Goal: Task Accomplishment & Management: Manage account settings

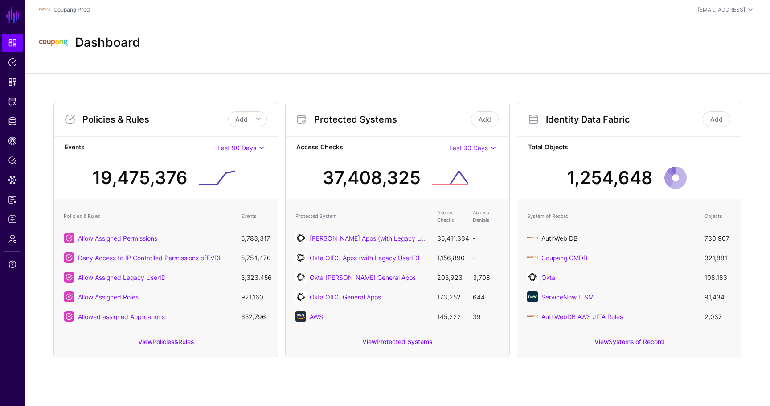
click at [573, 240] on link "AuthWeb DB" at bounding box center [560, 239] width 36 height 8
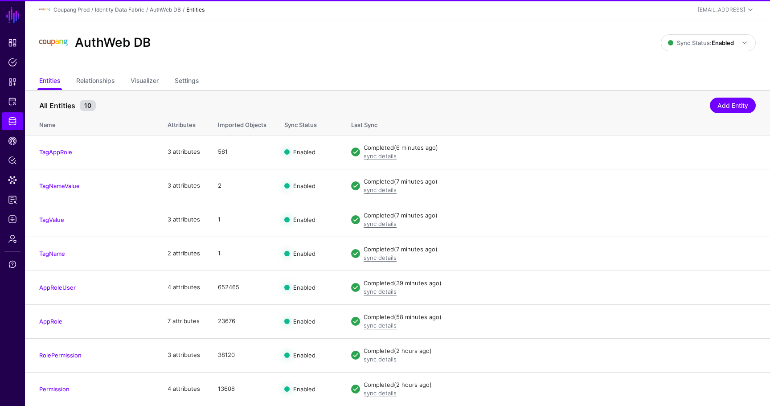
scroll to position [15, 0]
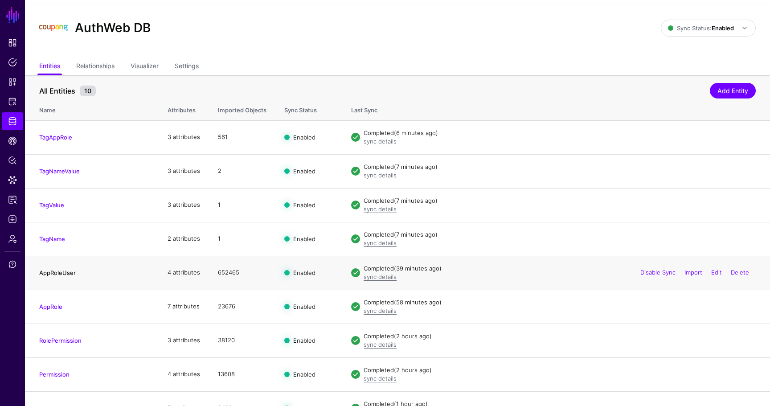
click at [72, 274] on link "AppRoleUser" at bounding box center [57, 272] width 37 height 7
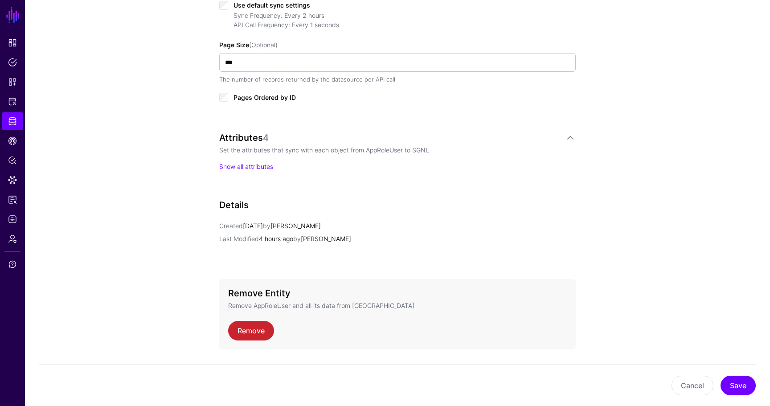
scroll to position [518, 0]
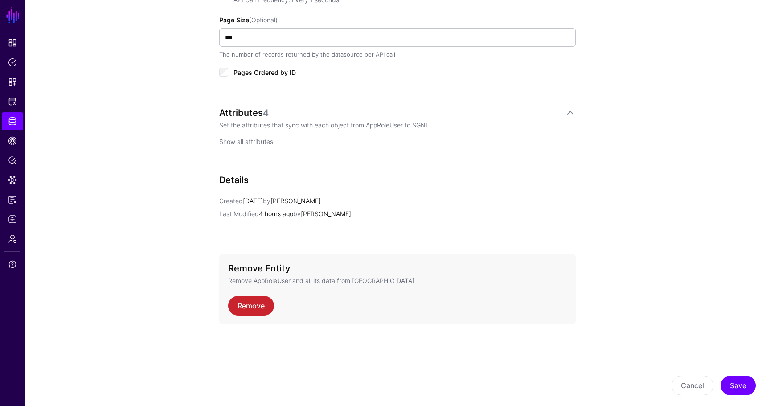
click at [243, 140] on link "Show all attributes" at bounding box center [246, 142] width 54 height 8
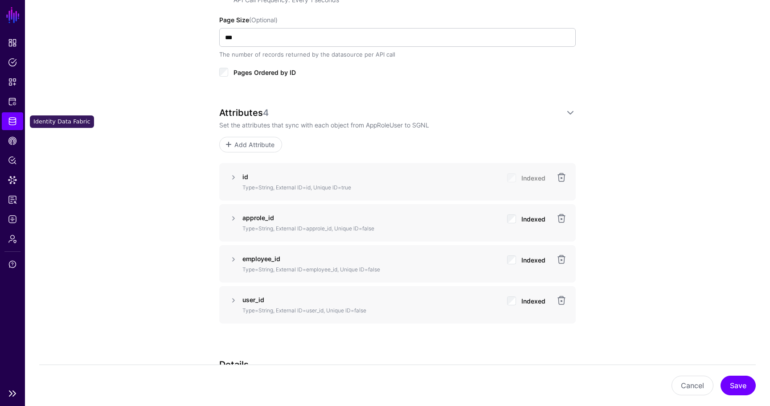
click at [11, 125] on span "Identity Data Fabric" at bounding box center [12, 121] width 9 height 9
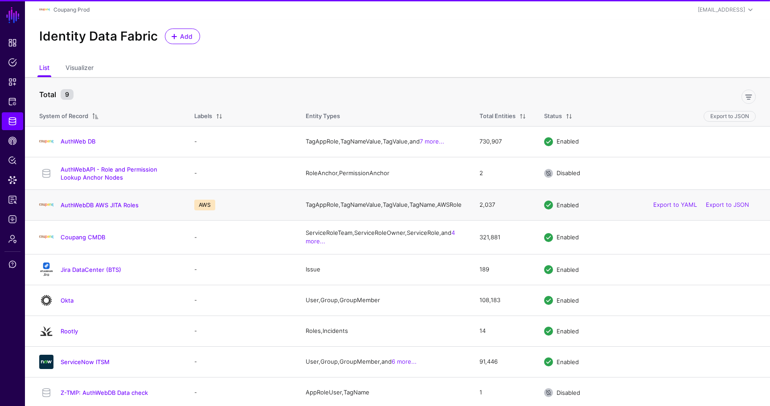
scroll to position [8, 0]
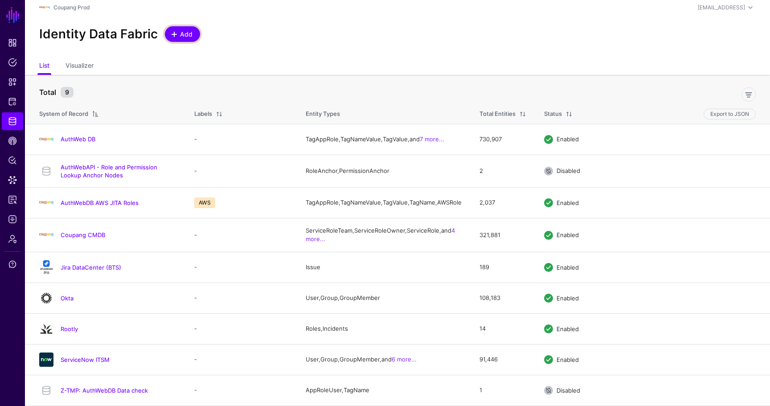
click at [182, 29] on span "Add" at bounding box center [186, 33] width 15 height 9
click at [83, 136] on link "AuthWeb DB" at bounding box center [78, 139] width 35 height 7
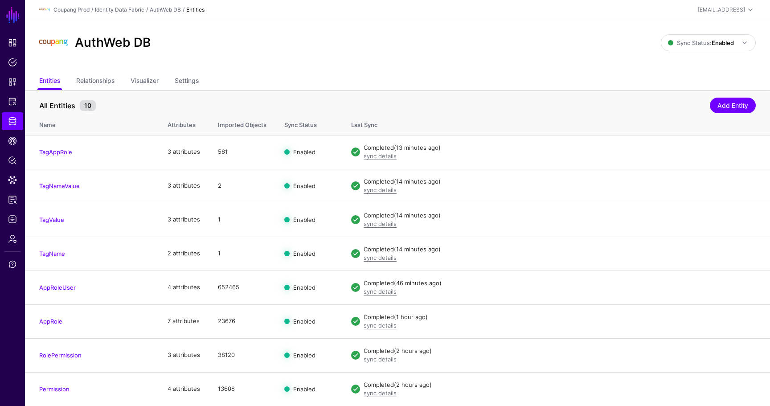
click at [133, 14] on div "Coupang Prod / Identity Data Fabric / AuthWeb DB / Entities" at bounding box center [278, 9] width 478 height 11
click at [135, 11] on link "Identity Data Fabric" at bounding box center [119, 9] width 49 height 7
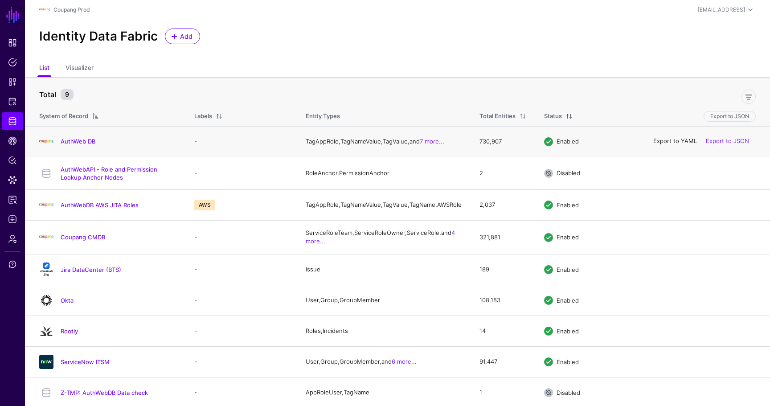
click at [676, 143] on link "Export to YAML" at bounding box center [676, 141] width 44 height 7
click at [183, 39] on span "Add" at bounding box center [186, 36] width 15 height 9
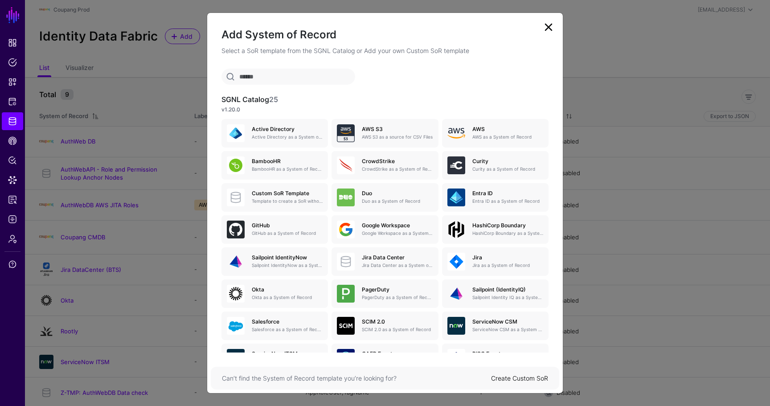
click at [525, 375] on link "Create Custom SoR" at bounding box center [519, 379] width 57 height 8
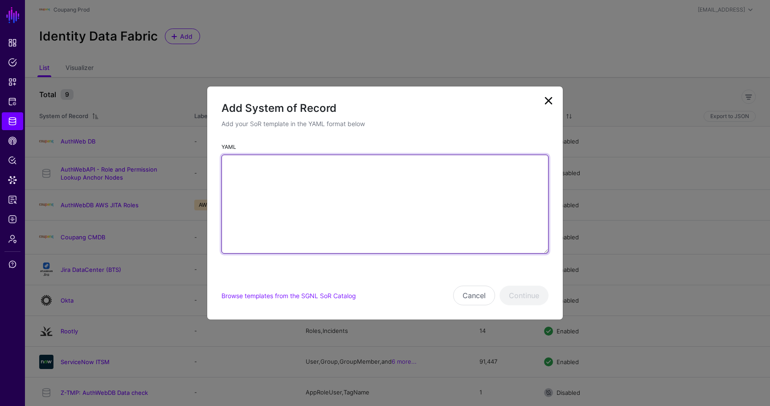
click at [365, 183] on textarea "YAML" at bounding box center [385, 204] width 327 height 99
paste textarea "**********"
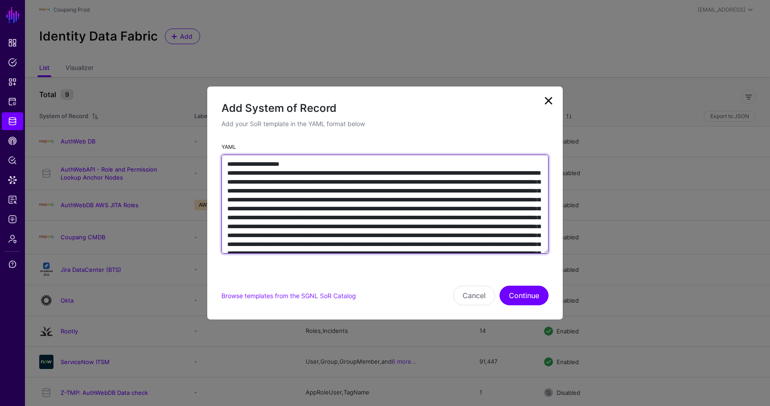
click at [270, 165] on textarea "YAML" at bounding box center [385, 204] width 327 height 99
click at [323, 163] on textarea "YAML" at bounding box center [385, 204] width 327 height 99
click at [343, 166] on textarea "YAML" at bounding box center [385, 204] width 327 height 99
type textarea "**********"
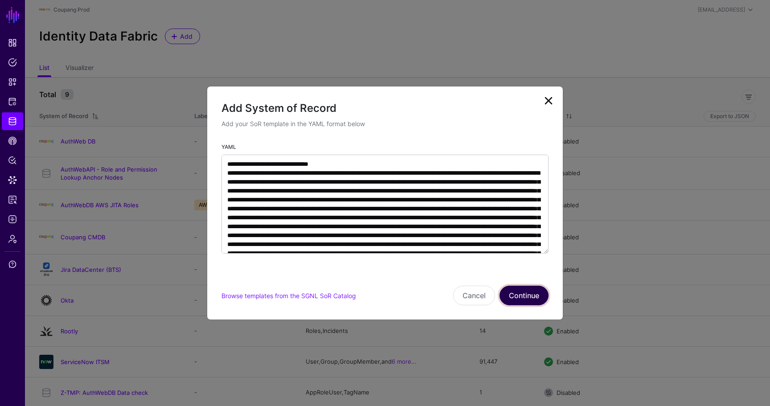
click at [515, 294] on button "Continue" at bounding box center [524, 296] width 49 height 20
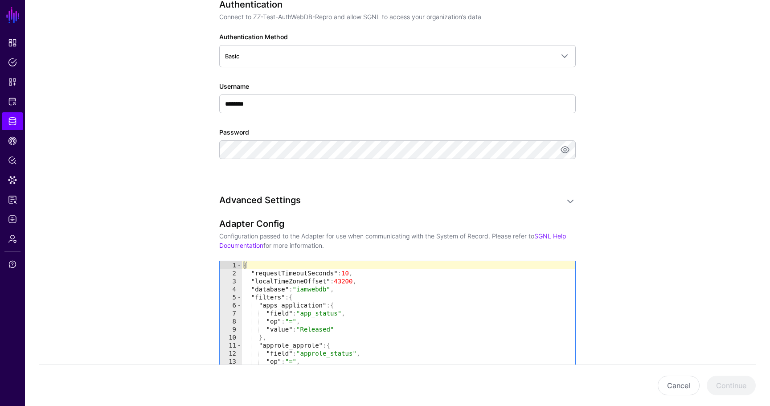
scroll to position [556, 0]
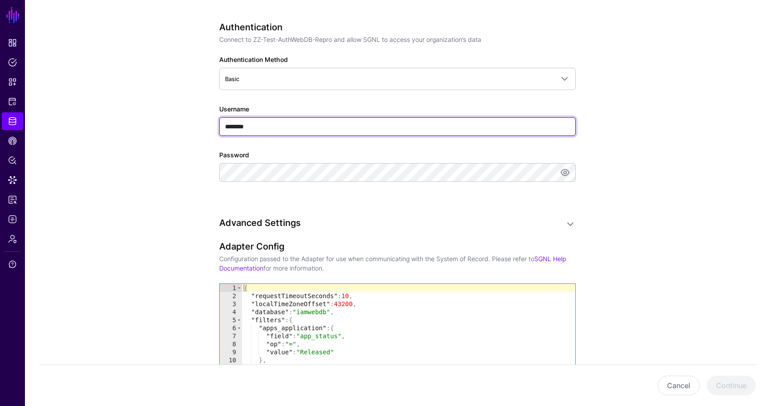
click at [254, 125] on input "********" at bounding box center [397, 126] width 357 height 19
type input "**********"
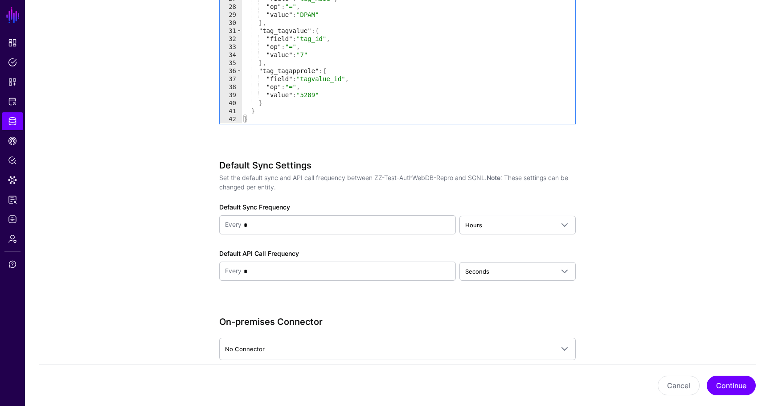
scroll to position [1100, 0]
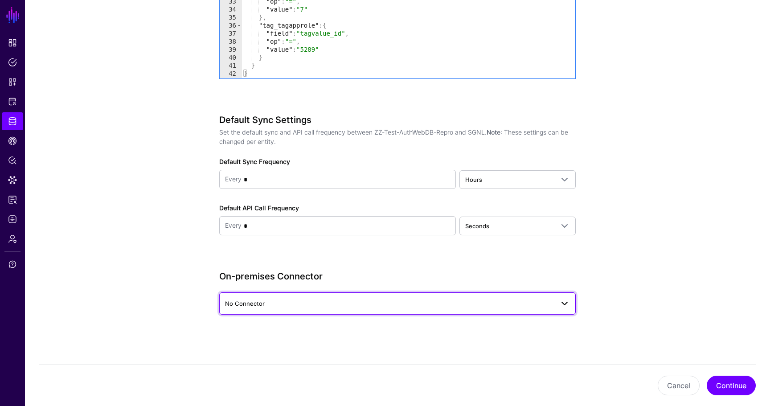
click at [321, 311] on link "No Connector" at bounding box center [397, 304] width 357 height 22
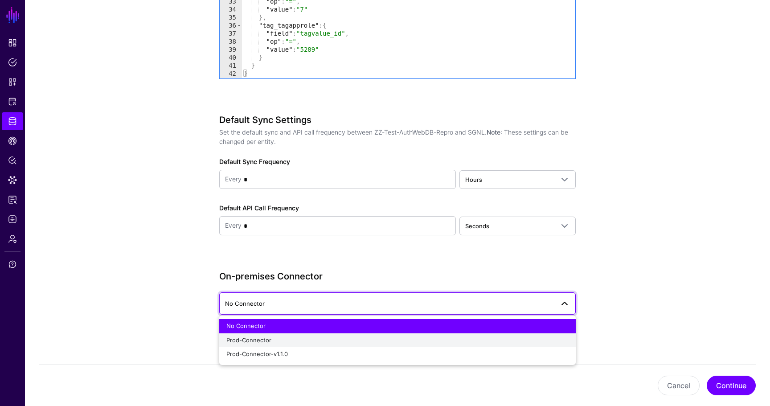
click at [333, 339] on div "Prod-Connector" at bounding box center [398, 340] width 342 height 9
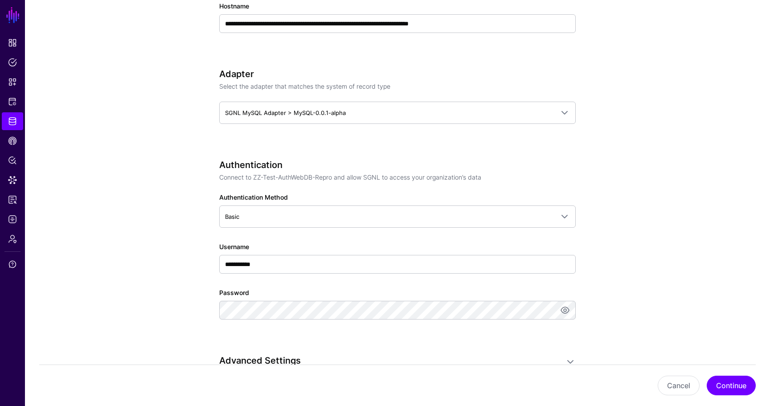
scroll to position [418, 0]
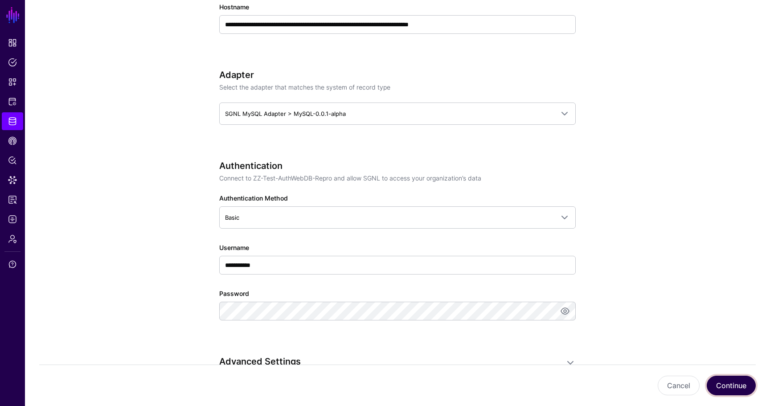
click at [736, 379] on button "Continue" at bounding box center [731, 386] width 49 height 20
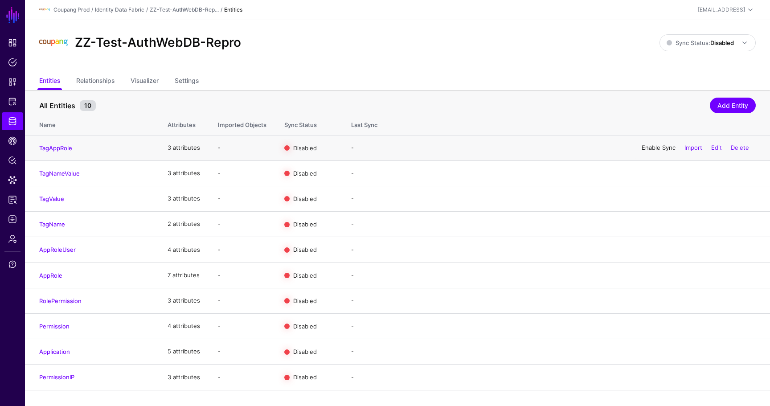
click at [643, 148] on link "Enable Sync" at bounding box center [659, 147] width 34 height 7
click at [724, 43] on strong "Disabled" at bounding box center [723, 42] width 24 height 7
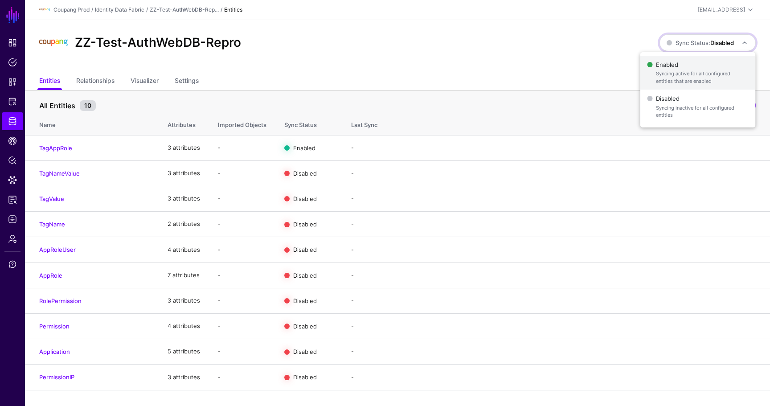
click at [670, 69] on span "Enabled Syncing active for all configured entities that are enabled" at bounding box center [697, 72] width 101 height 29
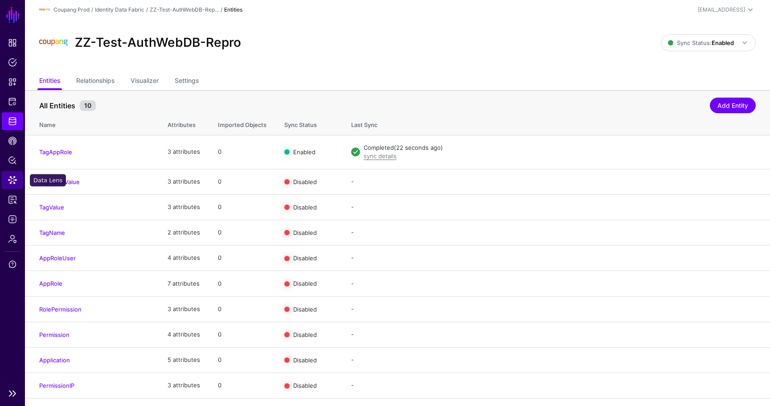
click at [12, 181] on span "Data Lens" at bounding box center [12, 180] width 9 height 9
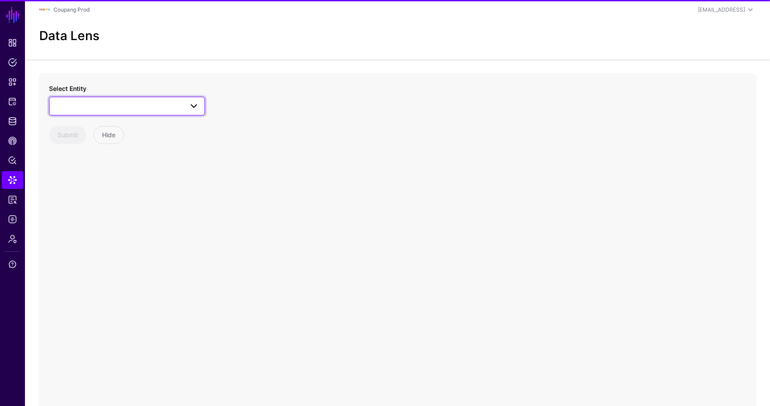
click at [90, 104] on span at bounding box center [127, 106] width 144 height 11
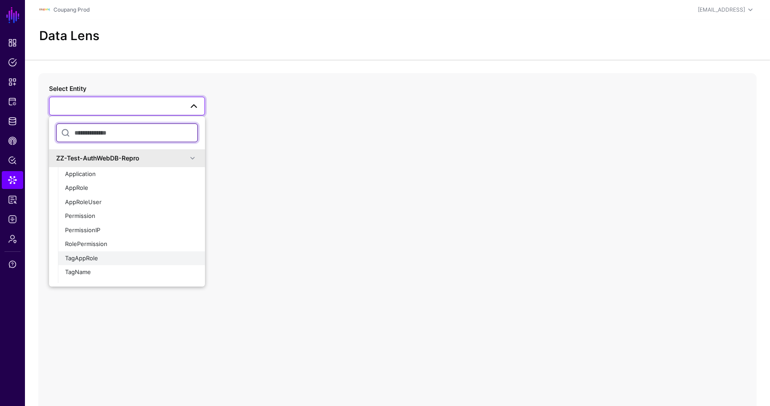
scroll to position [17, 0]
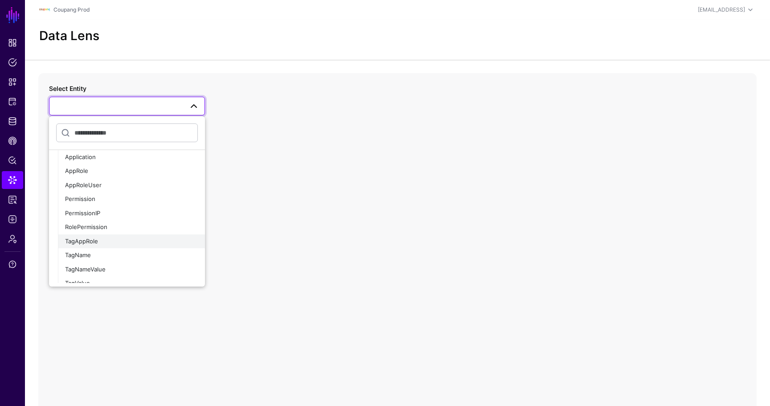
click at [90, 240] on span "TagAppRole" at bounding box center [81, 241] width 33 height 7
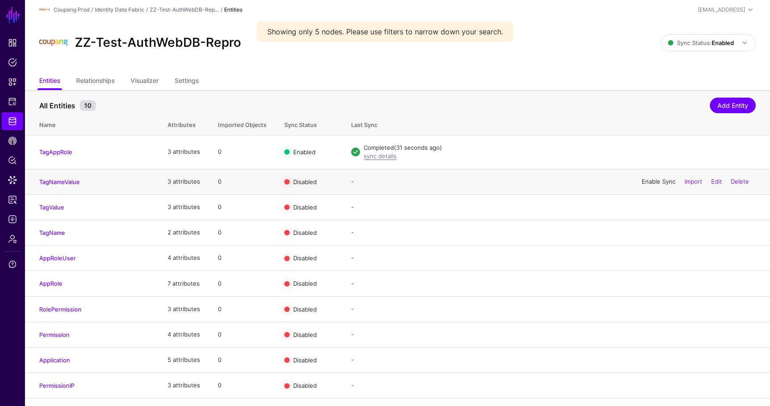
click at [659, 180] on link "Enable Sync" at bounding box center [659, 181] width 34 height 7
click at [656, 206] on link "Enable Sync" at bounding box center [659, 206] width 34 height 7
click at [653, 231] on link "Enable Sync" at bounding box center [659, 232] width 34 height 7
click at [652, 387] on link "Enable Sync" at bounding box center [659, 385] width 34 height 7
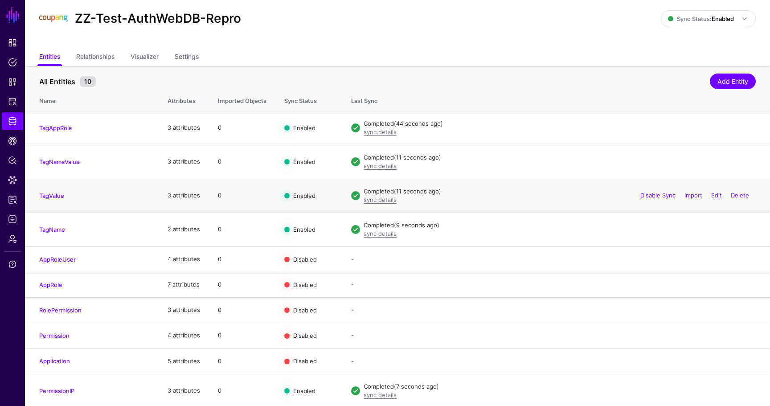
scroll to position [27, 0]
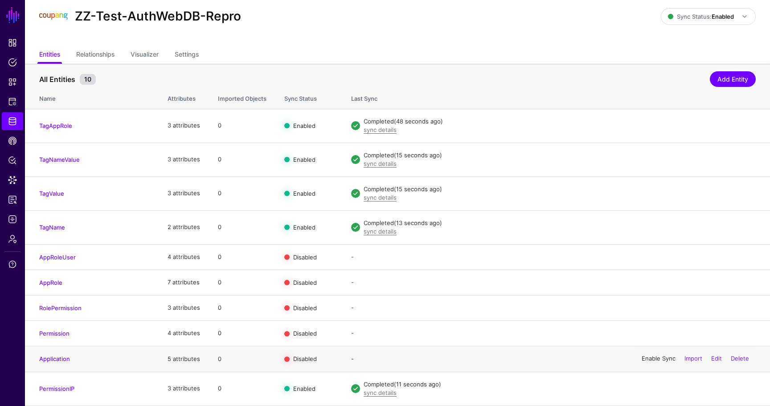
click at [656, 360] on link "Enable Sync" at bounding box center [659, 358] width 34 height 7
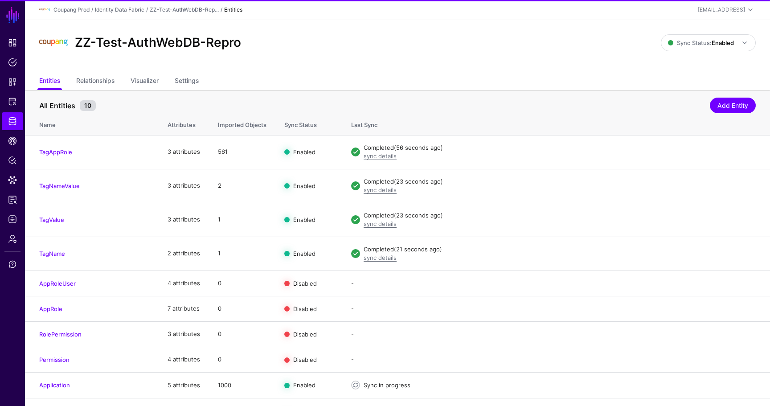
scroll to position [27, 0]
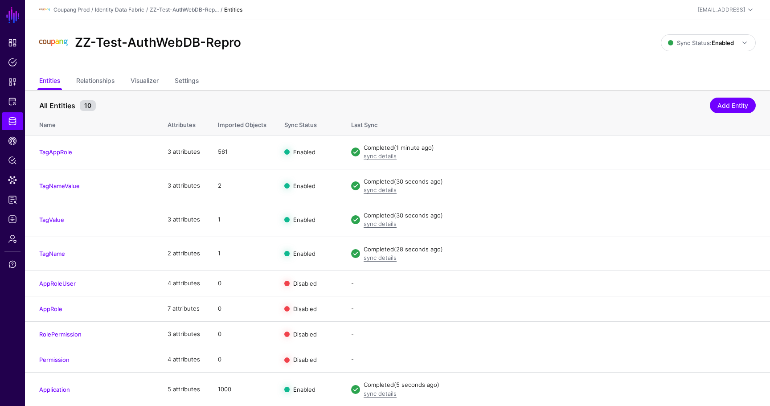
scroll to position [35, 0]
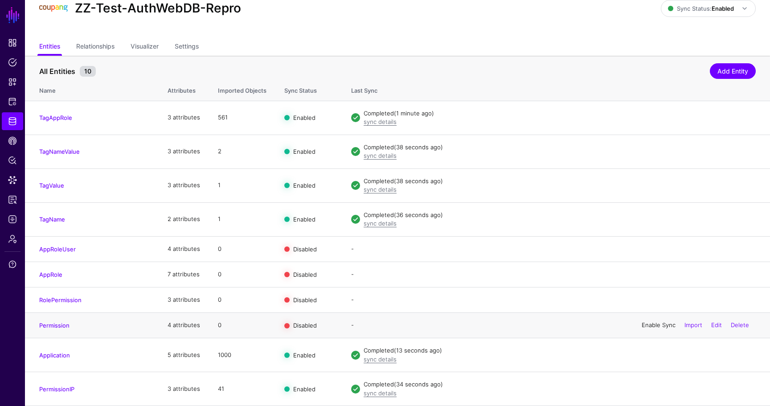
click at [652, 325] on link "Enable Sync" at bounding box center [659, 324] width 34 height 7
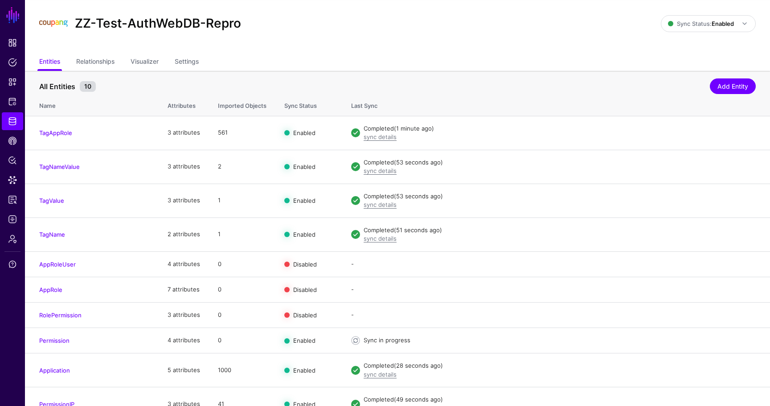
scroll to position [35, 0]
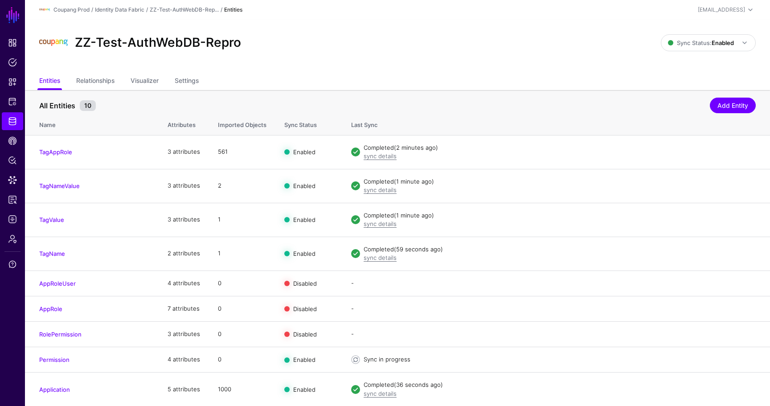
scroll to position [35, 0]
click at [16, 120] on link "Identity Data Fabric" at bounding box center [12, 121] width 21 height 18
click at [11, 119] on span "Identity Data Fabric" at bounding box center [12, 121] width 9 height 9
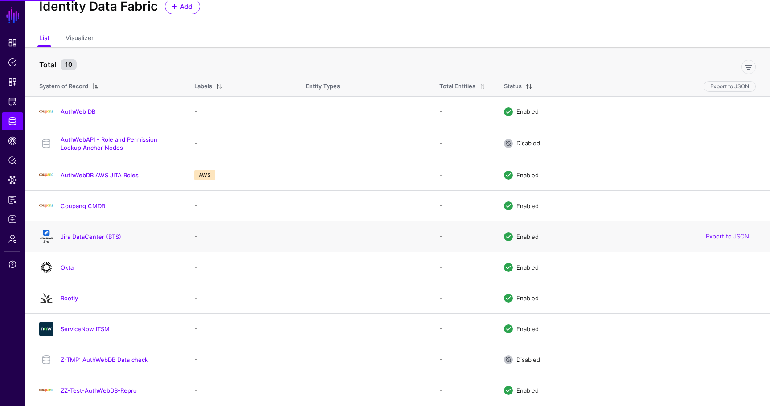
scroll to position [42, 0]
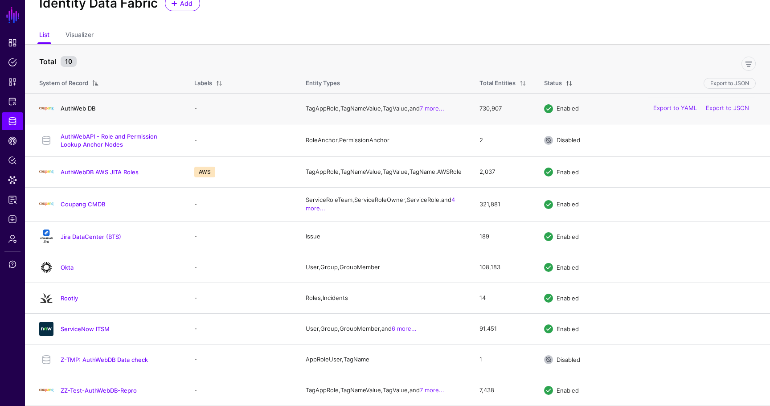
click at [86, 105] on link "AuthWeb DB" at bounding box center [78, 108] width 35 height 7
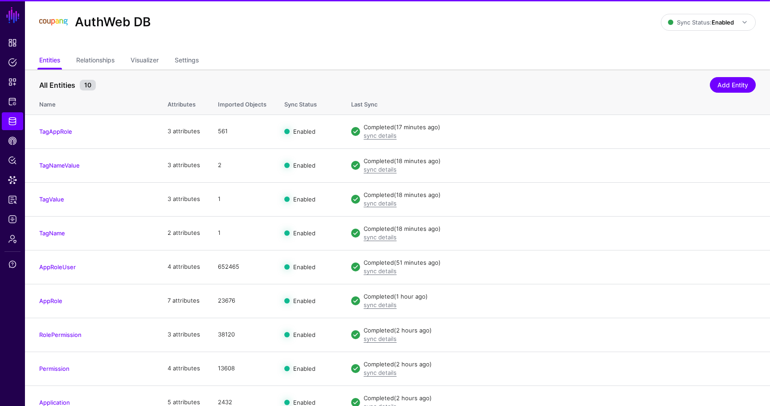
scroll to position [68, 0]
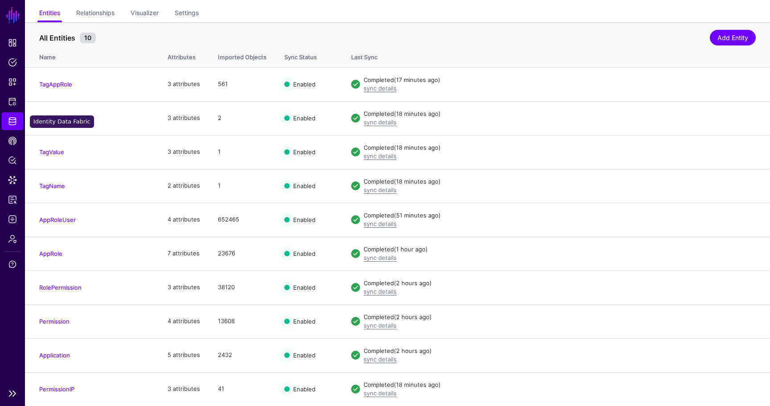
click at [16, 117] on span "Identity Data Fabric" at bounding box center [12, 121] width 9 height 9
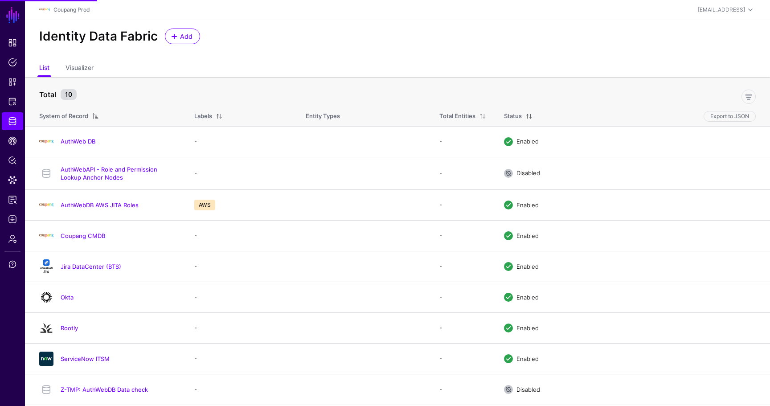
scroll to position [42, 0]
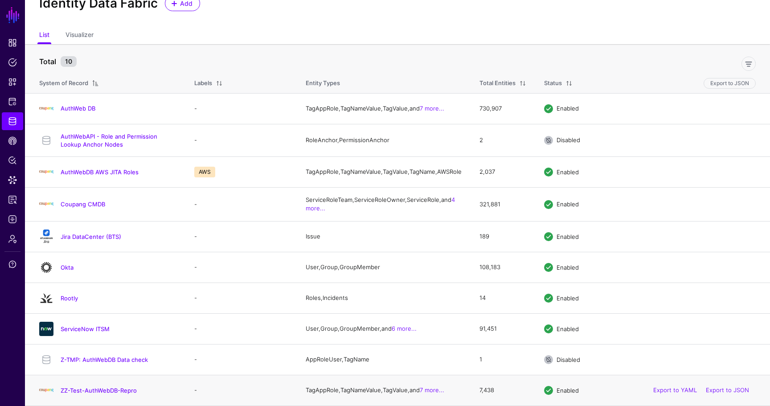
click at [103, 387] on h4 "ZZ-Test-AuthWebDB-Repro" at bounding box center [119, 391] width 116 height 8
click at [103, 389] on link "ZZ-Test-AuthWebDB-Repro" at bounding box center [99, 390] width 76 height 7
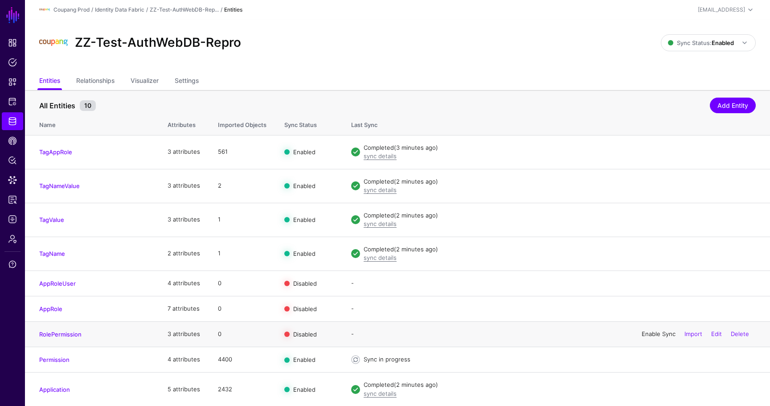
click at [653, 335] on link "Enable Sync" at bounding box center [659, 333] width 34 height 7
click at [653, 312] on link "Enable Sync" at bounding box center [659, 308] width 34 height 7
click at [659, 283] on link "Enable Sync" at bounding box center [659, 283] width 34 height 7
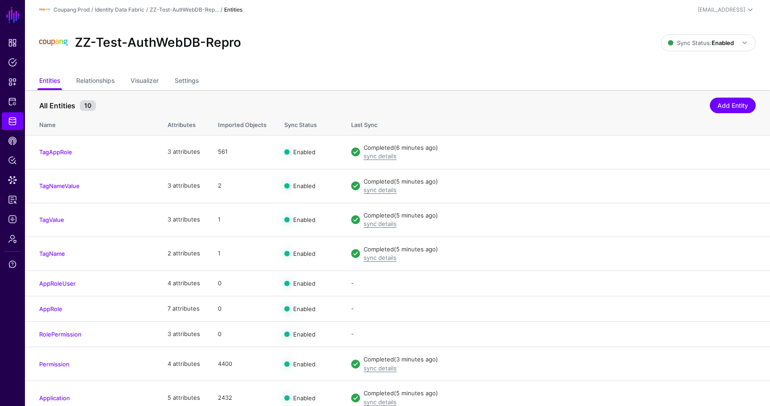
scroll to position [43, 0]
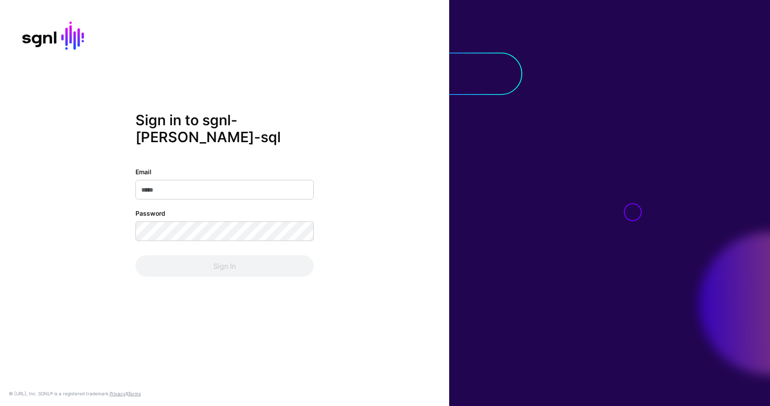
click at [159, 194] on input "Email" at bounding box center [225, 190] width 178 height 20
type input "**********"
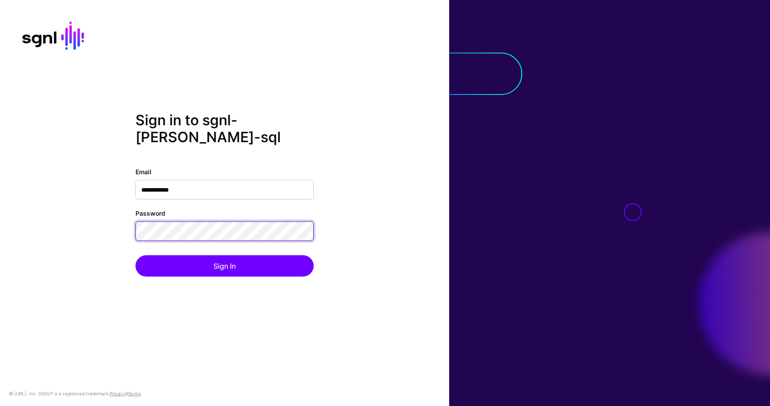
click at [136, 255] on button "Sign In" at bounding box center [225, 265] width 178 height 21
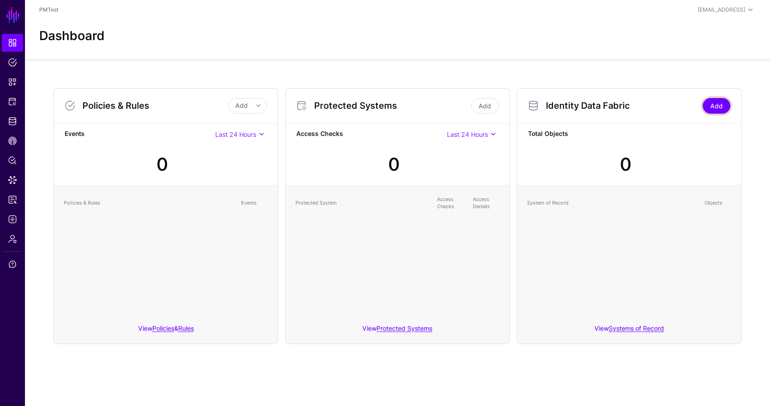
click at [707, 107] on link "Add" at bounding box center [717, 106] width 28 height 16
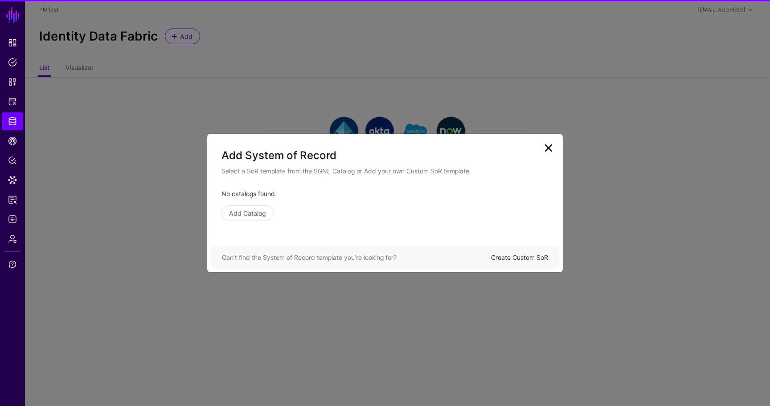
click at [536, 258] on link "Create Custom SoR" at bounding box center [519, 258] width 57 height 8
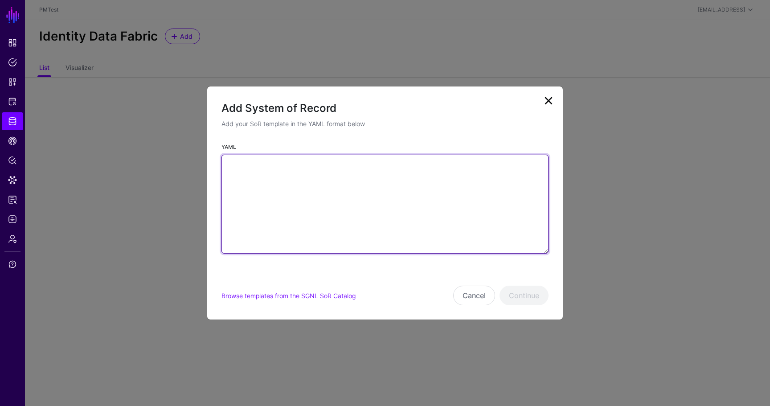
click at [292, 215] on textarea "YAML" at bounding box center [385, 204] width 327 height 99
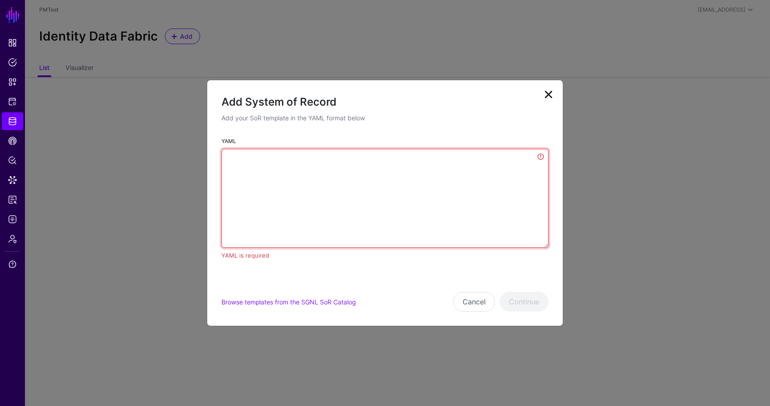
click at [371, 150] on textarea "YAML" at bounding box center [385, 198] width 327 height 99
click at [368, 159] on textarea "YAML" at bounding box center [385, 198] width 327 height 99
paste textarea "**********"
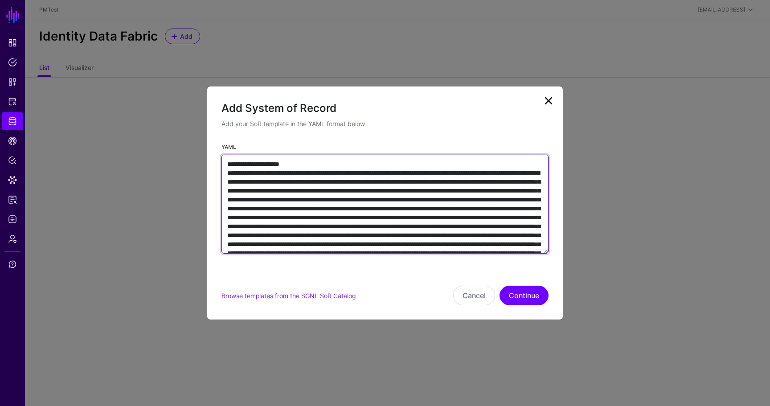
scroll to position [4400, 0]
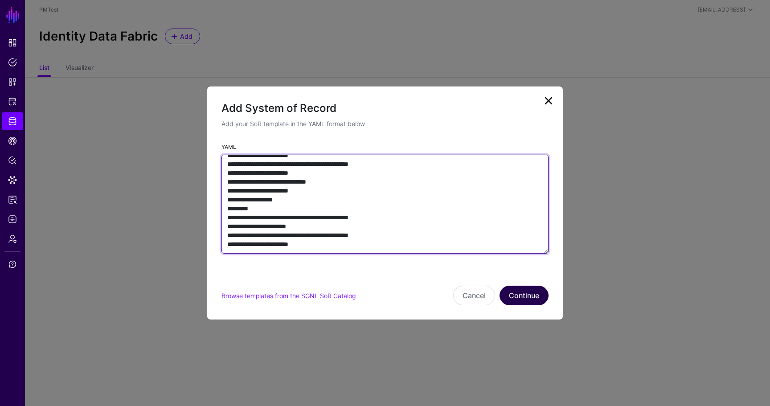
type textarea "**********"
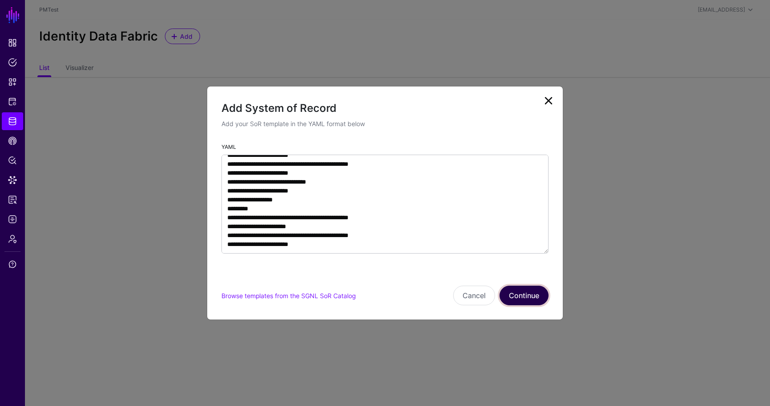
click at [524, 295] on button "Continue" at bounding box center [524, 296] width 49 height 20
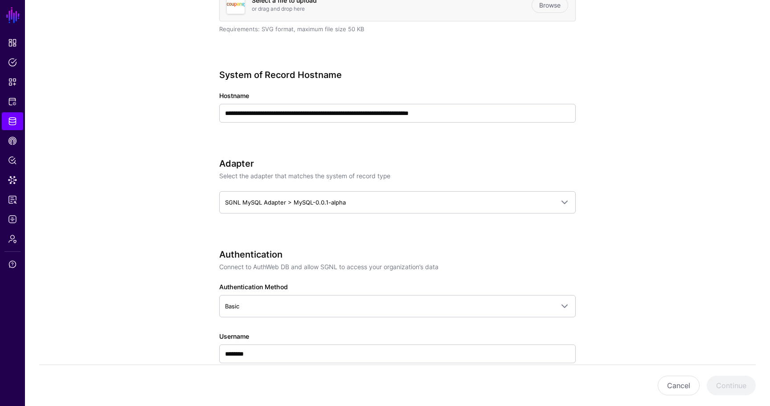
scroll to position [250, 0]
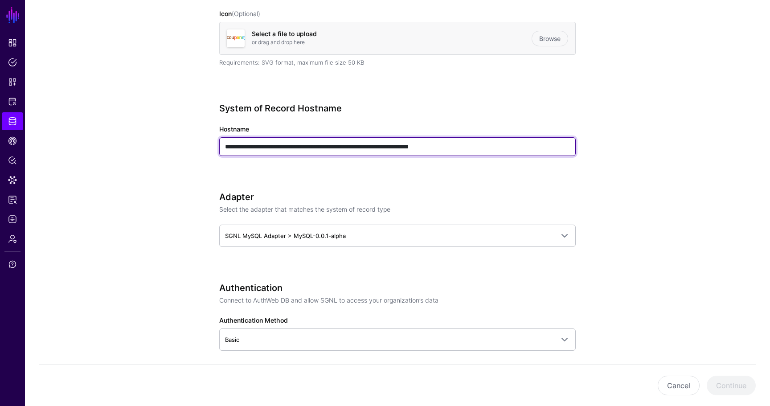
click at [508, 150] on input "**********" at bounding box center [397, 146] width 357 height 19
paste input "text"
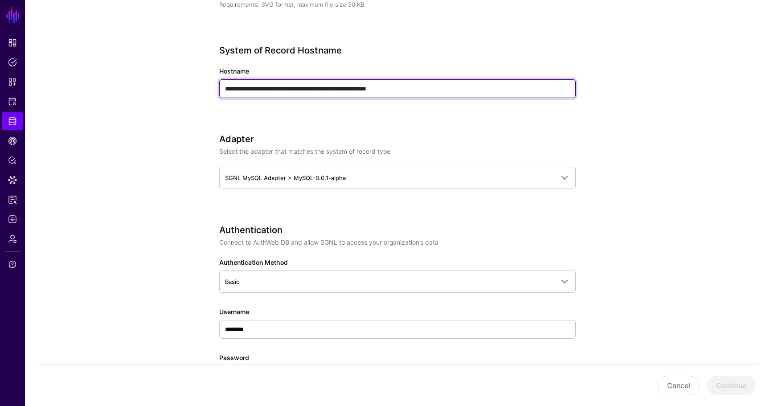
scroll to position [347, 0]
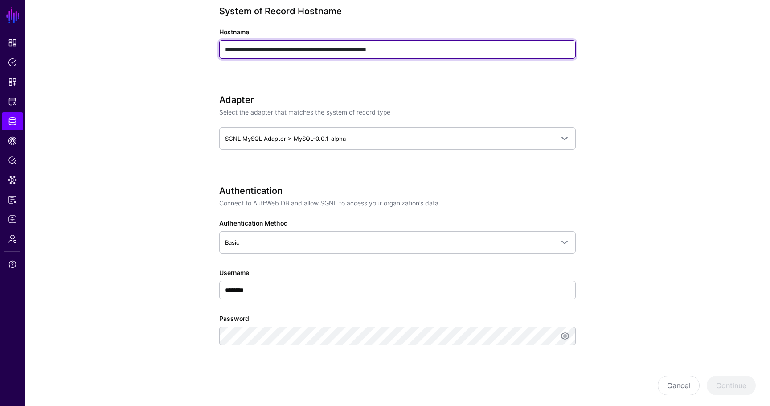
type input "**********"
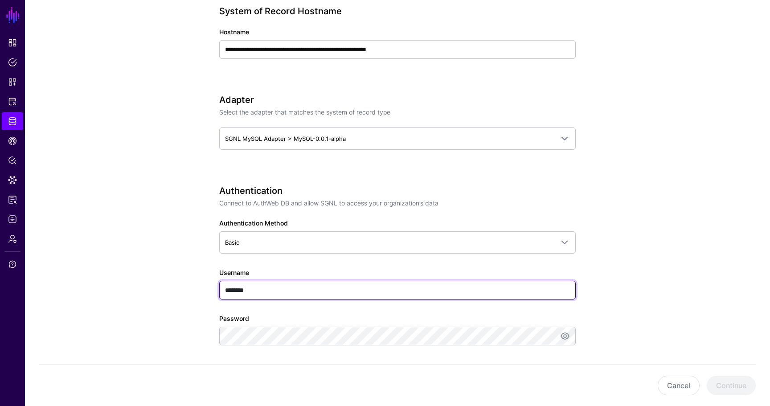
click at [293, 288] on input "********" at bounding box center [397, 290] width 357 height 19
type input "****"
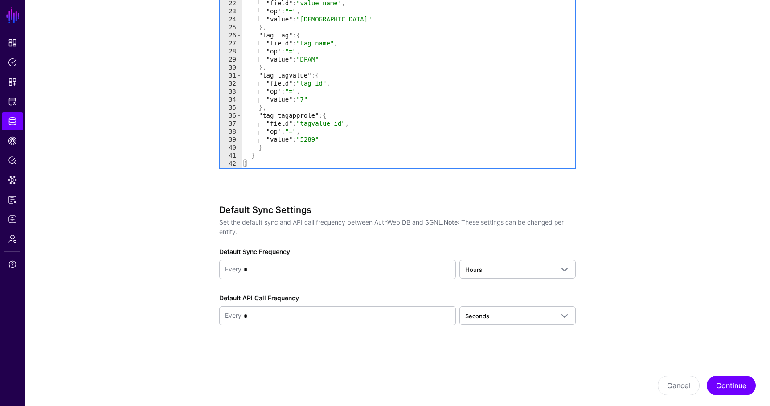
scroll to position [975, 0]
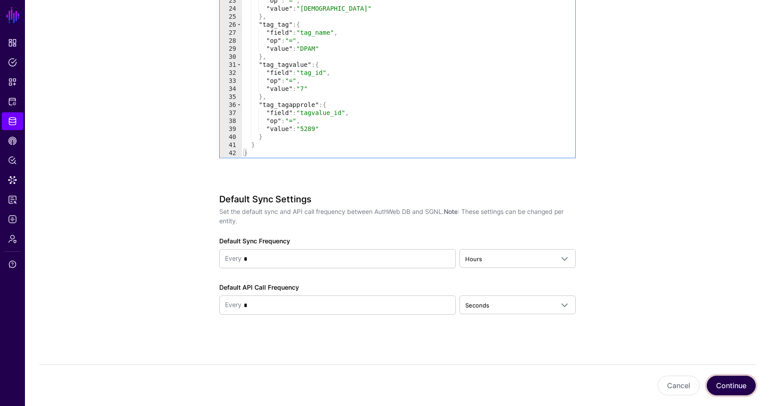
click at [712, 387] on button "Continue" at bounding box center [731, 386] width 49 height 20
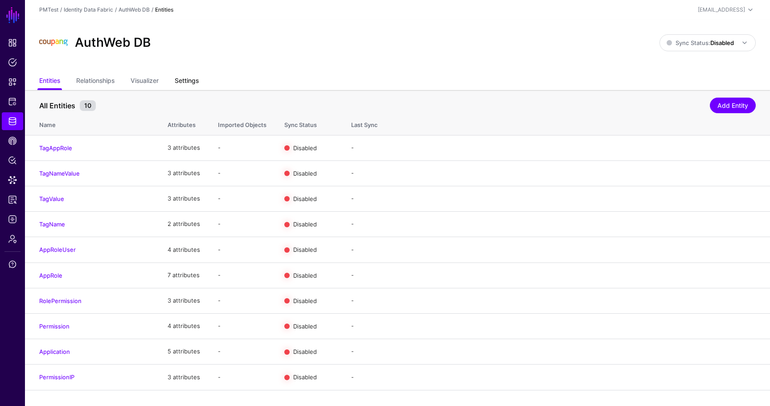
click at [191, 77] on link "Settings" at bounding box center [187, 81] width 24 height 17
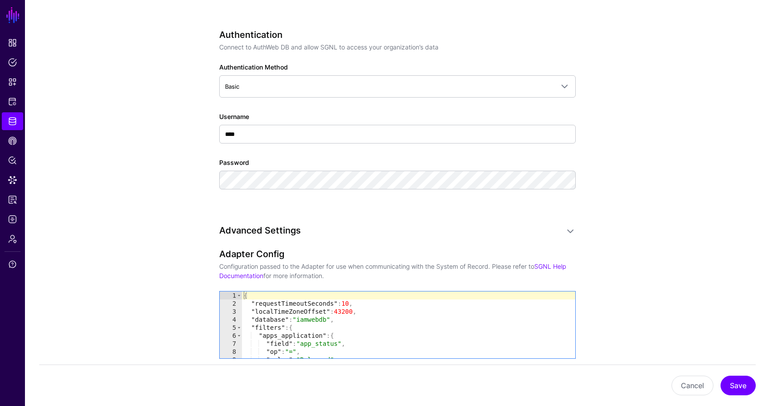
scroll to position [526, 0]
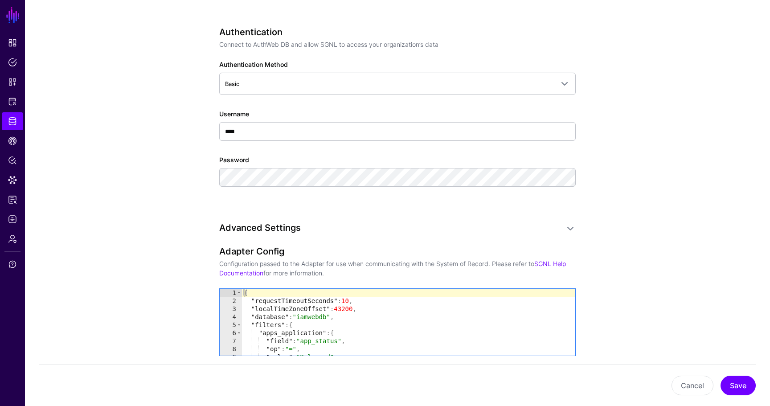
click at [316, 317] on div "{ "requestTimeoutSeconds" : 10 , "localTimeZoneOffset" : 43200 , "database" : "…" at bounding box center [409, 330] width 334 height 83
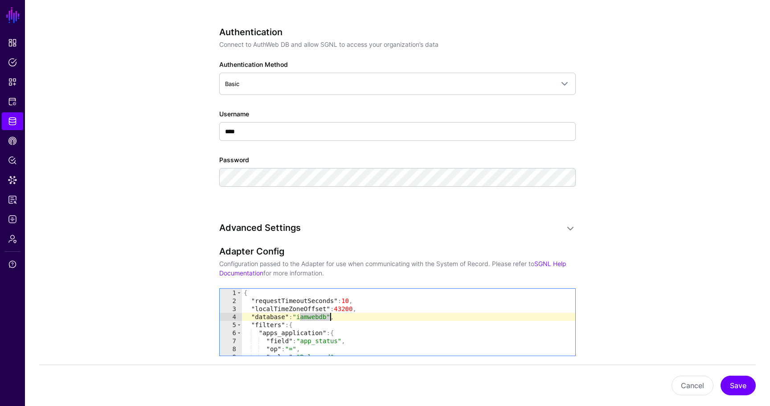
click at [316, 317] on div "{ "requestTimeoutSeconds" : 10 , "localTimeZoneOffset" : 43200 , "database" : "…" at bounding box center [409, 330] width 334 height 83
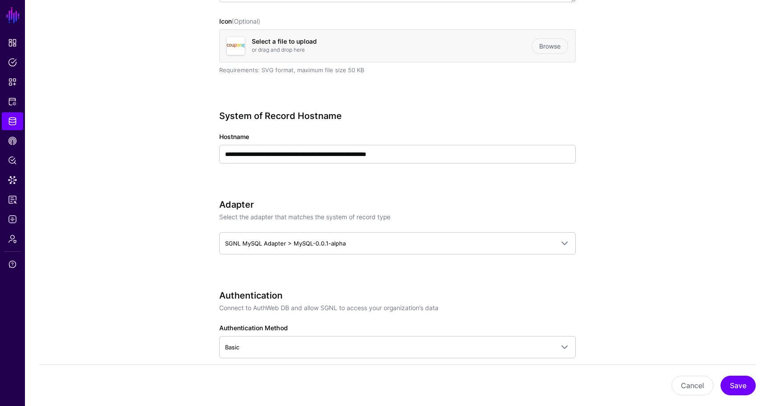
scroll to position [0, 0]
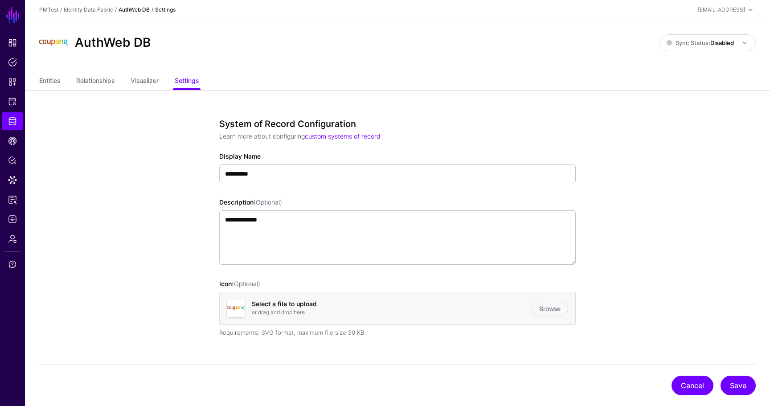
type textarea "**********"
click at [693, 383] on button "Cancel" at bounding box center [693, 386] width 42 height 20
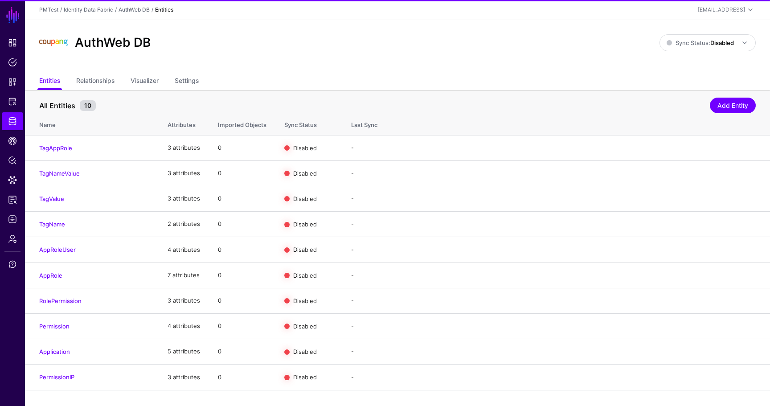
click at [96, 5] on div "PMTest / Identity Data Fabric / AuthWeb DB / Entities marc@sgnl.ai Marc Jordan …" at bounding box center [397, 9] width 717 height 11
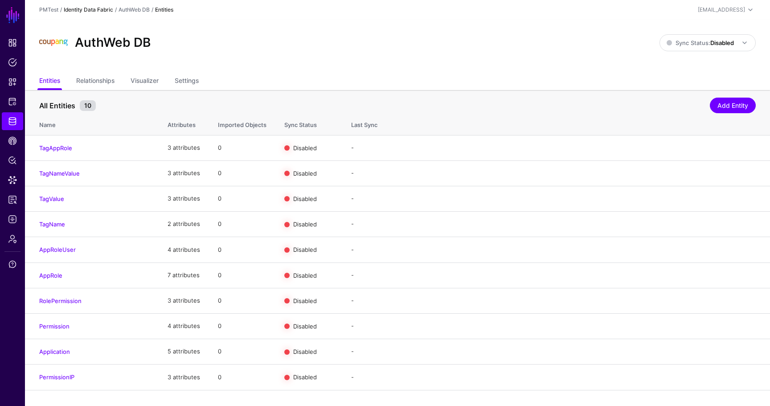
click at [96, 8] on link "Identity Data Fabric" at bounding box center [88, 9] width 49 height 7
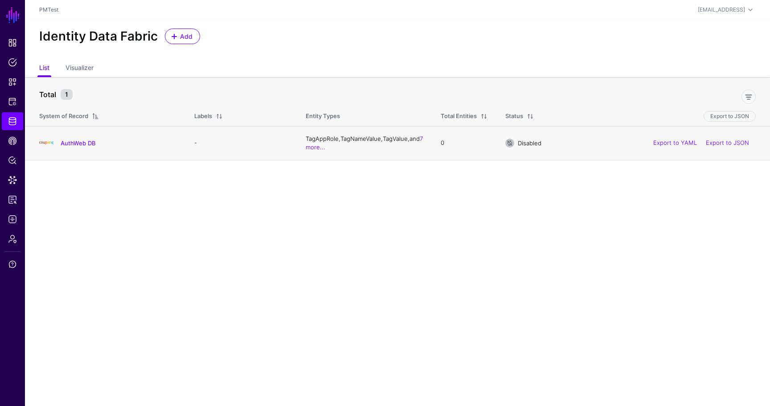
click at [85, 139] on h4 "AuthWeb DB" at bounding box center [119, 143] width 116 height 8
click at [66, 144] on link "AuthWeb DB" at bounding box center [78, 143] width 35 height 7
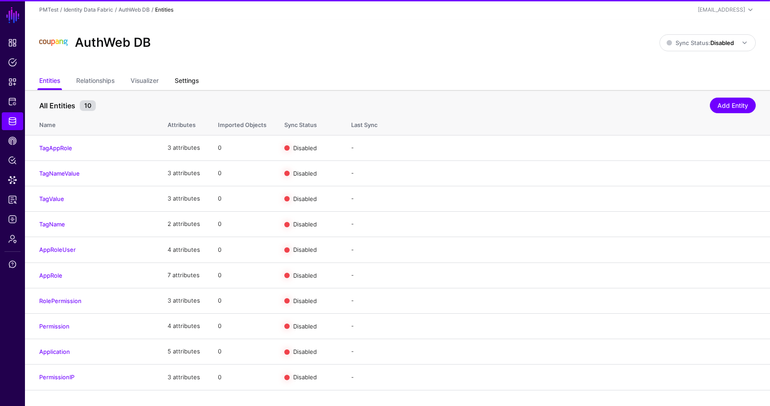
click at [196, 85] on link "Settings" at bounding box center [187, 81] width 24 height 17
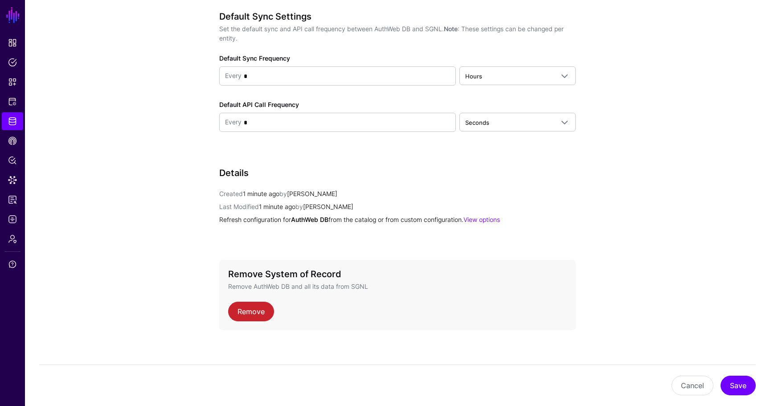
scroll to position [912, 0]
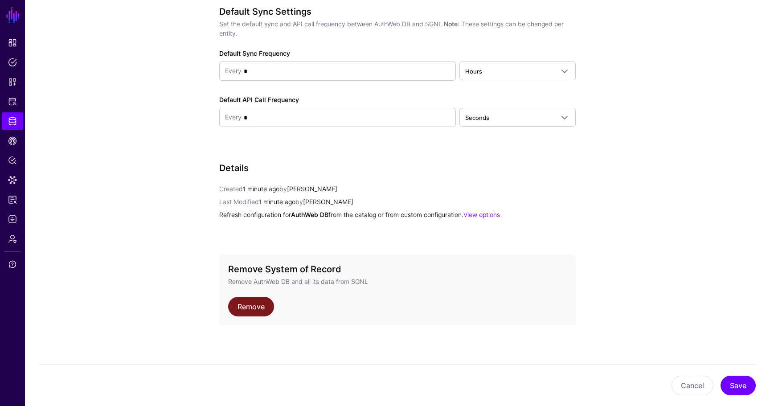
click at [242, 309] on link "Remove" at bounding box center [251, 307] width 46 height 20
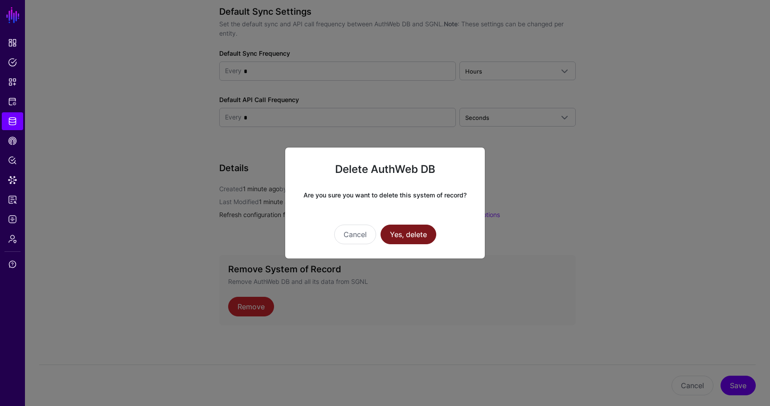
click at [416, 231] on button "Yes, delete" at bounding box center [409, 235] width 56 height 20
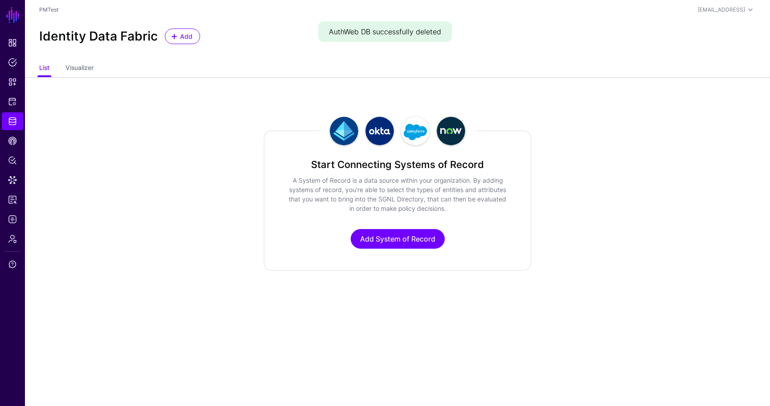
click at [188, 49] on div "Identity Data Fabric Add" at bounding box center [398, 40] width 746 height 41
click at [186, 45] on div "Identity Data Fabric Add" at bounding box center [398, 40] width 746 height 41
click at [183, 39] on span "Add" at bounding box center [186, 36] width 15 height 9
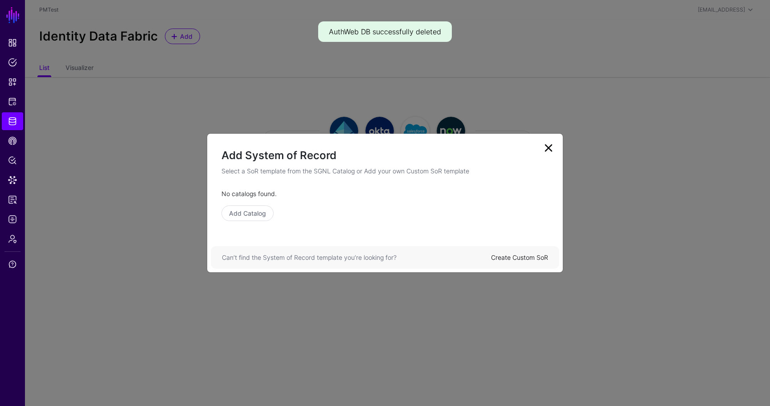
click at [503, 256] on link "Create Custom SoR" at bounding box center [519, 258] width 57 height 8
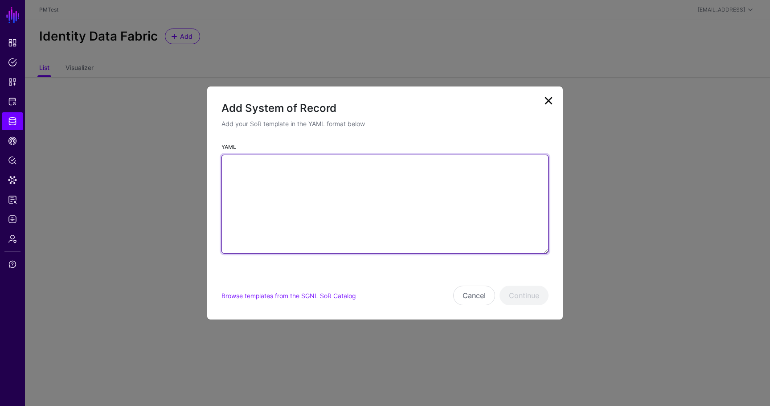
click at [273, 199] on textarea "YAML" at bounding box center [385, 204] width 327 height 99
paste textarea "**********"
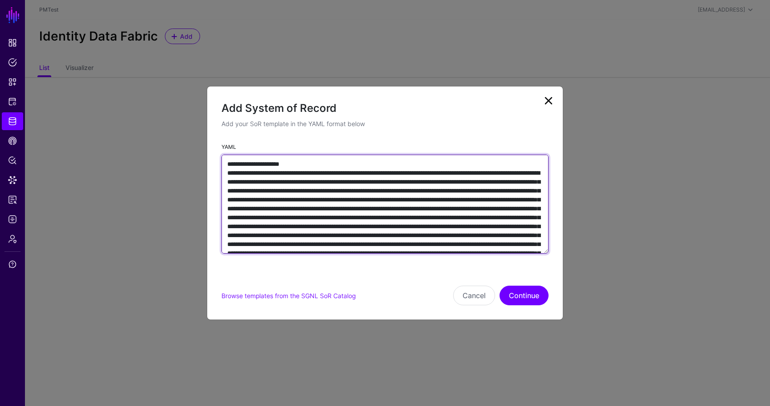
scroll to position [4400, 0]
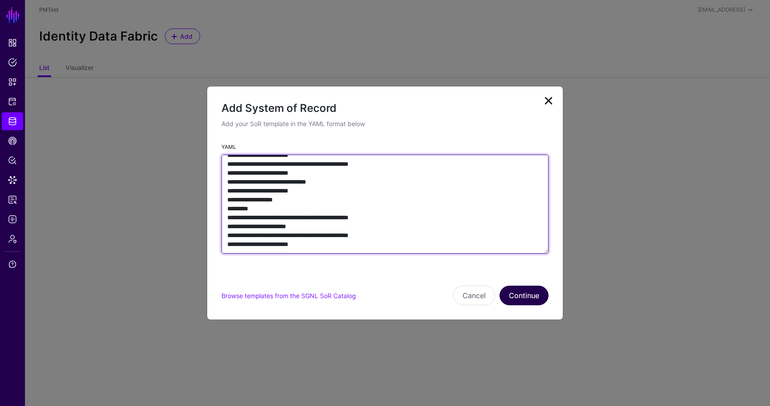
type textarea "**********"
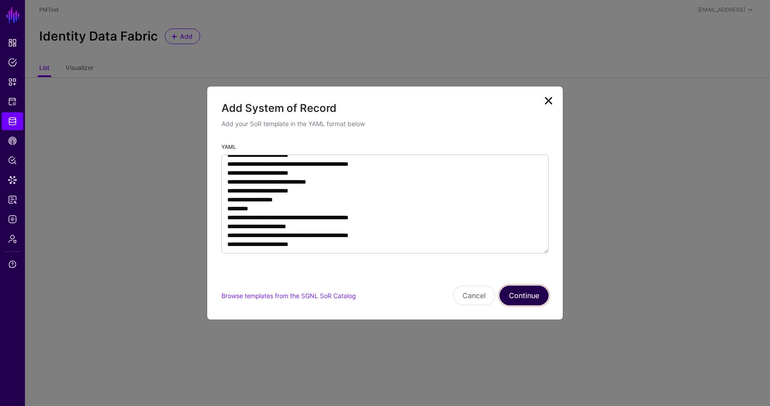
click at [526, 301] on button "Continue" at bounding box center [524, 296] width 49 height 20
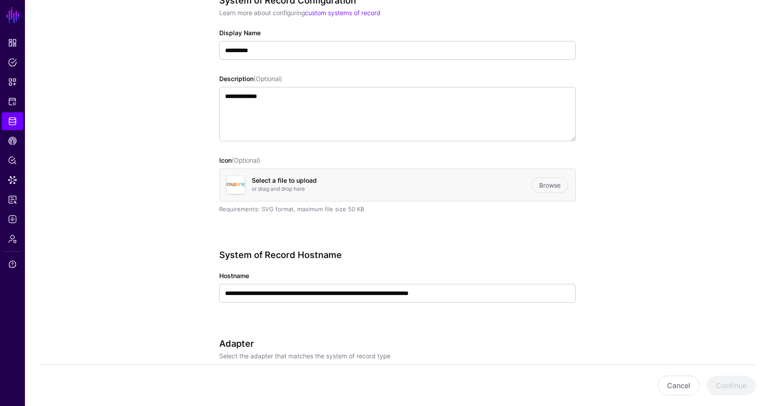
scroll to position [193, 0]
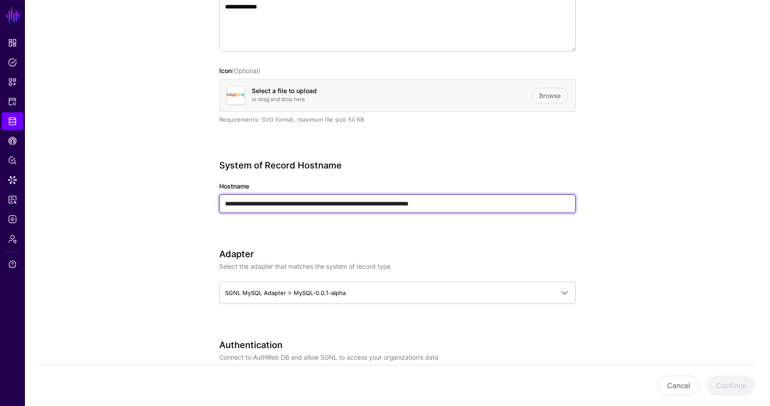
click at [334, 204] on input "**********" at bounding box center [397, 203] width 357 height 19
paste input "text"
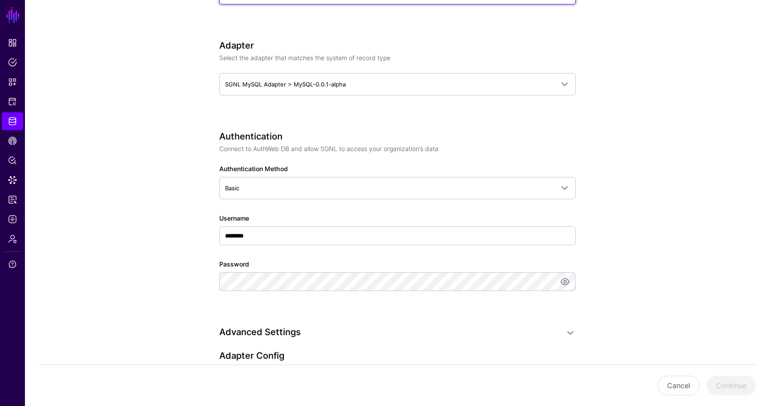
scroll to position [407, 0]
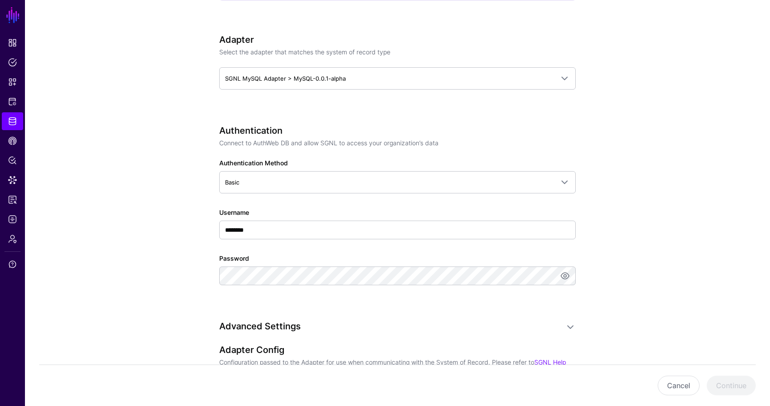
type input "**********"
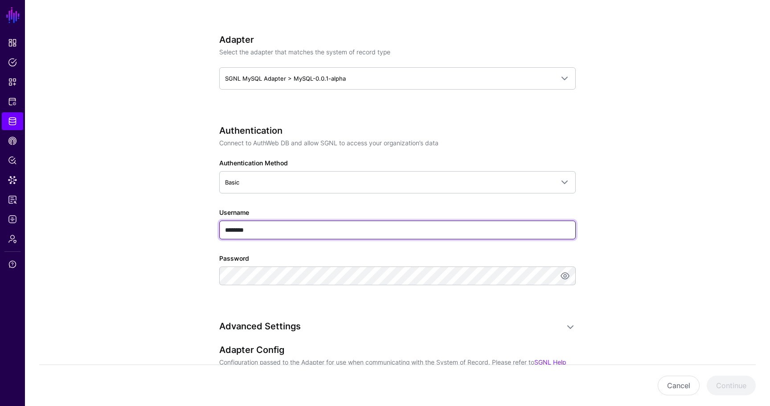
click at [296, 229] on input "********" at bounding box center [397, 230] width 357 height 19
type input "****"
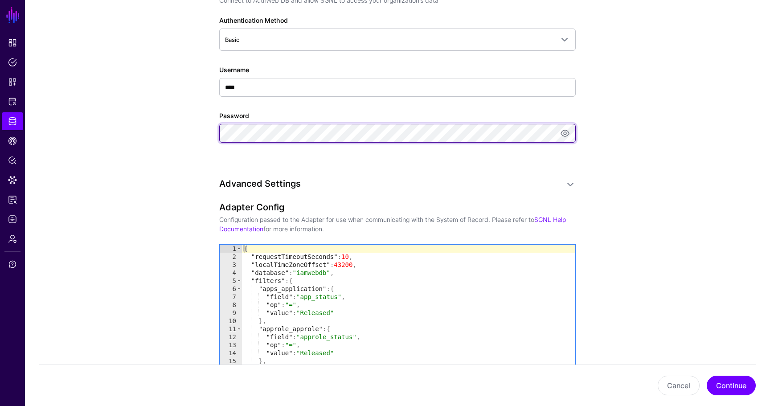
scroll to position [555, 0]
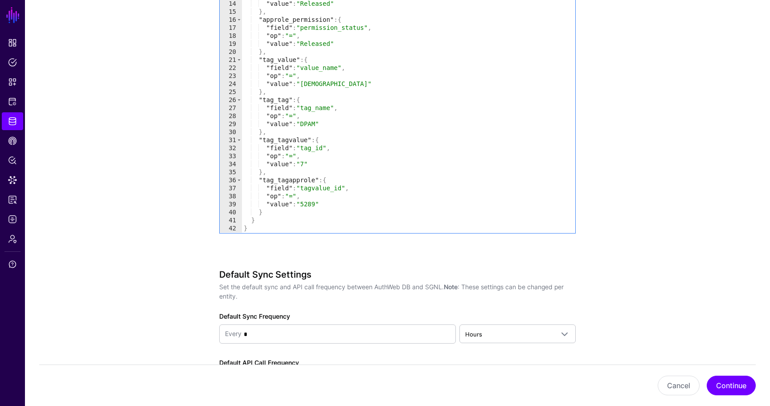
scroll to position [914, 0]
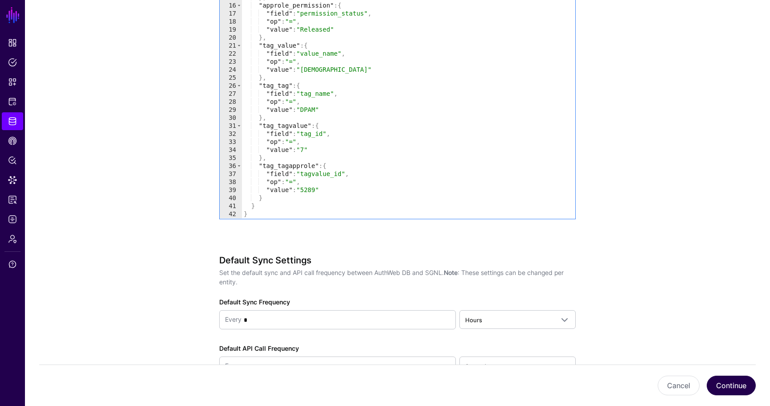
type textarea "**********"
click at [722, 379] on button "Continue" at bounding box center [731, 386] width 49 height 20
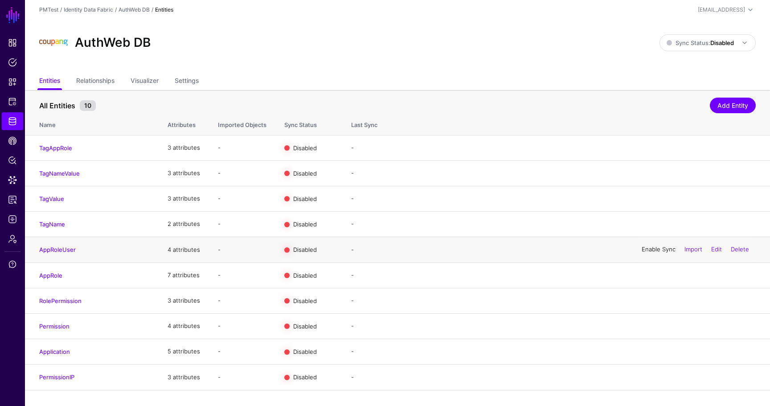
click at [662, 250] on link "Enable Sync" at bounding box center [659, 249] width 34 height 7
click at [672, 45] on span "Sync Status: Disabled" at bounding box center [700, 42] width 67 height 7
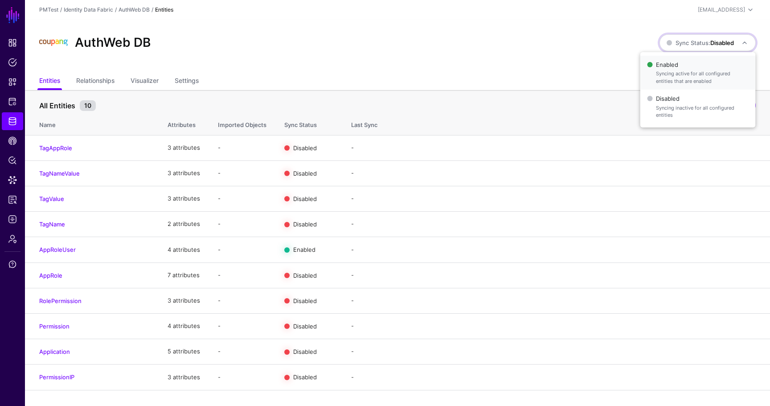
click at [669, 67] on span "Enabled Syncing active for all configured entities that are enabled" at bounding box center [697, 72] width 101 height 29
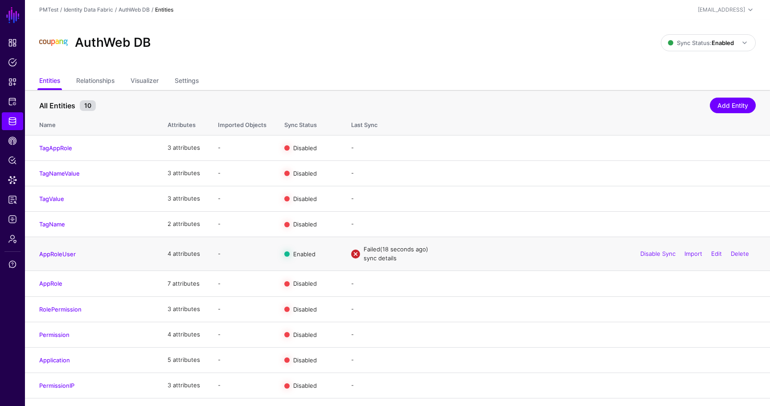
click at [374, 257] on link "sync details" at bounding box center [380, 258] width 33 height 7
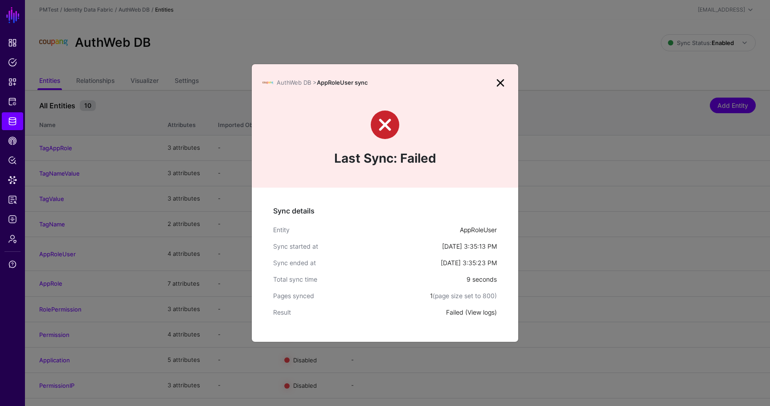
click at [478, 310] on link "View logs" at bounding box center [481, 313] width 27 height 8
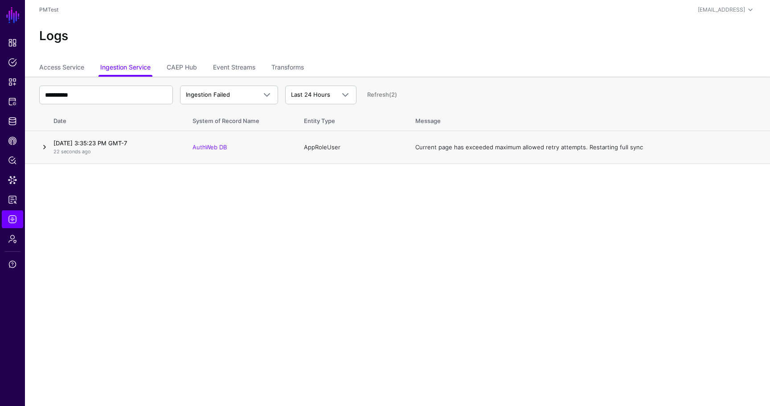
click at [45, 147] on link at bounding box center [44, 147] width 11 height 11
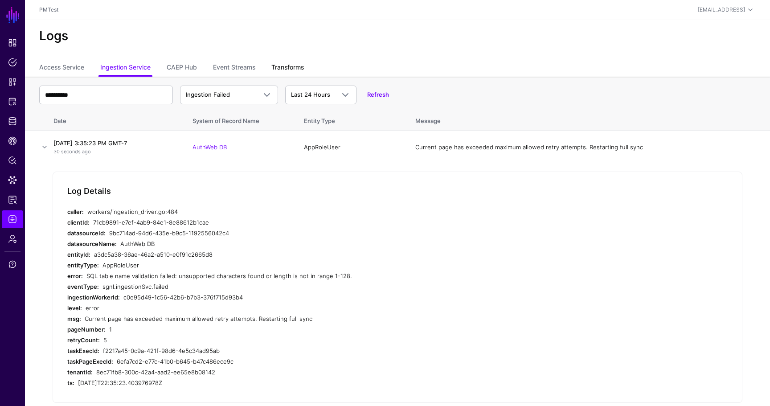
click at [286, 62] on link "Transforms" at bounding box center [288, 68] width 33 height 17
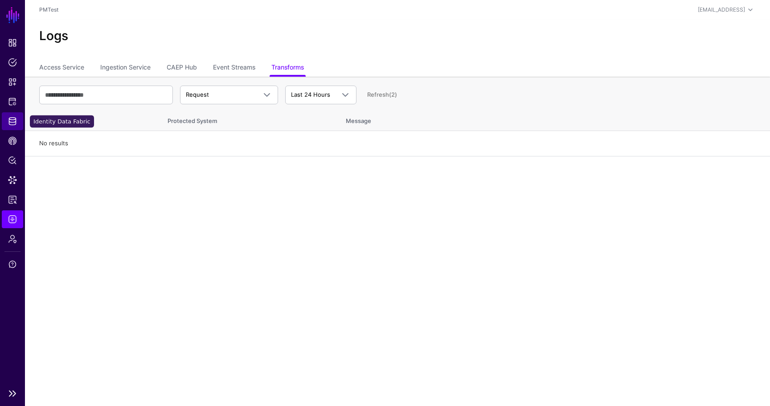
click at [16, 122] on span "Identity Data Fabric" at bounding box center [12, 121] width 9 height 9
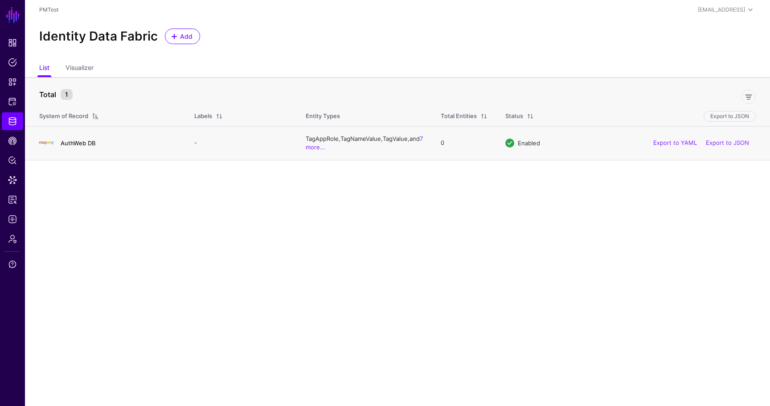
click at [73, 143] on link "AuthWeb DB" at bounding box center [78, 143] width 35 height 7
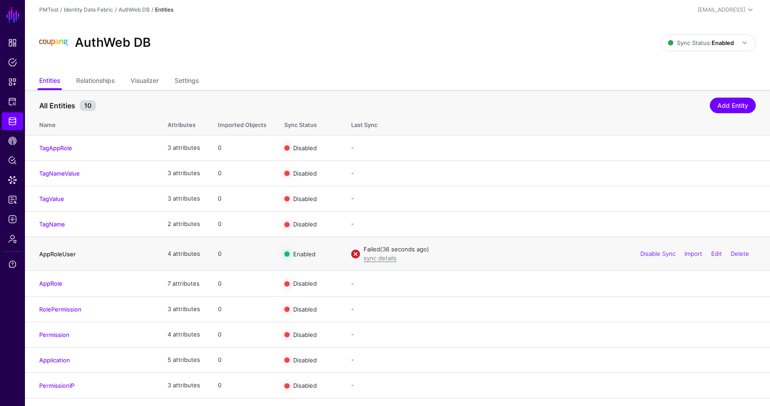
click at [58, 253] on link "AppRoleUser" at bounding box center [57, 254] width 37 height 7
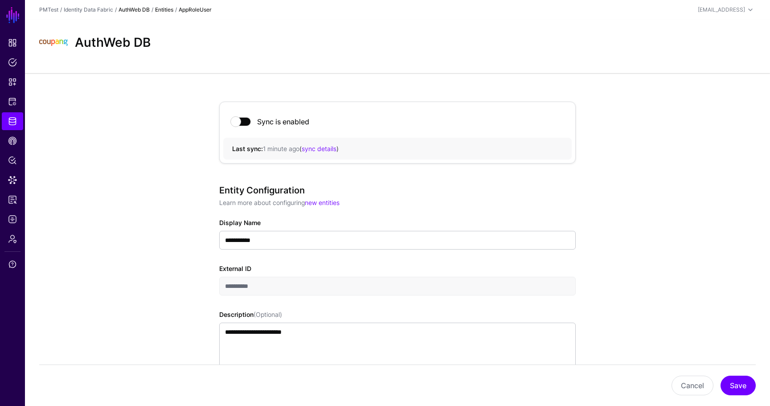
click at [139, 9] on link "AuthWeb DB" at bounding box center [134, 9] width 31 height 7
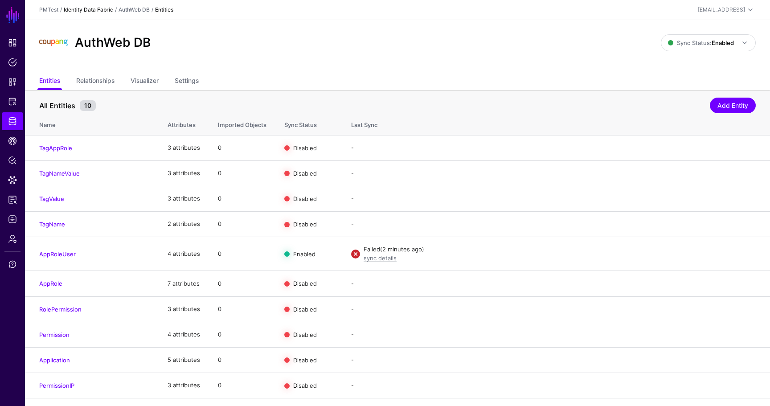
click at [84, 10] on link "Identity Data Fabric" at bounding box center [88, 9] width 49 height 7
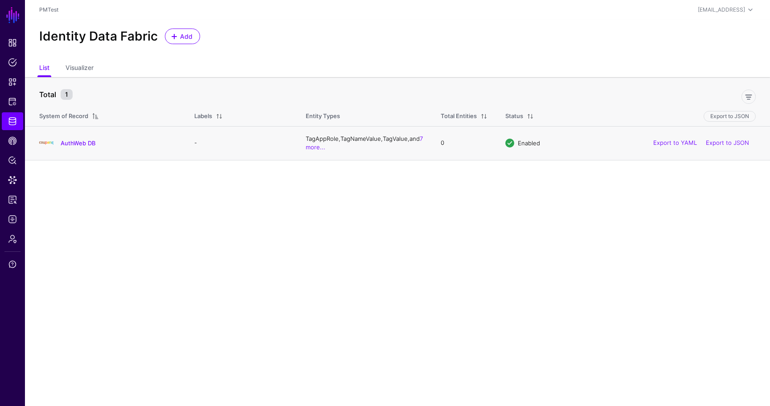
click at [79, 148] on div "AuthWeb DB" at bounding box center [108, 143] width 144 height 14
click at [80, 145] on link "AuthWeb DB" at bounding box center [78, 143] width 35 height 7
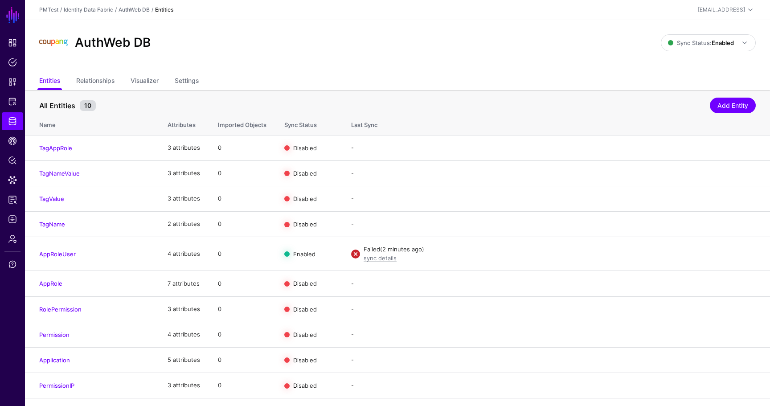
click at [172, 79] on ul "Entities Relationships Visualizer Settings" at bounding box center [397, 81] width 717 height 17
click at [185, 79] on link "Settings" at bounding box center [187, 81] width 24 height 17
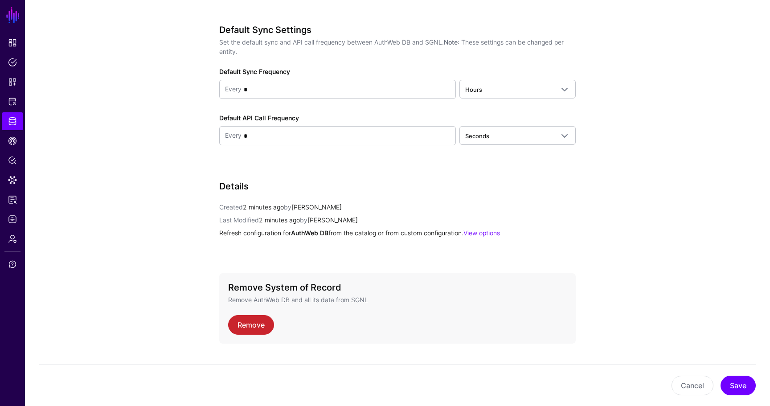
scroll to position [912, 0]
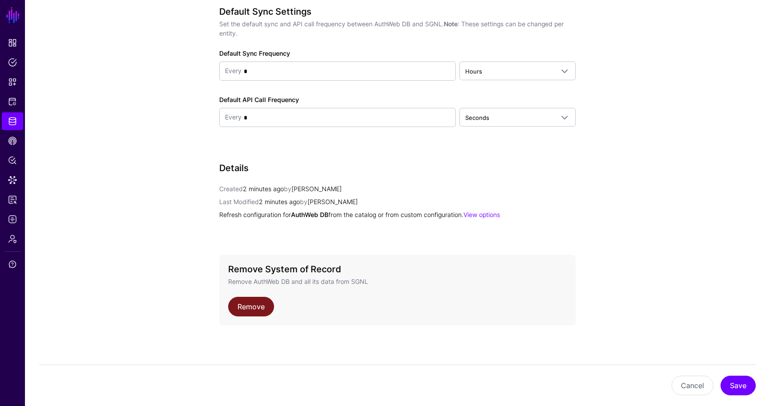
click at [260, 304] on link "Remove" at bounding box center [251, 307] width 46 height 20
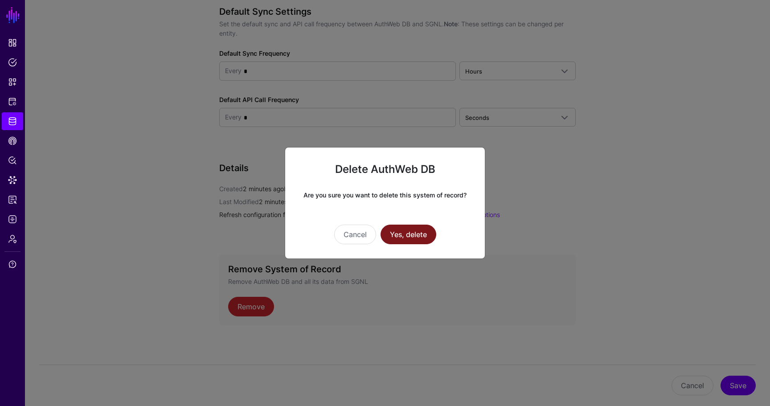
click at [424, 242] on button "Yes, delete" at bounding box center [409, 235] width 56 height 20
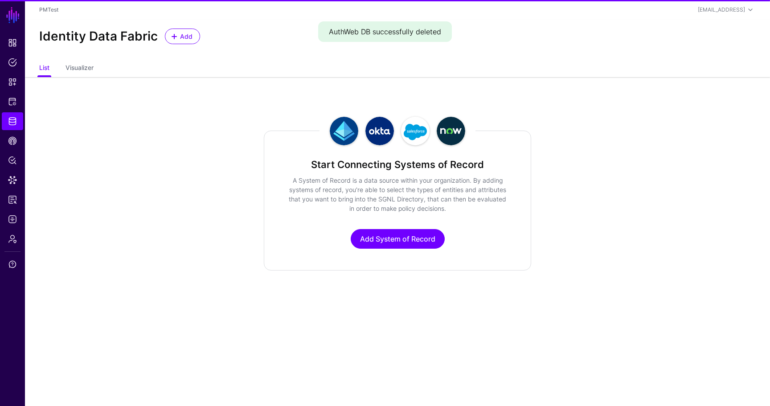
click at [163, 32] on div "Add" at bounding box center [182, 37] width 42 height 16
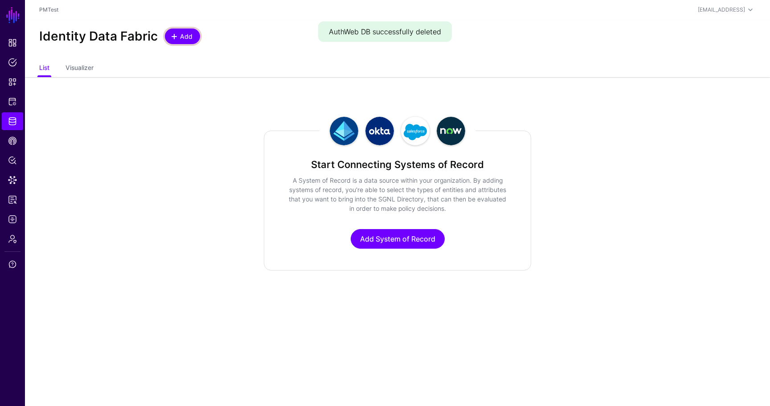
click at [165, 32] on link "Add" at bounding box center [182, 37] width 35 height 16
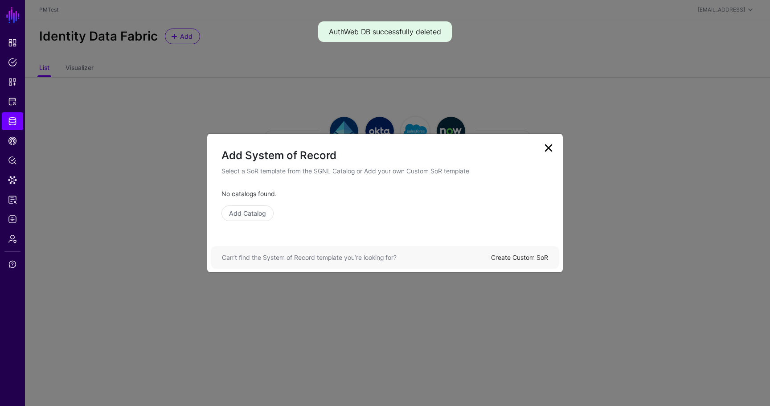
click at [537, 262] on div "Create Custom SoR" at bounding box center [519, 257] width 57 height 9
click at [531, 258] on link "Create Custom SoR" at bounding box center [519, 258] width 57 height 8
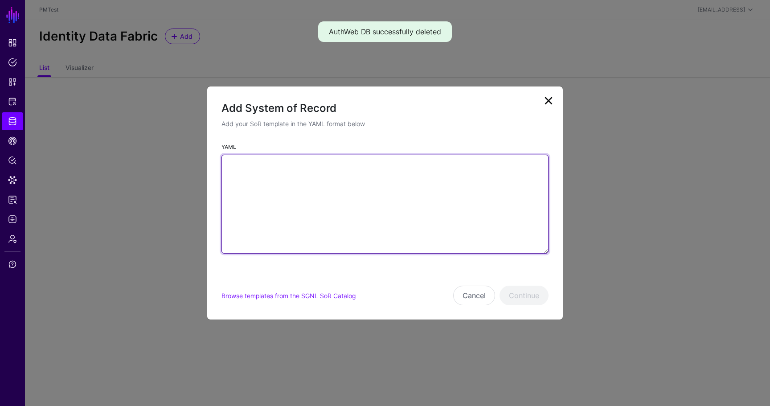
click at [464, 192] on textarea "YAML" at bounding box center [385, 204] width 327 height 99
paste textarea "**********"
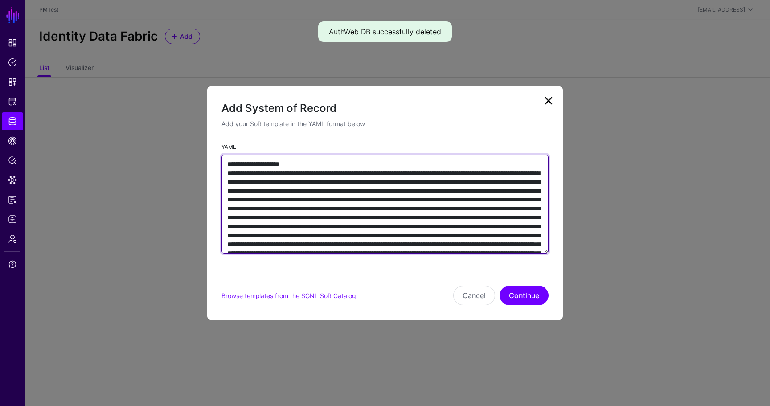
scroll to position [4400, 0]
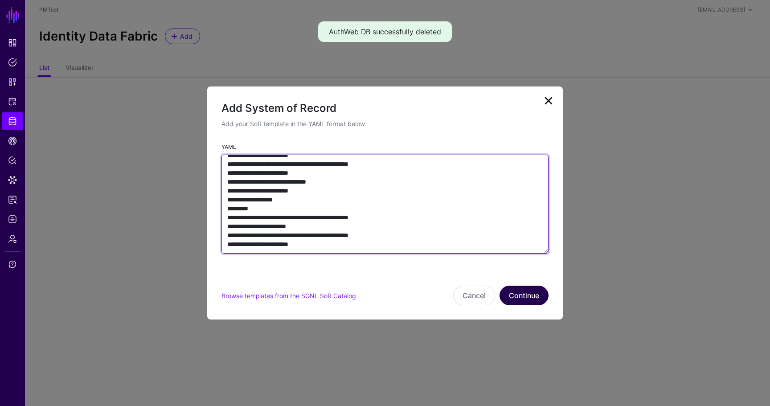
type textarea "**********"
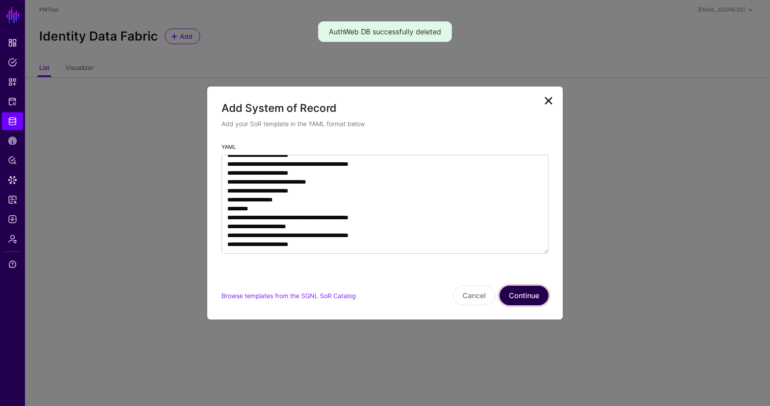
click at [540, 296] on button "Continue" at bounding box center [524, 296] width 49 height 20
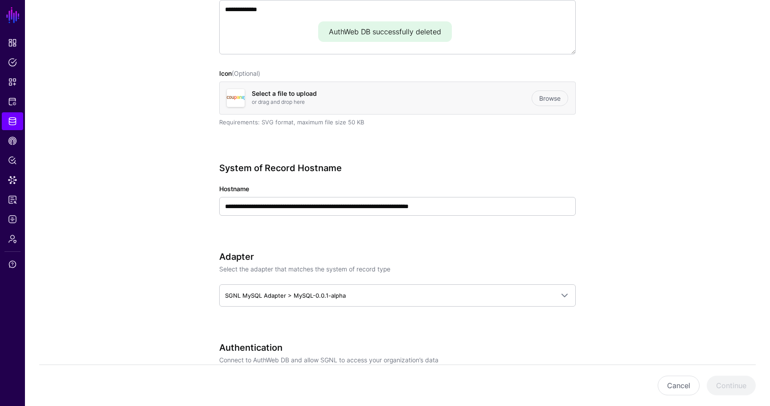
scroll to position [231, 0]
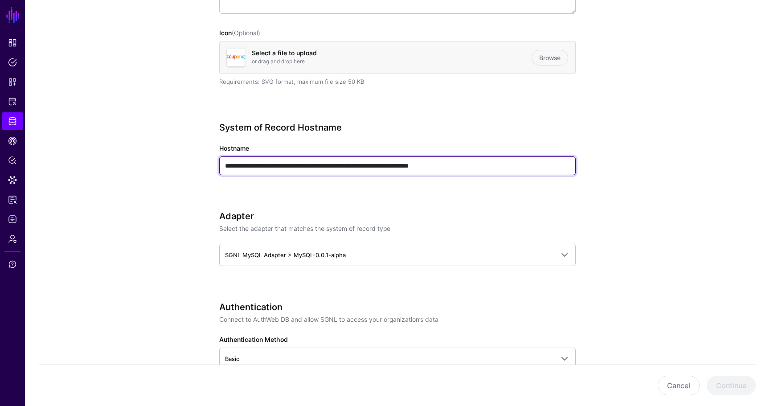
click at [414, 167] on input "**********" at bounding box center [397, 166] width 357 height 19
paste input "text"
type input "**********"
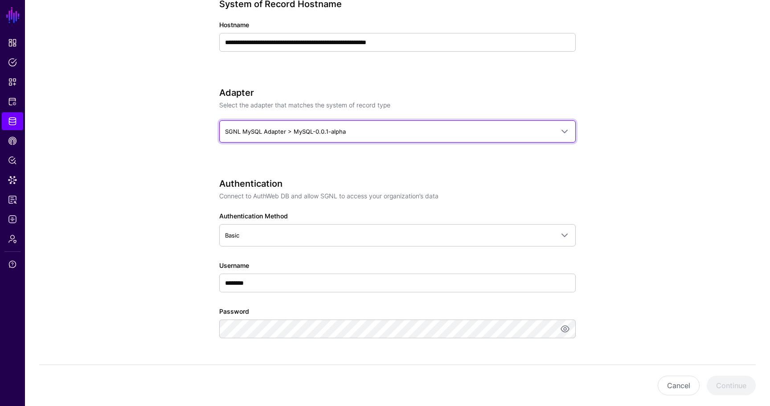
scroll to position [362, 0]
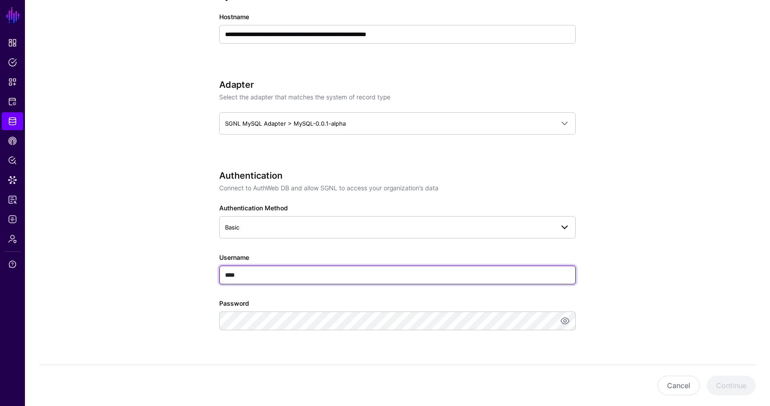
type input "****"
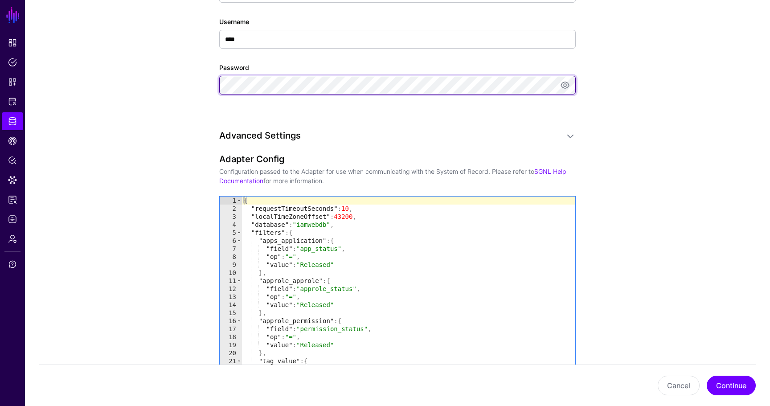
scroll to position [652, 0]
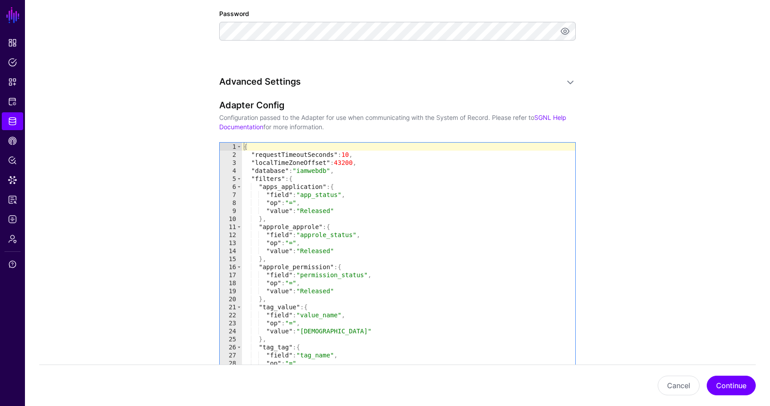
click at [301, 169] on div "{ "requestTimeoutSeconds" : 10 , "localTimeZoneOffset" : 43200 , "database" : "…" at bounding box center [409, 320] width 334 height 354
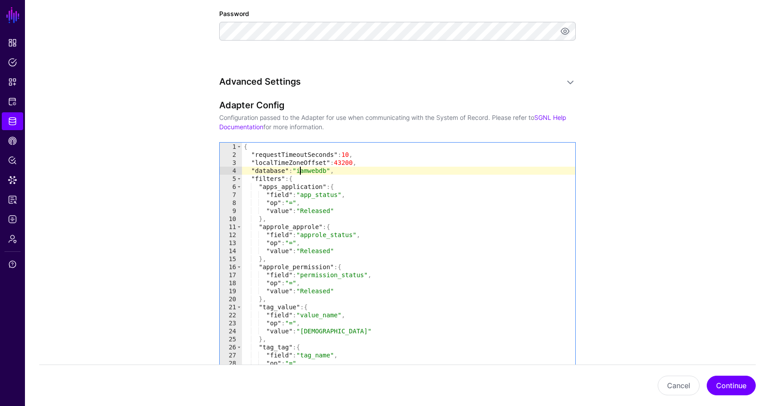
click at [301, 169] on div "{ "requestTimeoutSeconds" : 10 , "localTimeZoneOffset" : 43200 , "database" : "…" at bounding box center [409, 320] width 334 height 354
click at [309, 169] on div "{ "requestTimeoutSeconds" : 10 , "localTimeZoneOffset" : 43200 , "database" : "…" at bounding box center [409, 320] width 334 height 354
type textarea "**********"
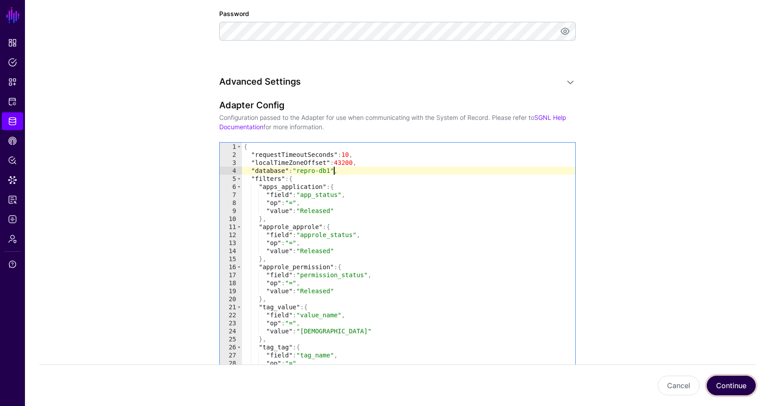
click at [743, 384] on button "Continue" at bounding box center [731, 386] width 49 height 20
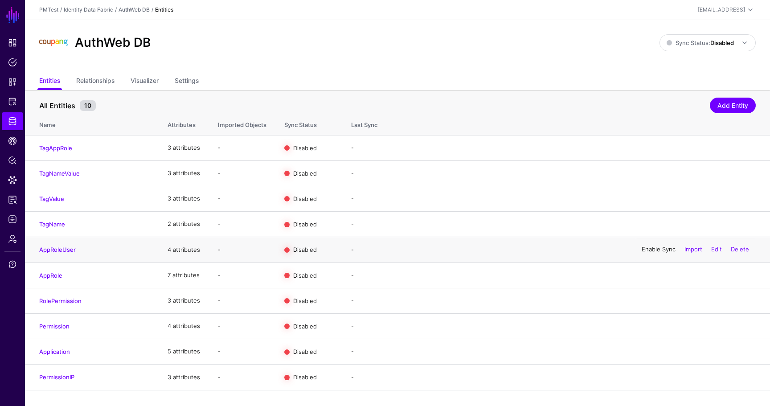
click at [652, 250] on link "Enable Sync" at bounding box center [659, 249] width 34 height 7
click at [674, 49] on link "Sync Status: Disabled" at bounding box center [708, 42] width 96 height 17
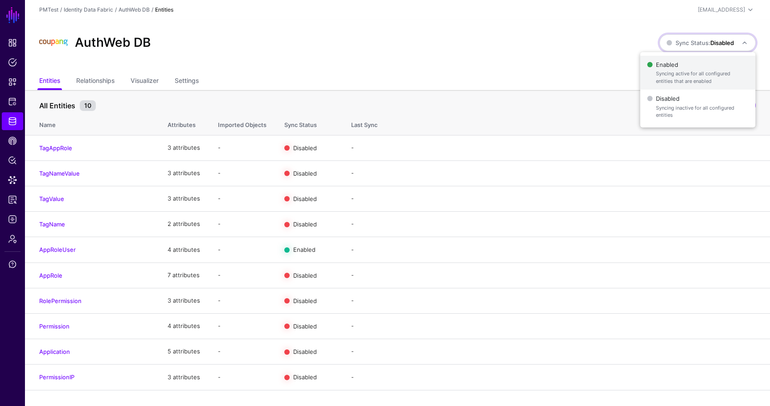
click at [674, 66] on span "Enabled Syncing active for all configured entities that are enabled" at bounding box center [697, 72] width 101 height 29
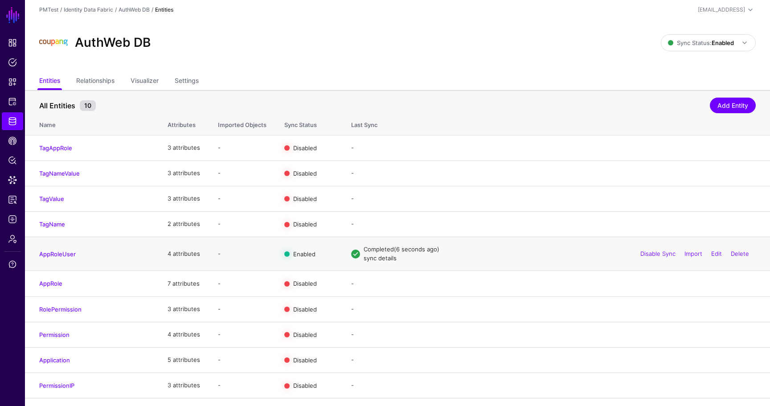
click at [391, 257] on link "sync details" at bounding box center [380, 258] width 33 height 7
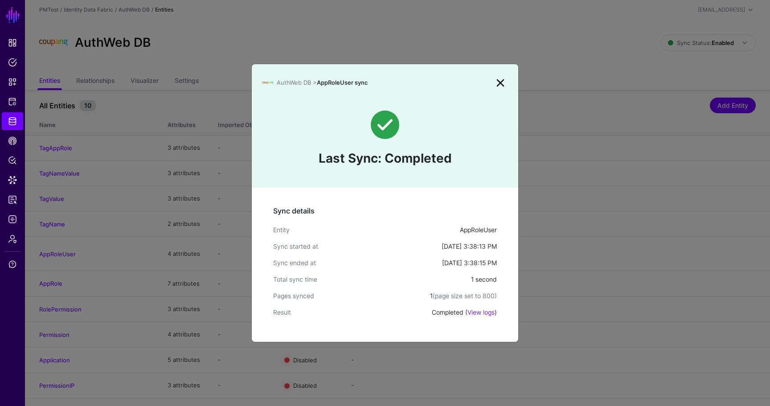
click at [499, 85] on link at bounding box center [501, 83] width 14 height 14
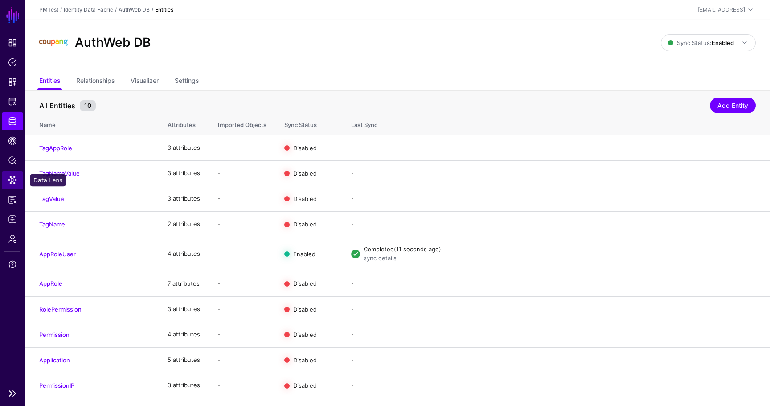
click at [13, 182] on span "Data Lens" at bounding box center [12, 180] width 9 height 9
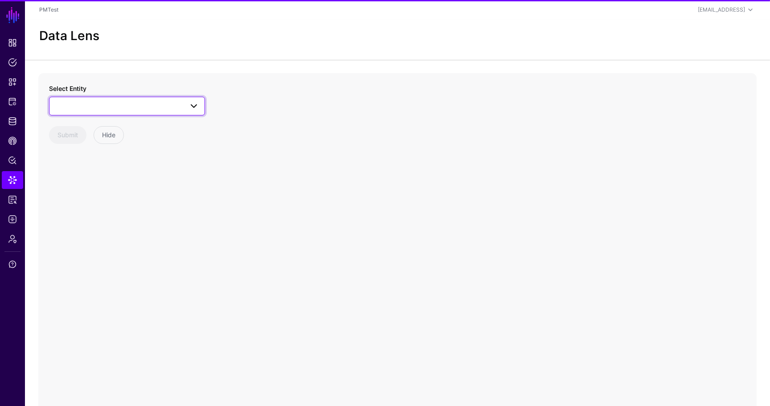
click at [92, 98] on link at bounding box center [127, 106] width 156 height 19
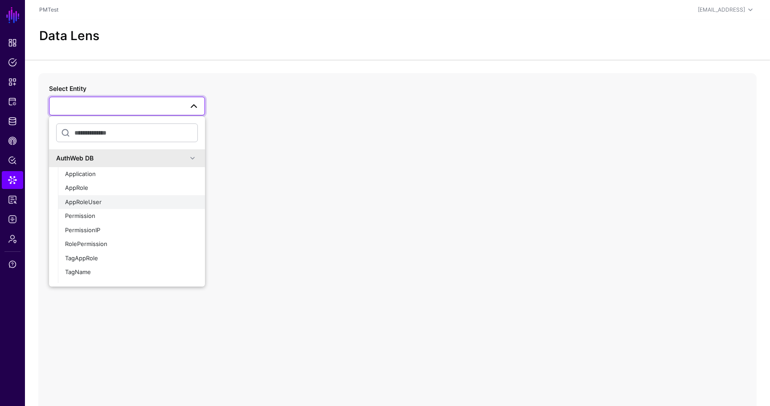
click at [94, 199] on span "AppRoleUser" at bounding box center [83, 201] width 37 height 7
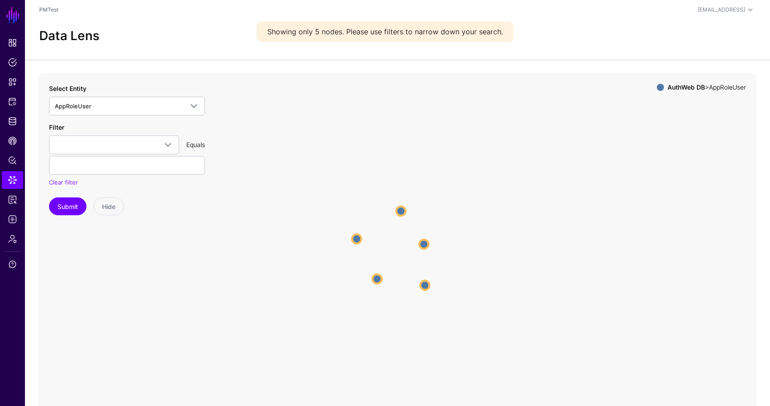
click at [428, 243] on circle at bounding box center [424, 243] width 9 height 9
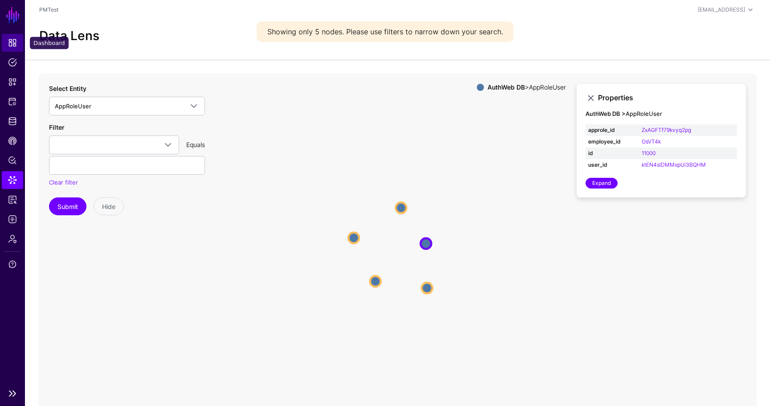
click at [13, 38] on span "Dashboard" at bounding box center [12, 42] width 9 height 9
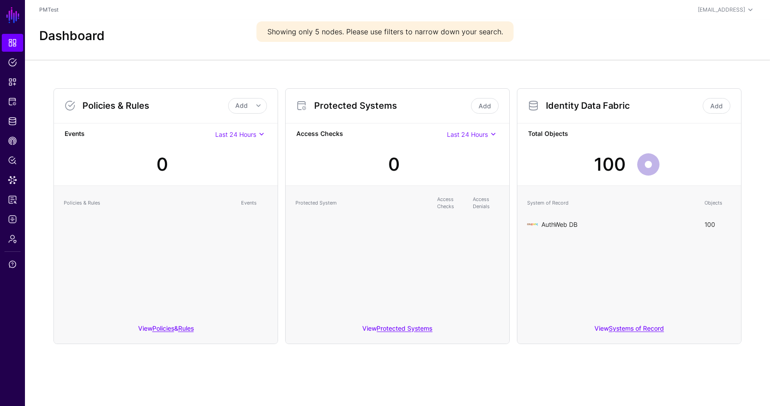
click at [569, 223] on link "AuthWeb DB" at bounding box center [560, 225] width 36 height 8
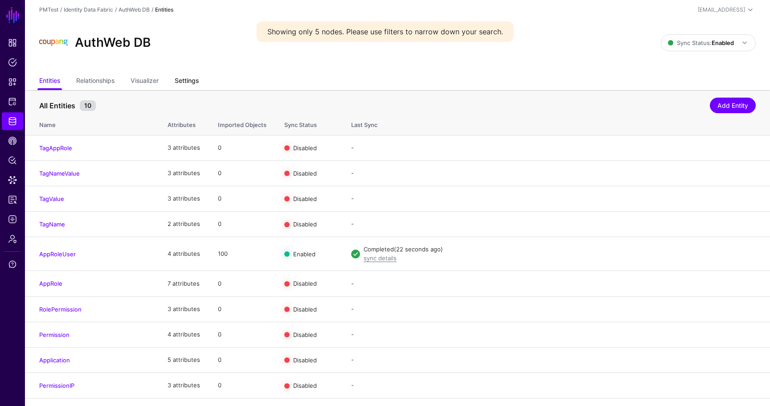
click at [196, 80] on link "Settings" at bounding box center [187, 81] width 24 height 17
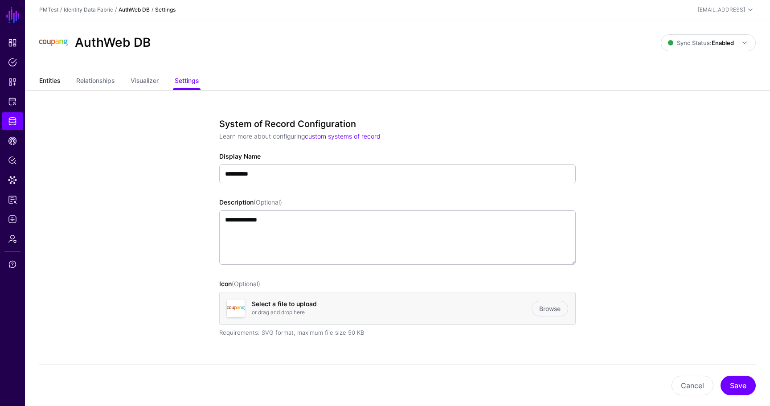
click at [46, 83] on link "Entities" at bounding box center [49, 81] width 21 height 17
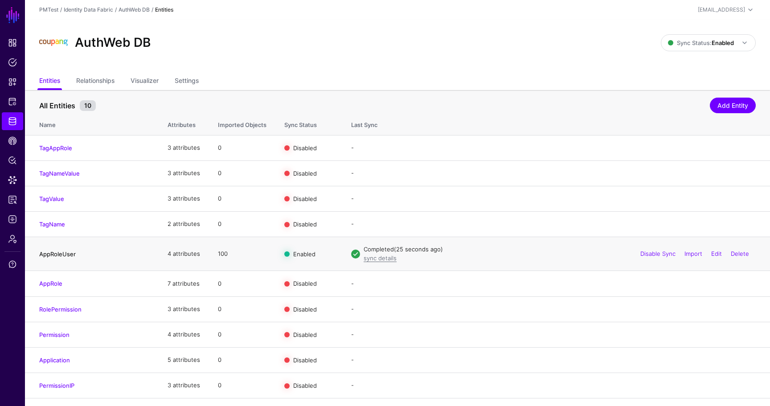
click at [65, 252] on link "AppRoleUser" at bounding box center [57, 254] width 37 height 7
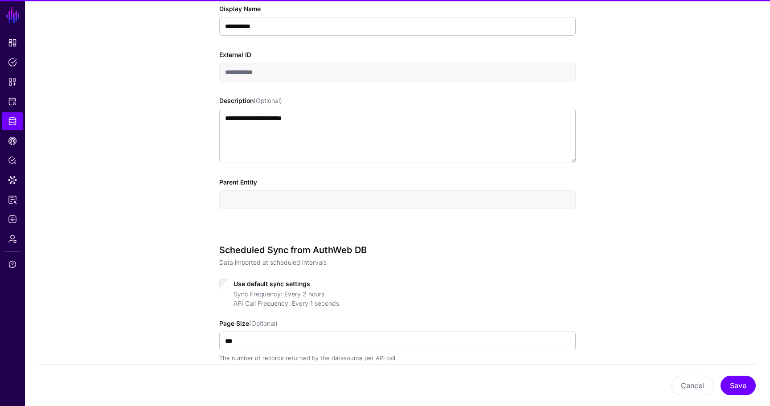
scroll to position [390, 0]
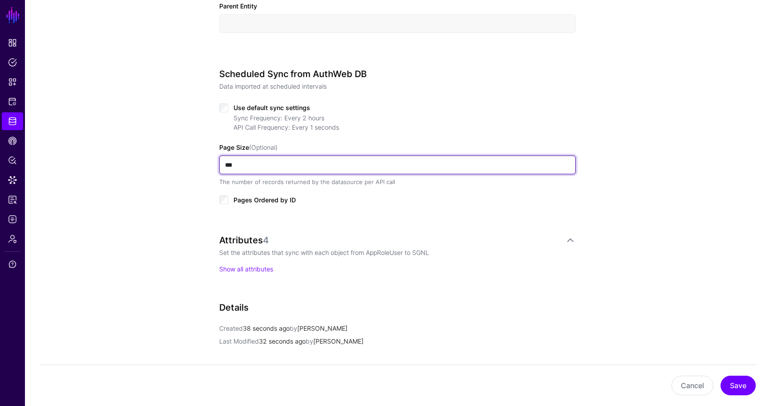
drag, startPoint x: 244, startPoint y: 172, endPoint x: 183, endPoint y: 157, distance: 62.4
click at [183, 157] on div "**********" at bounding box center [398, 108] width 746 height 851
type input "**"
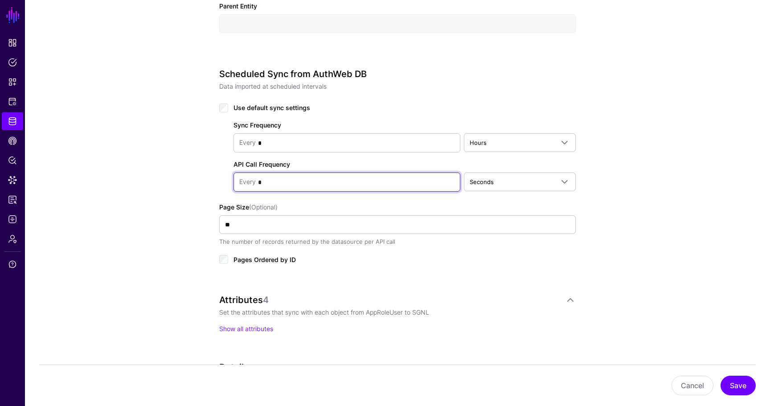
click at [329, 177] on input "*" at bounding box center [355, 182] width 199 height 18
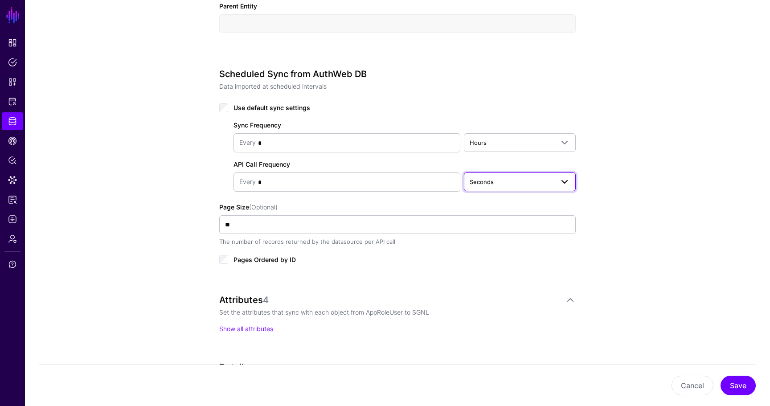
click at [503, 179] on span "Seconds" at bounding box center [512, 182] width 84 height 10
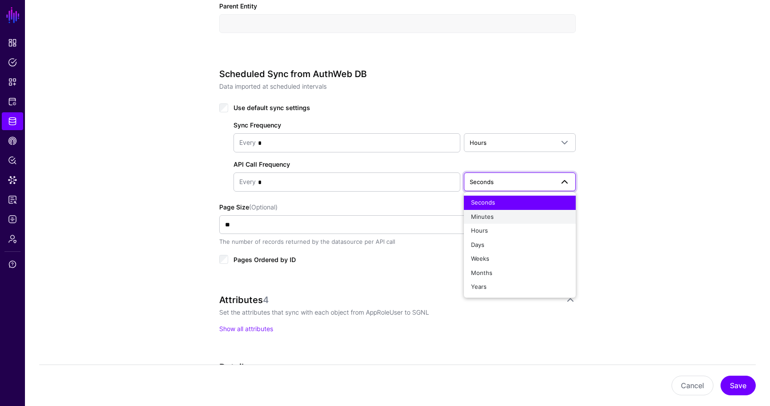
click at [499, 214] on div "Minutes" at bounding box center [520, 217] width 98 height 9
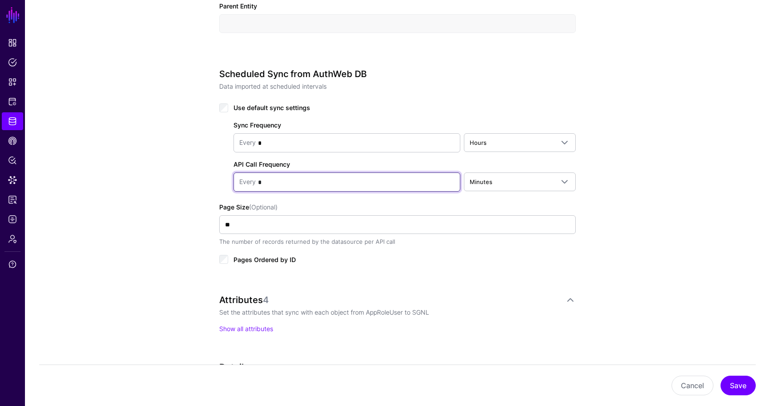
drag, startPoint x: 286, startPoint y: 184, endPoint x: 233, endPoint y: 182, distance: 52.6
click at [234, 182] on div "Every *" at bounding box center [347, 182] width 227 height 19
type input "*"
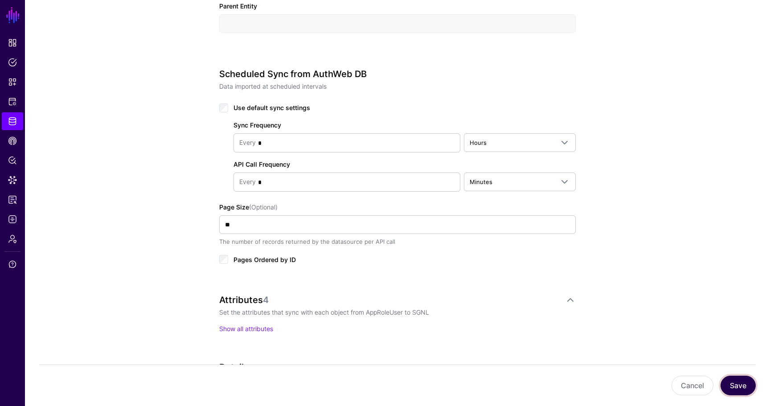
click at [741, 384] on button "Save" at bounding box center [738, 386] width 35 height 20
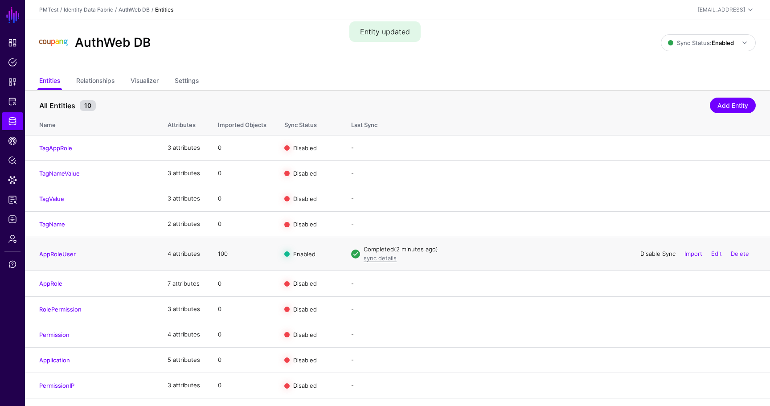
click at [662, 255] on link "Disable Sync" at bounding box center [658, 253] width 35 height 7
click at [699, 255] on link "Import" at bounding box center [694, 253] width 18 height 7
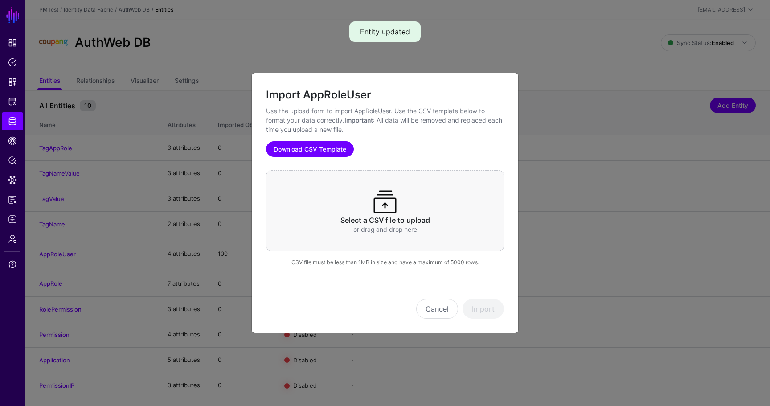
click at [314, 148] on link "Download CSV Template" at bounding box center [310, 149] width 88 height 16
click at [301, 206] on div "Select a CSV file to upload or drag and drop here" at bounding box center [385, 210] width 238 height 81
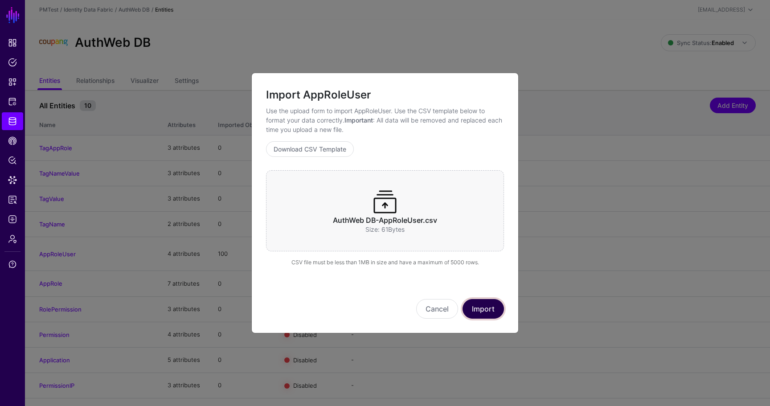
click at [496, 307] on button "Import" at bounding box center [483, 309] width 41 height 20
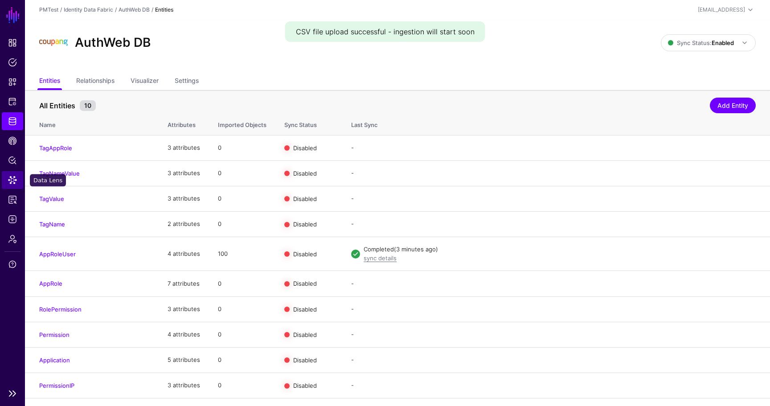
click at [11, 183] on span "Data Lens" at bounding box center [12, 180] width 9 height 9
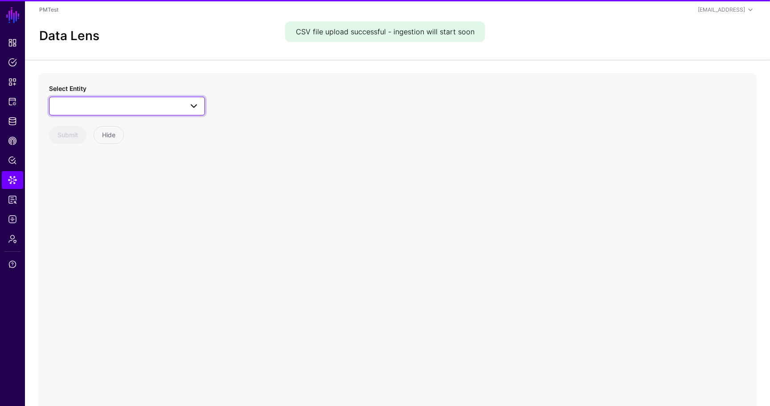
click at [152, 109] on span at bounding box center [127, 106] width 144 height 11
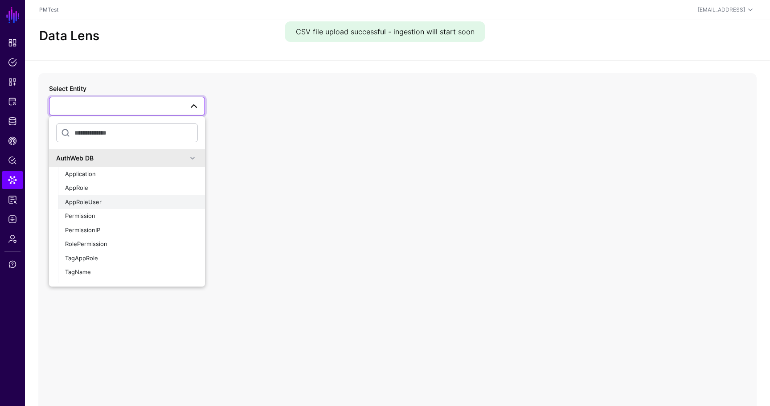
click at [116, 197] on button "AppRoleUser" at bounding box center [131, 202] width 147 height 14
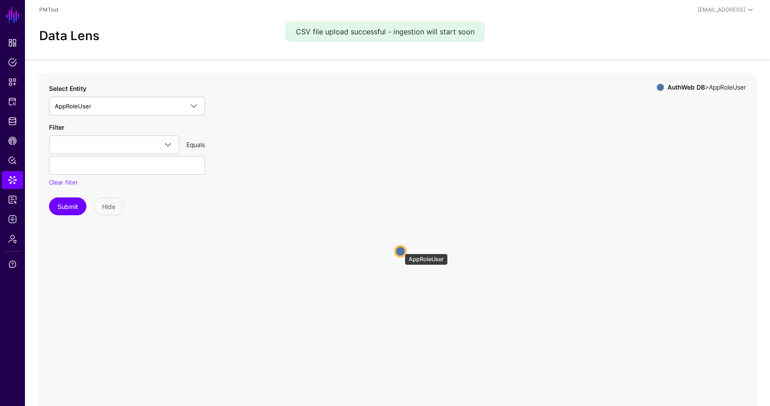
click at [400, 250] on circle at bounding box center [401, 251] width 11 height 11
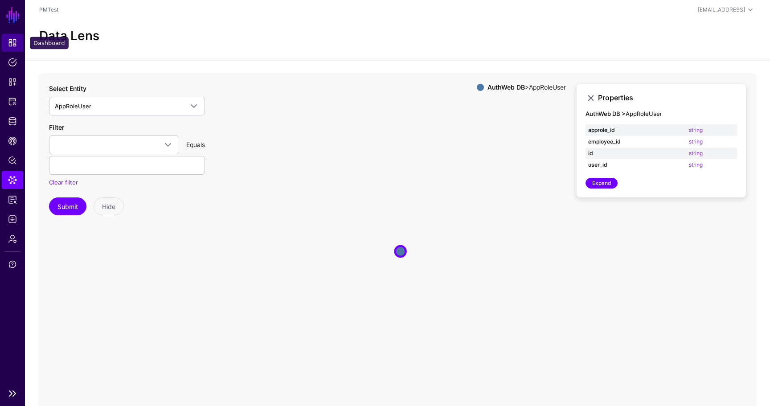
click at [12, 37] on link "Dashboard" at bounding box center [12, 43] width 21 height 18
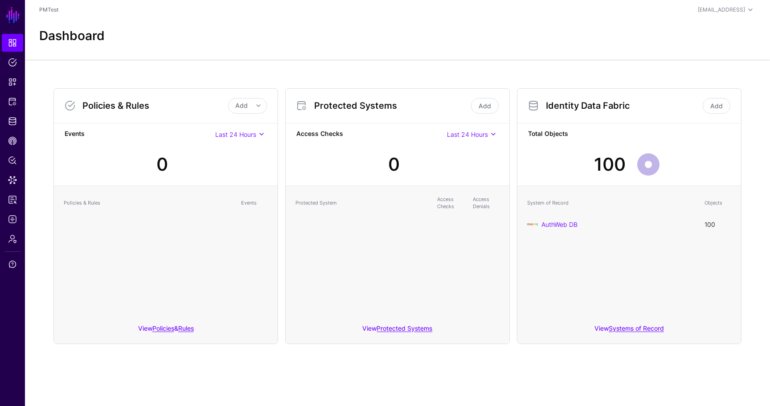
click at [556, 229] on div "AuthWeb DB" at bounding box center [611, 224] width 169 height 11
click at [551, 224] on link "AuthWeb DB" at bounding box center [560, 225] width 36 height 8
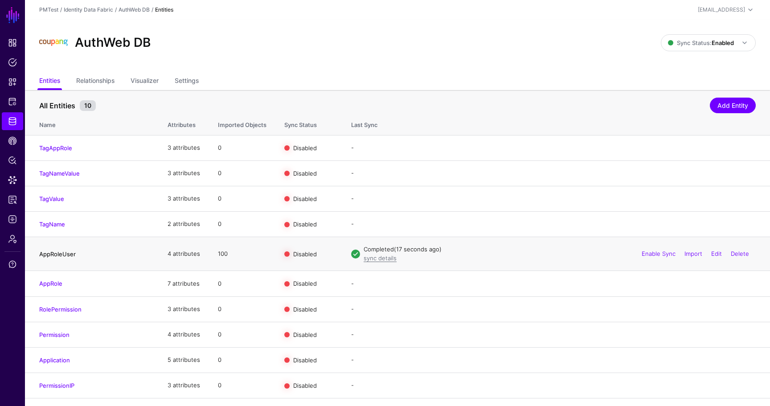
click at [65, 255] on link "AppRoleUser" at bounding box center [57, 254] width 37 height 7
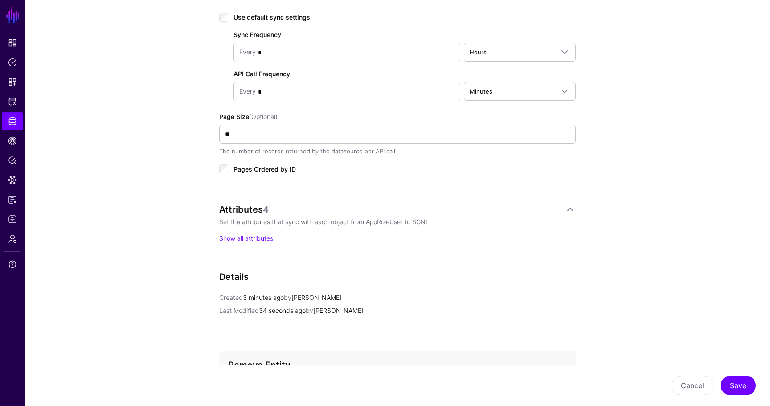
scroll to position [482, 0]
click at [695, 384] on button "Cancel" at bounding box center [693, 386] width 42 height 20
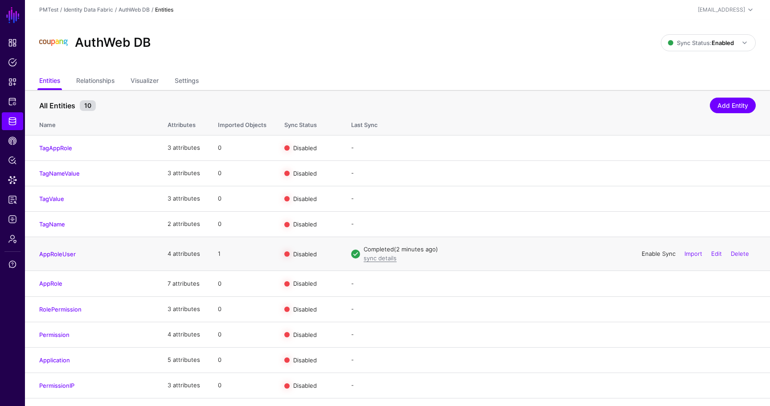
click at [660, 257] on link "Enable Sync" at bounding box center [659, 253] width 34 height 7
drag, startPoint x: 225, startPoint y: 256, endPoint x: 212, endPoint y: 255, distance: 13.4
click at [212, 255] on td "11" at bounding box center [242, 254] width 66 height 34
click at [48, 253] on link "AppRoleUser" at bounding box center [57, 254] width 37 height 7
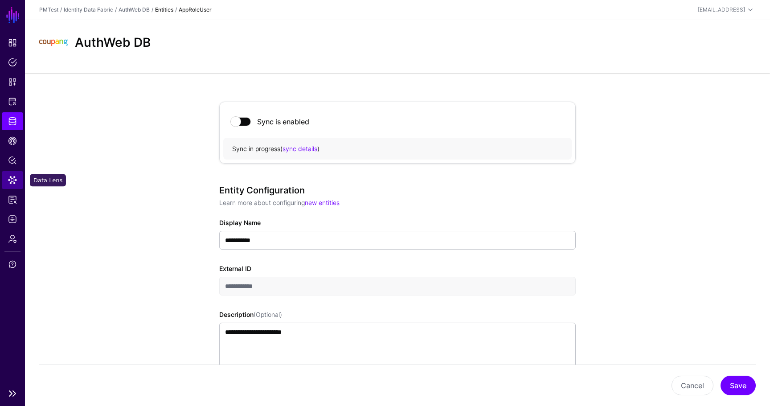
click at [14, 178] on span "Data Lens" at bounding box center [12, 180] width 9 height 9
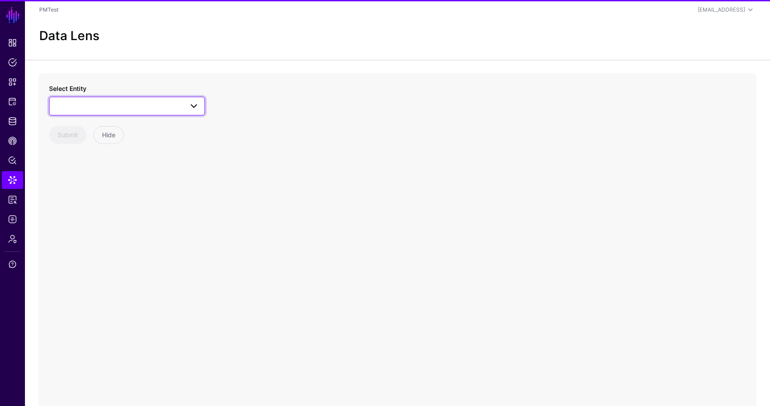
click at [132, 104] on span at bounding box center [127, 106] width 144 height 11
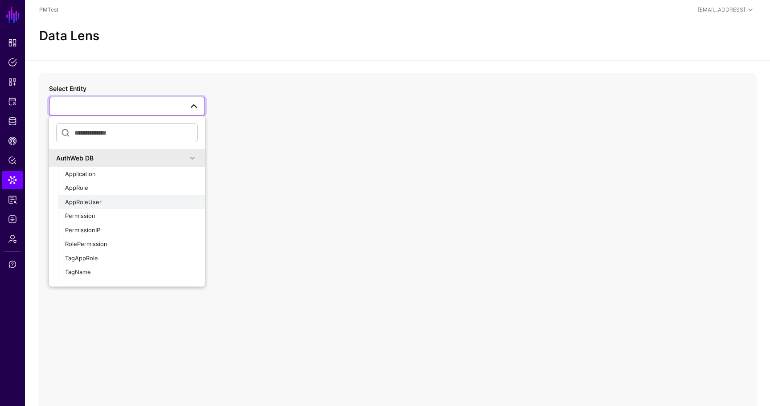
click at [116, 200] on div "AppRoleUser" at bounding box center [131, 202] width 133 height 9
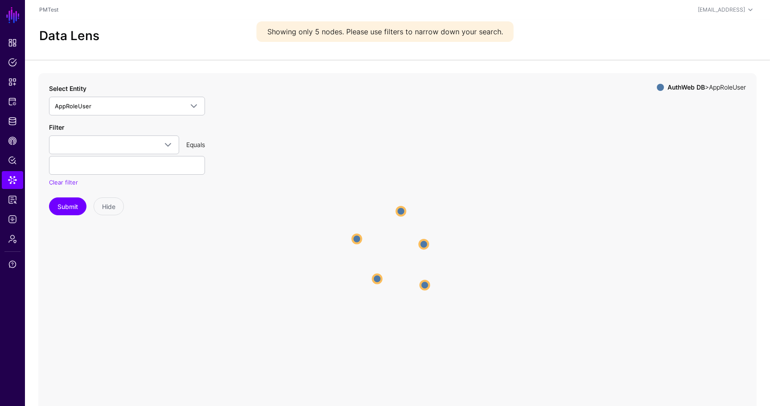
click at [378, 277] on circle at bounding box center [377, 278] width 9 height 9
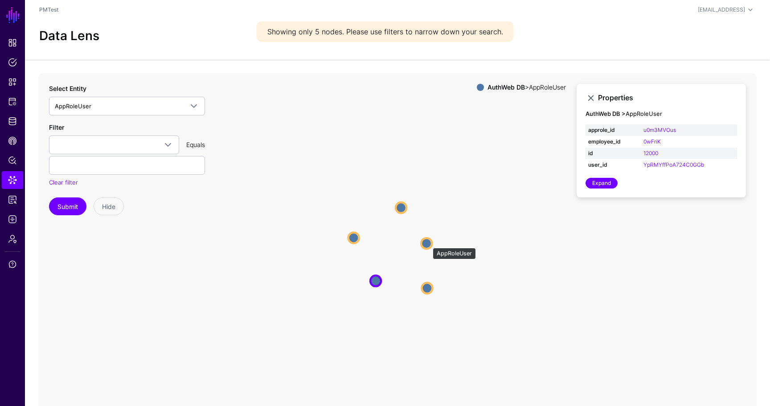
click at [429, 243] on circle at bounding box center [426, 243] width 11 height 11
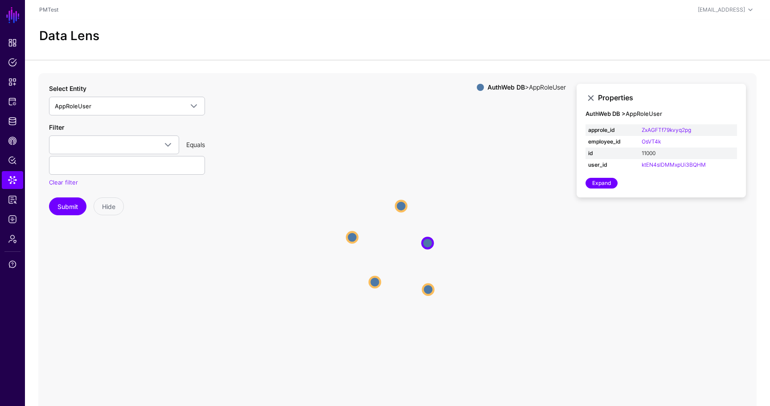
click at [646, 155] on link "11000" at bounding box center [649, 153] width 14 height 7
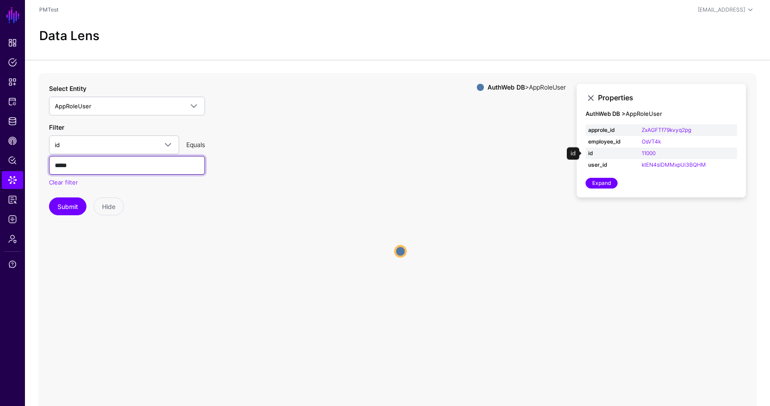
click at [100, 163] on input "*****" at bounding box center [127, 165] width 156 height 19
click at [49, 198] on button "Submit" at bounding box center [67, 207] width 37 height 18
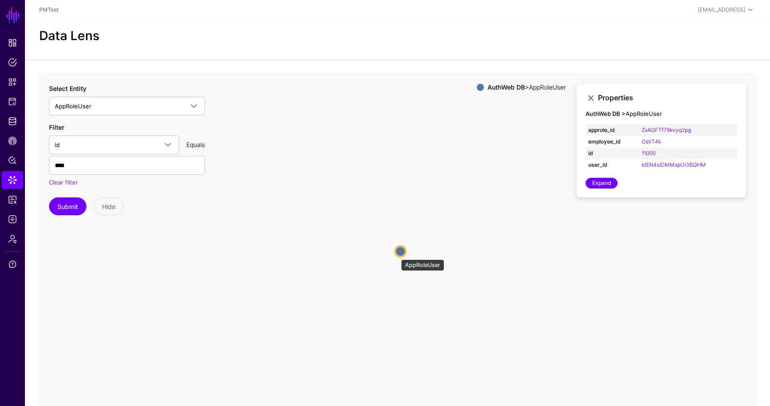
click at [404, 253] on circle at bounding box center [401, 251] width 11 height 11
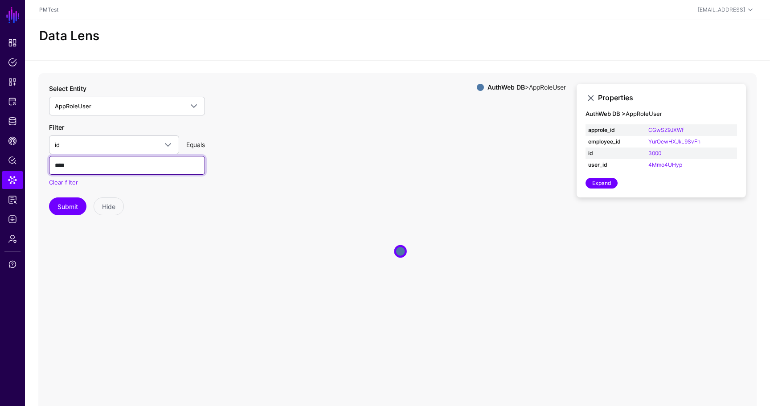
click at [85, 159] on input "****" at bounding box center [127, 165] width 156 height 19
type input "****"
click at [49, 198] on button "Submit" at bounding box center [67, 207] width 37 height 18
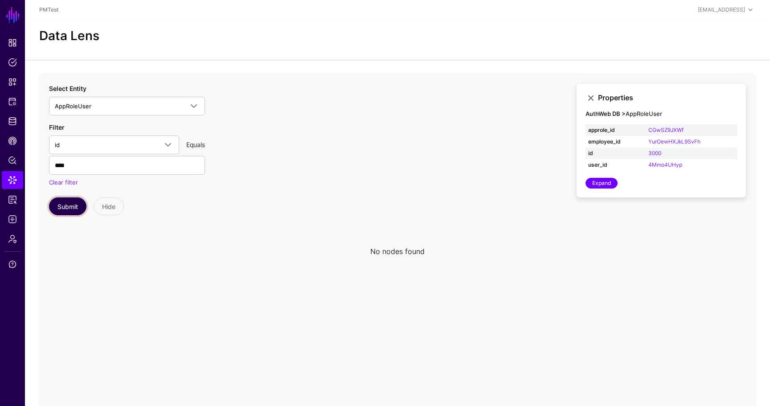
click at [70, 208] on button "Submit" at bounding box center [67, 207] width 37 height 18
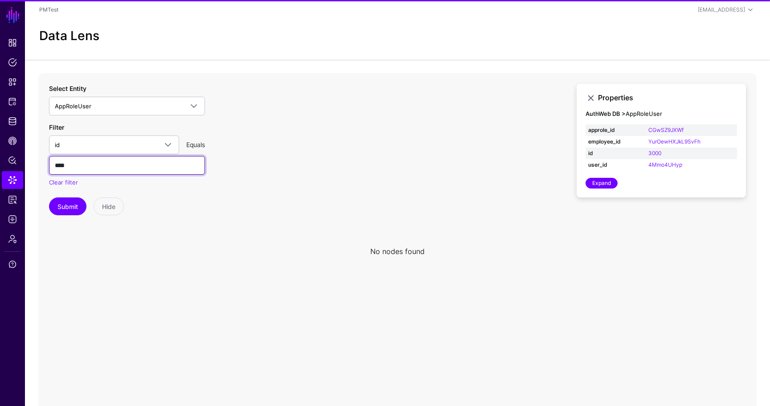
click at [89, 166] on input "****" at bounding box center [127, 165] width 156 height 19
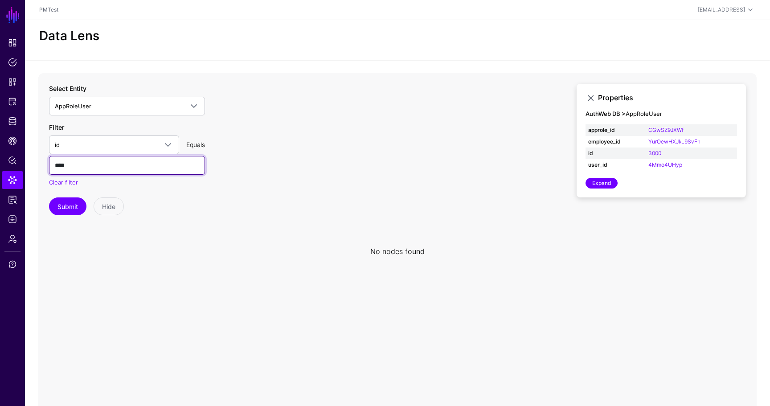
click at [89, 166] on input "****" at bounding box center [127, 165] width 156 height 19
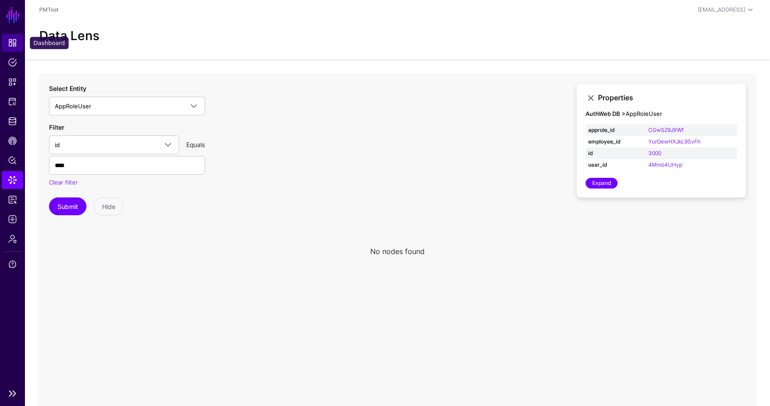
click at [8, 41] on span "Dashboard" at bounding box center [12, 42] width 9 height 9
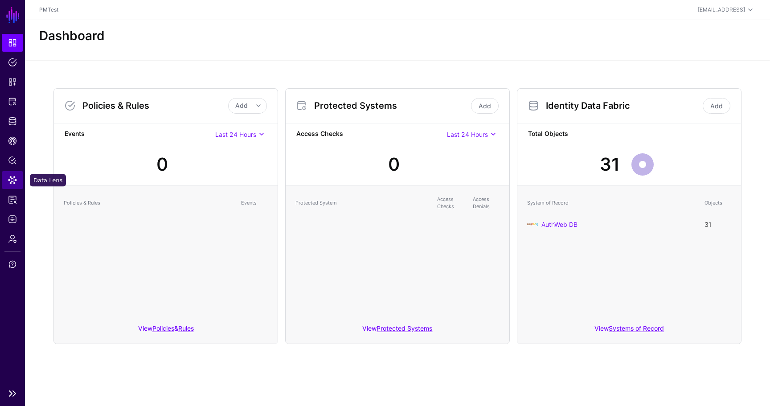
click at [12, 181] on span "Data Lens" at bounding box center [12, 180] width 9 height 9
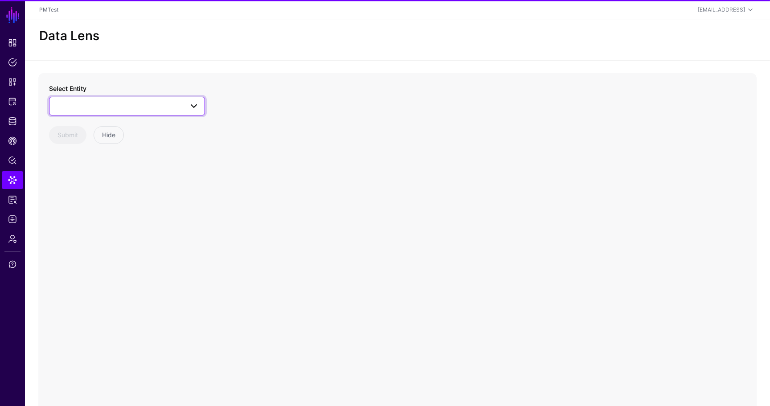
click at [104, 105] on span at bounding box center [127, 106] width 144 height 11
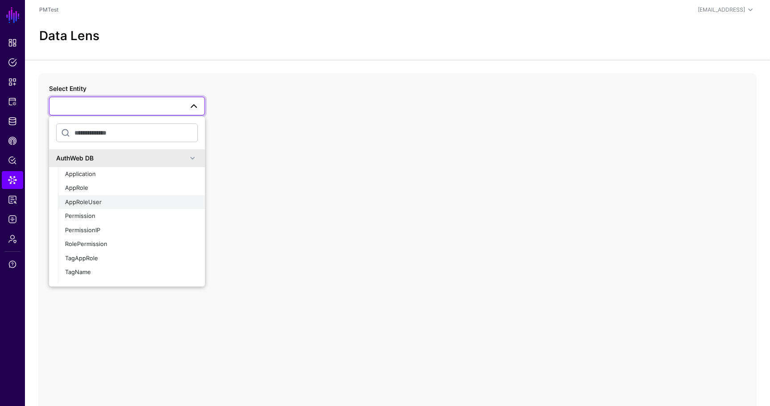
click at [103, 201] on div "AppRoleUser" at bounding box center [131, 202] width 133 height 9
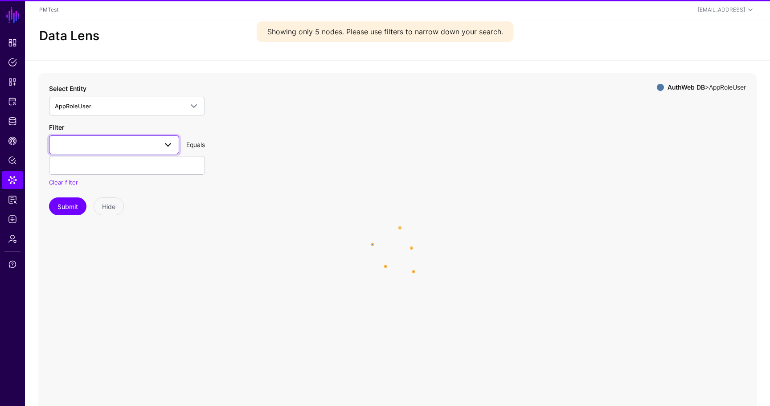
click at [109, 151] on link at bounding box center [114, 145] width 130 height 19
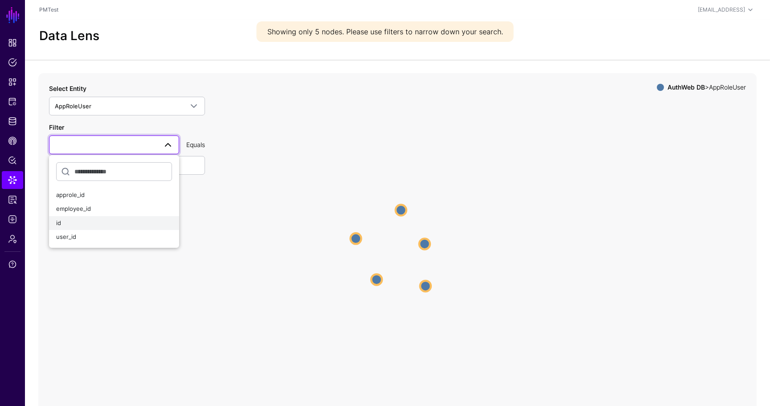
click at [89, 223] on div "id" at bounding box center [114, 223] width 116 height 9
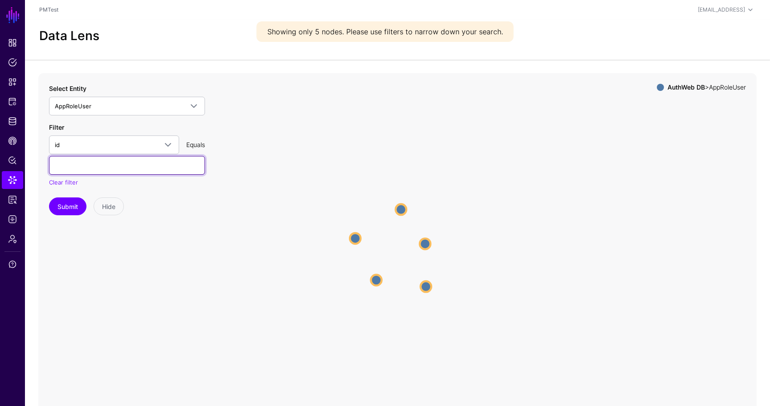
click at [105, 169] on input "text" at bounding box center [127, 165] width 156 height 19
paste input "*****"
type input "*****"
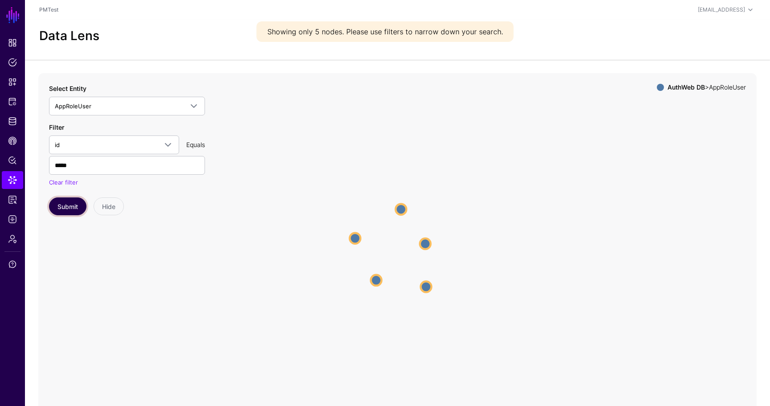
click at [63, 210] on button "Submit" at bounding box center [67, 207] width 37 height 18
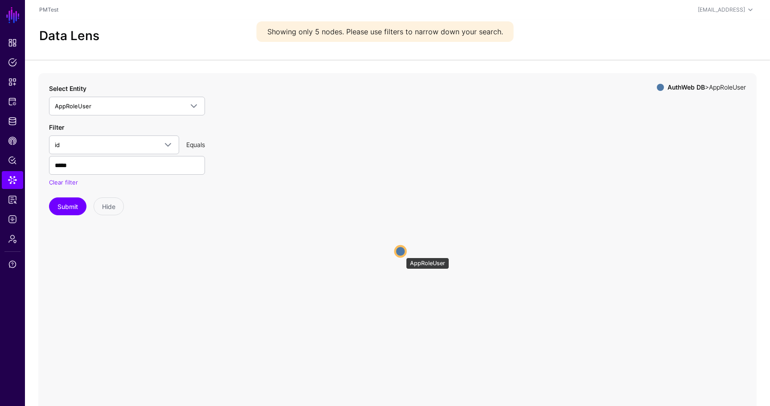
click at [402, 253] on circle at bounding box center [401, 251] width 11 height 11
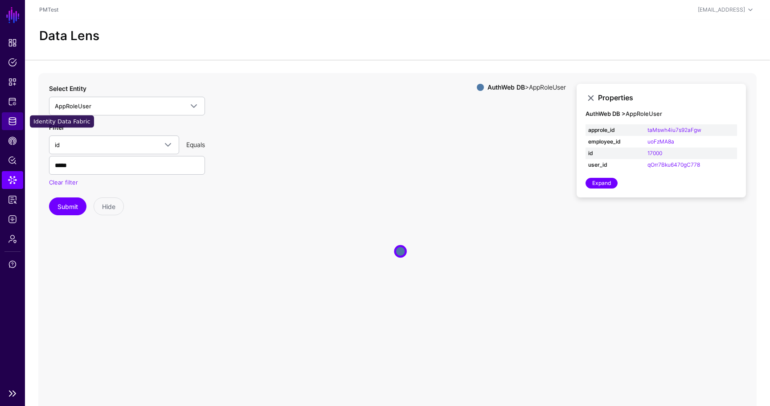
click at [16, 113] on link "Identity Data Fabric" at bounding box center [12, 121] width 21 height 18
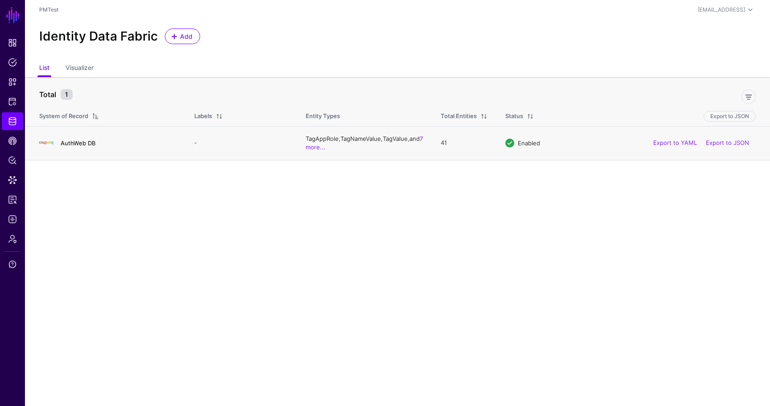
click at [90, 144] on link "AuthWeb DB" at bounding box center [78, 143] width 35 height 7
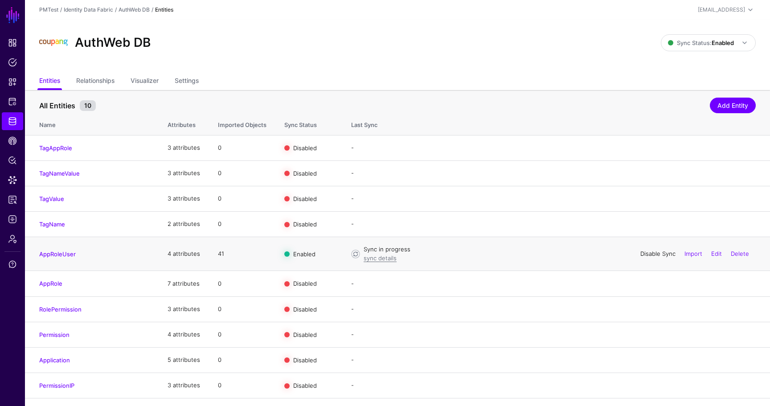
click at [661, 255] on link "Disable Sync" at bounding box center [658, 253] width 35 height 7
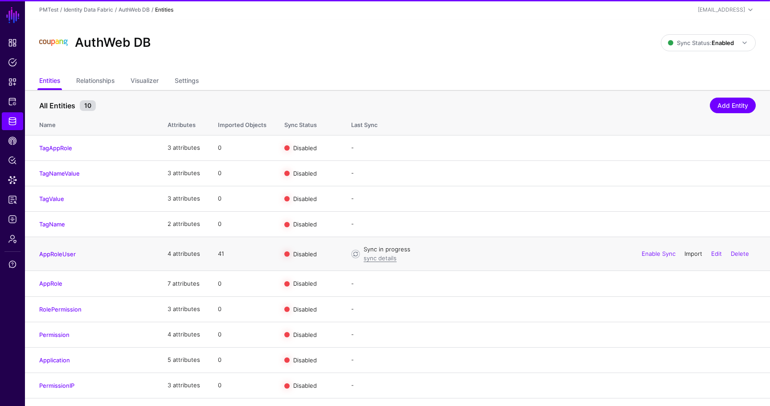
click at [695, 255] on link "Import" at bounding box center [694, 253] width 18 height 7
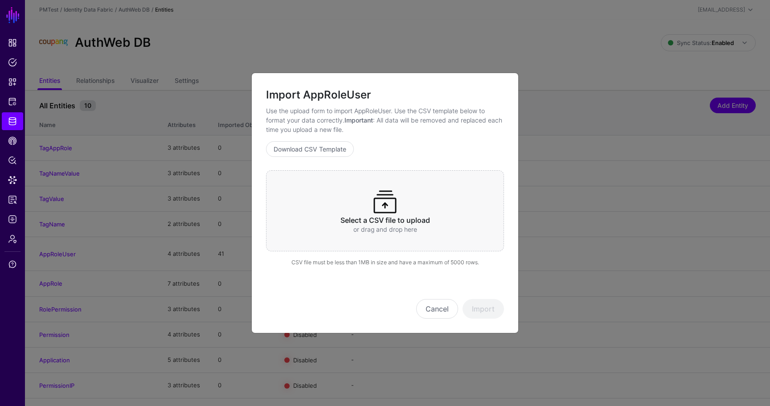
click at [445, 209] on div "Select a CSV file to upload or drag and drop here" at bounding box center [385, 210] width 238 height 81
click at [477, 311] on button "Import" at bounding box center [483, 309] width 41 height 20
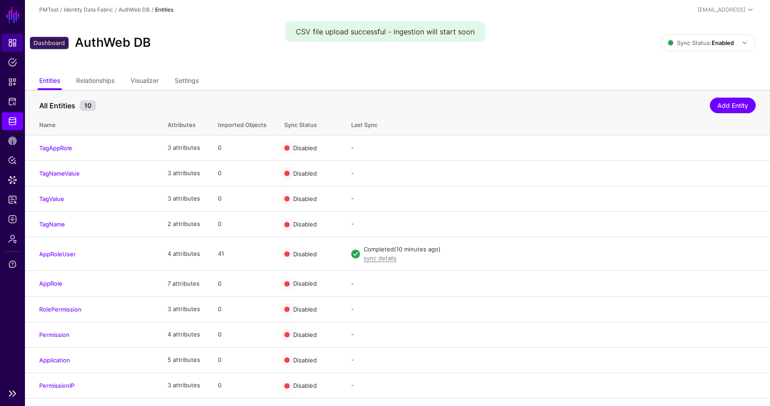
click at [19, 39] on link "Dashboard" at bounding box center [12, 43] width 21 height 18
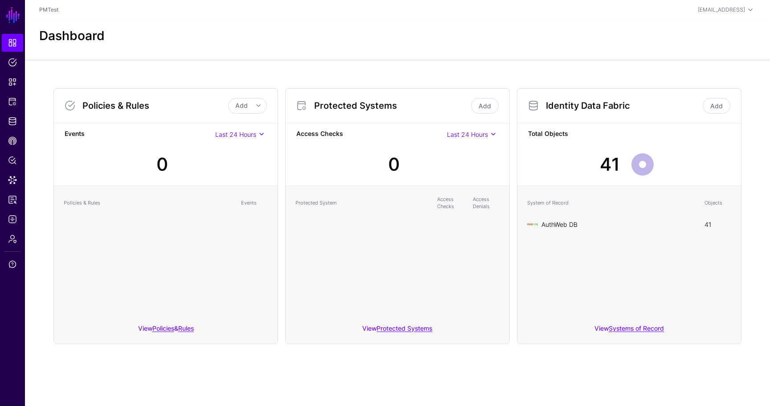
click at [544, 226] on link "AuthWeb DB" at bounding box center [560, 225] width 36 height 8
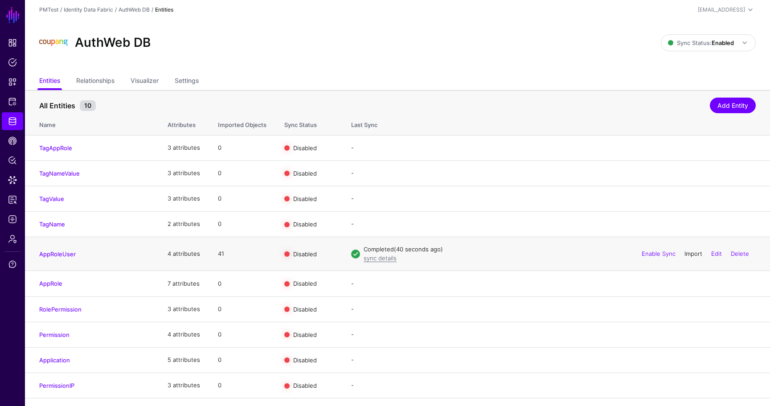
click at [696, 252] on link "Import" at bounding box center [694, 253] width 18 height 7
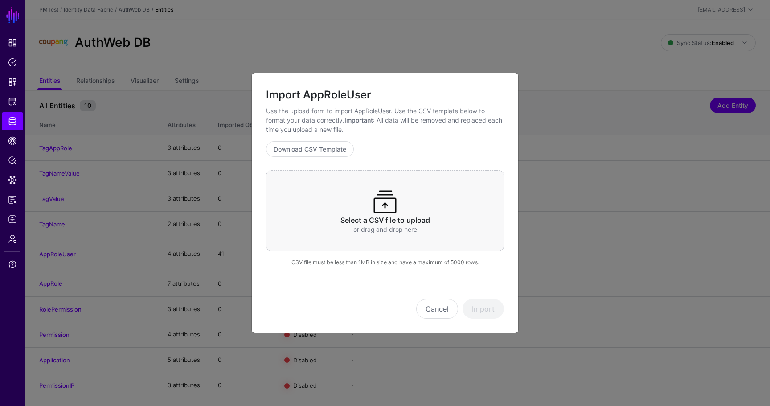
click at [389, 191] on span at bounding box center [385, 202] width 29 height 29
click at [474, 306] on button "Import" at bounding box center [483, 309] width 41 height 20
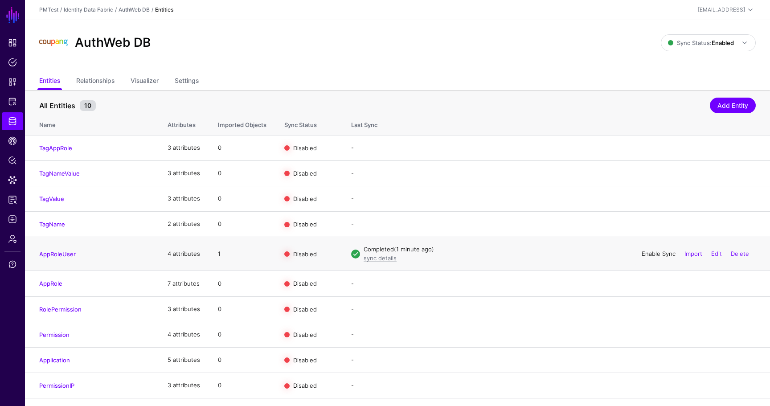
click at [643, 253] on link "Enable Sync" at bounding box center [659, 253] width 34 height 7
click at [12, 184] on span "Data Lens" at bounding box center [12, 180] width 9 height 9
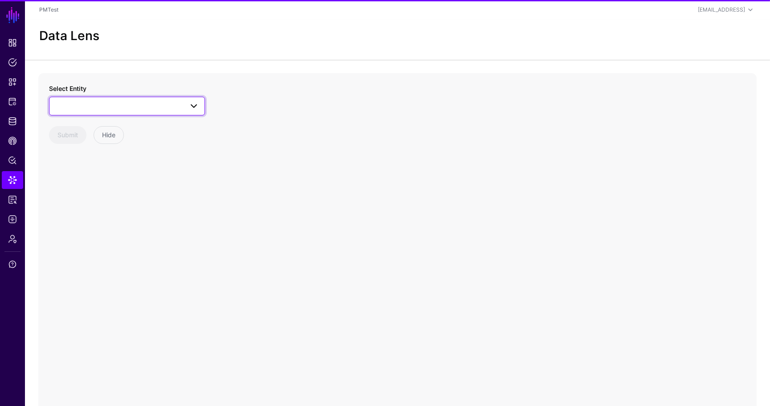
click at [116, 111] on link at bounding box center [127, 106] width 156 height 19
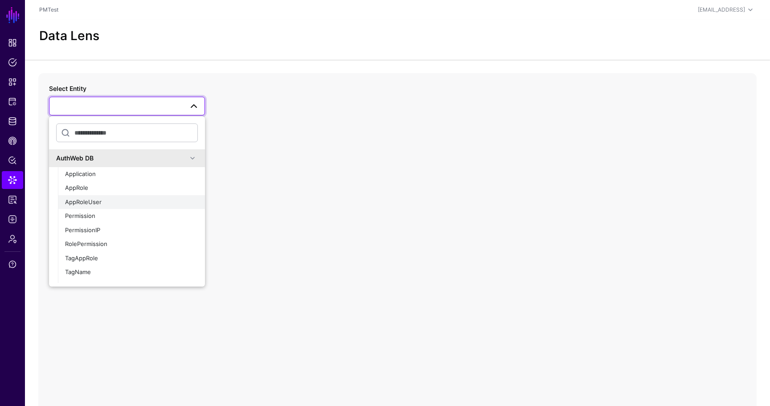
click at [110, 196] on button "AppRoleUser" at bounding box center [131, 202] width 147 height 14
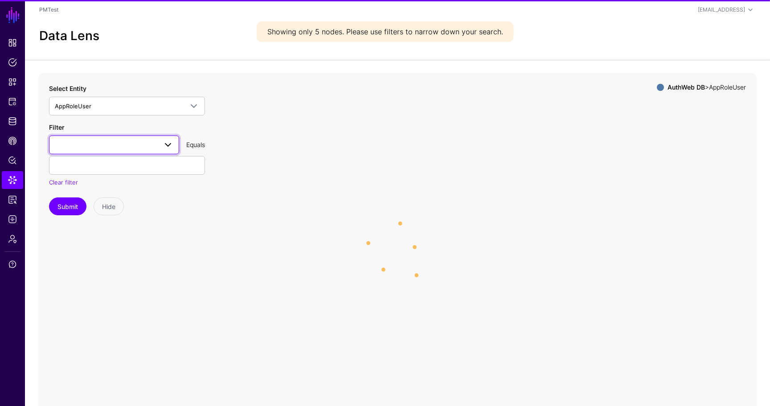
click at [125, 142] on span at bounding box center [114, 145] width 119 height 11
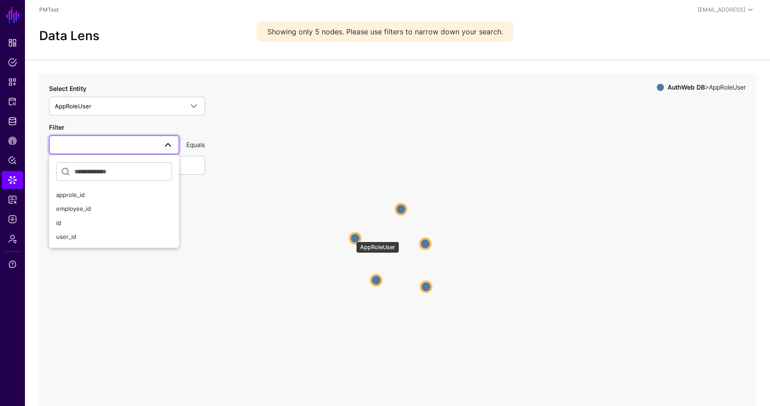
click at [352, 237] on circle at bounding box center [355, 238] width 11 height 11
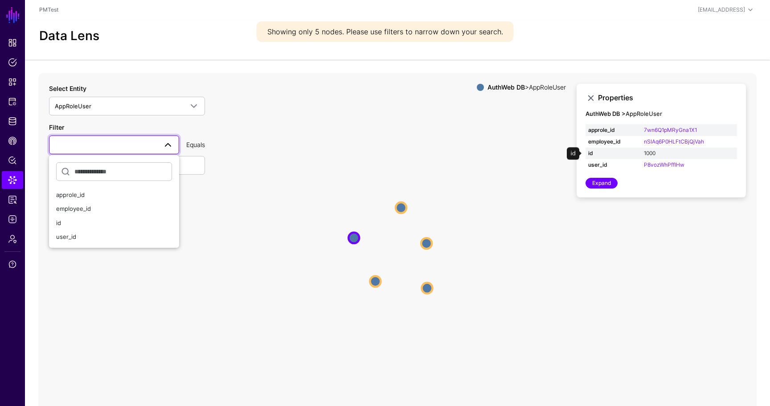
click at [655, 154] on link "1000" at bounding box center [650, 153] width 12 height 7
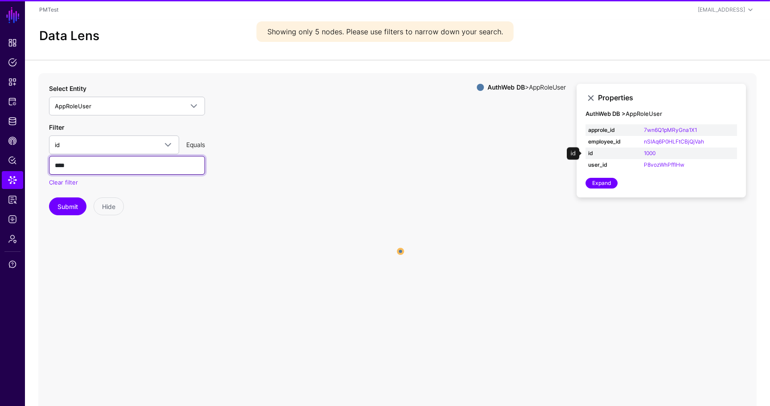
click at [75, 167] on input "****" at bounding box center [127, 165] width 156 height 19
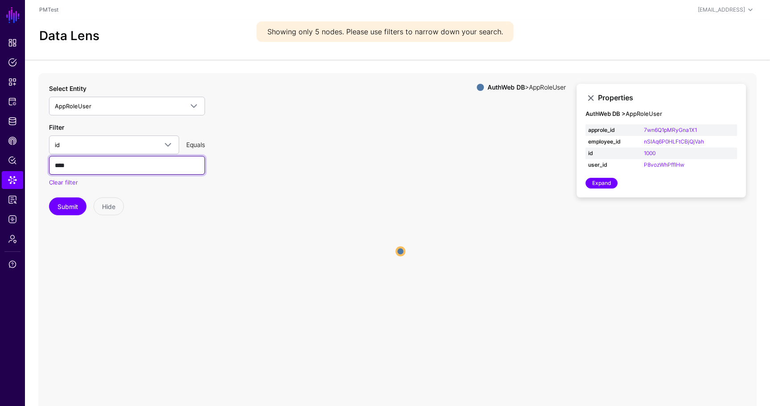
click at [75, 167] on input "****" at bounding box center [127, 165] width 156 height 19
type input "****"
click at [49, 198] on button "Submit" at bounding box center [67, 207] width 37 height 18
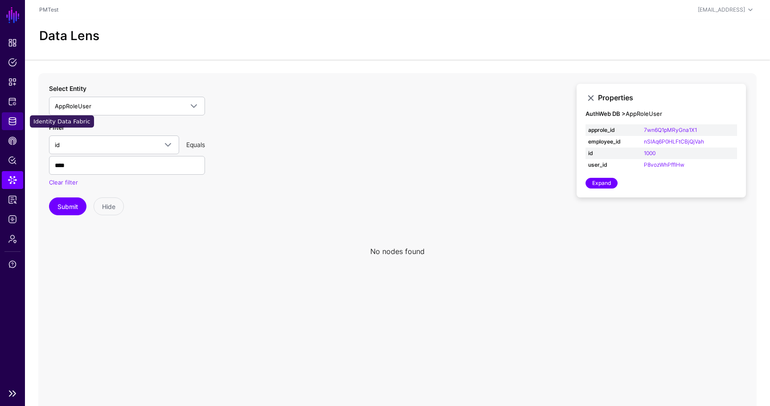
click at [14, 124] on span "Identity Data Fabric" at bounding box center [12, 121] width 9 height 9
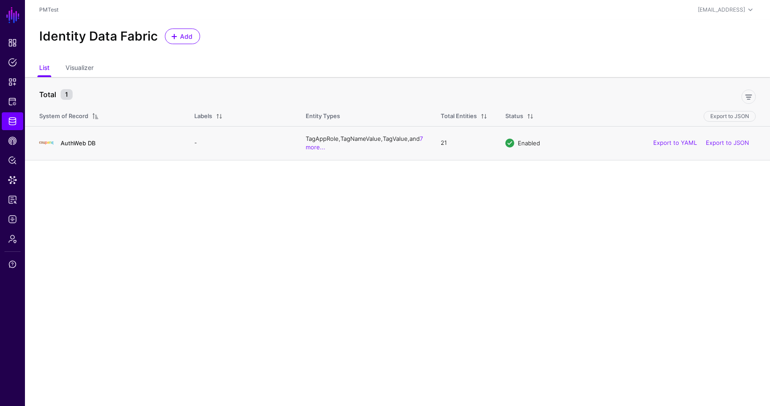
click at [86, 141] on link "AuthWeb DB" at bounding box center [78, 143] width 35 height 7
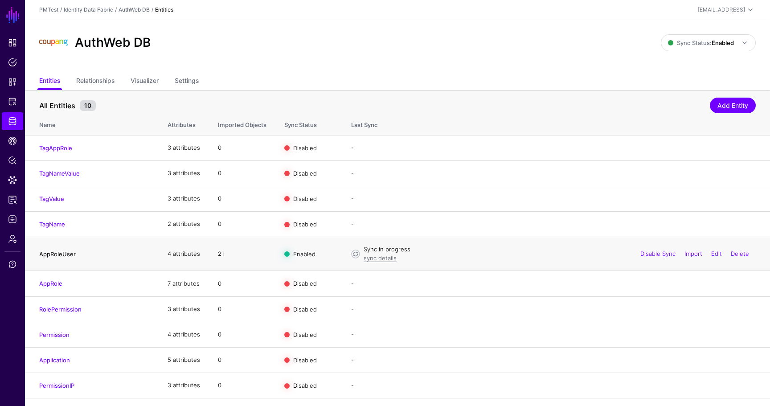
click at [50, 258] on link "AppRoleUser" at bounding box center [57, 254] width 37 height 7
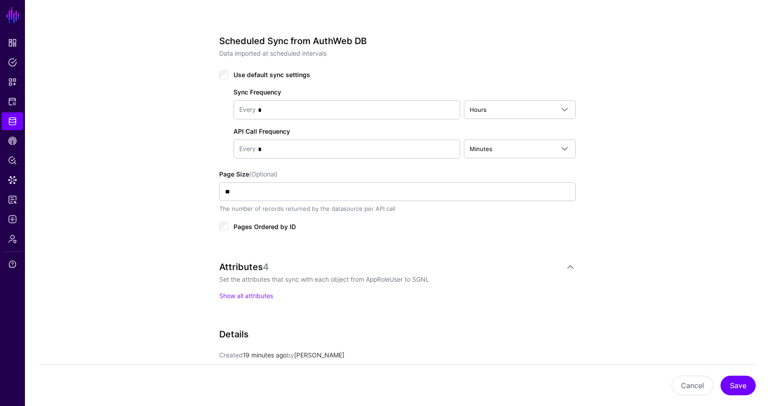
scroll to position [433, 0]
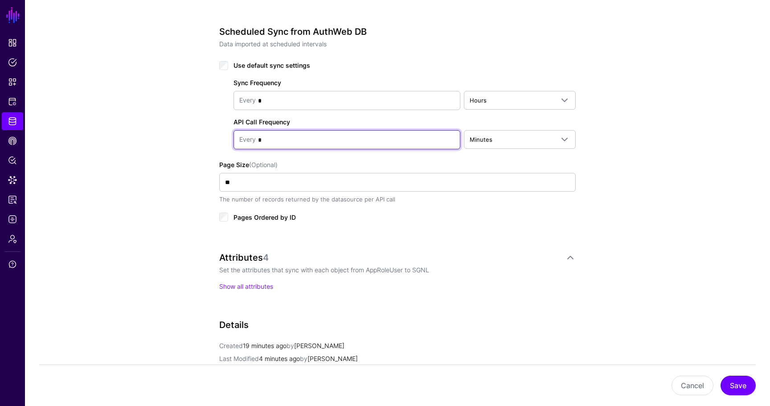
click at [317, 139] on input "*" at bounding box center [355, 140] width 199 height 18
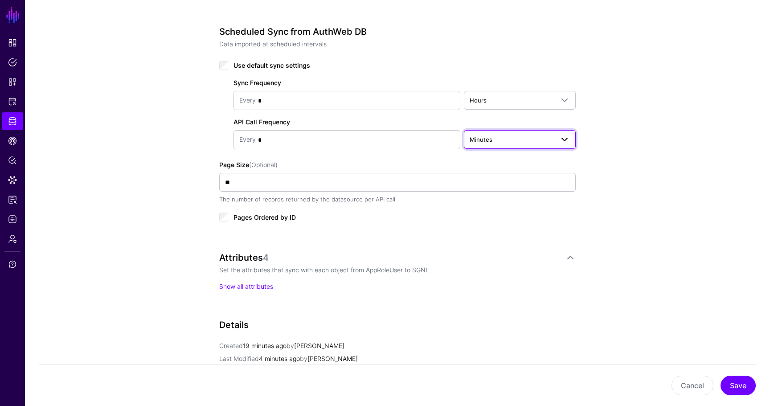
click at [503, 140] on span "Minutes" at bounding box center [512, 140] width 84 height 10
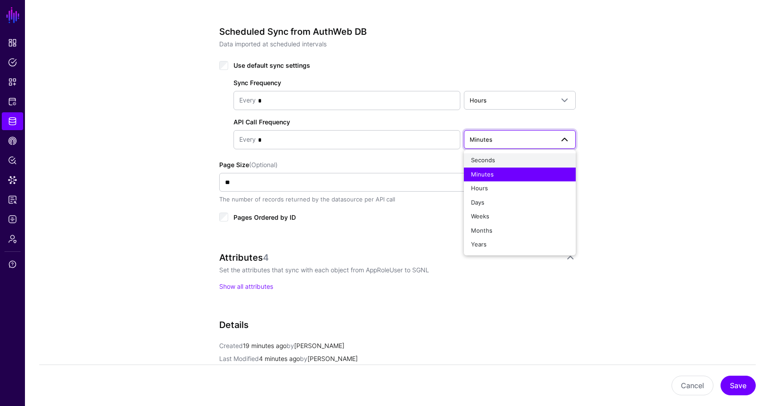
click at [491, 160] on span "Seconds" at bounding box center [483, 160] width 24 height 7
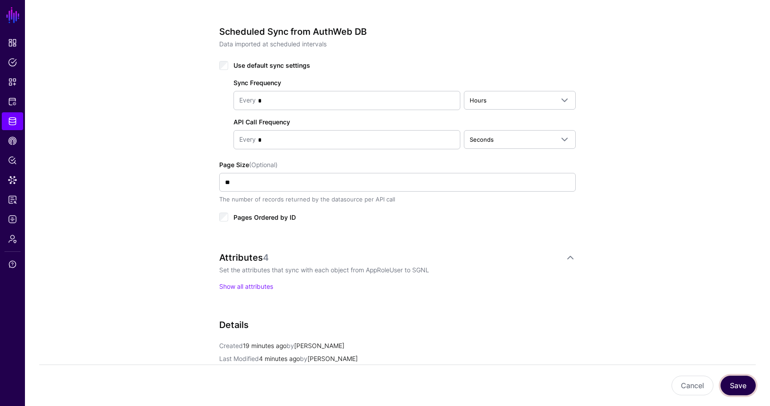
click at [733, 386] on button "Save" at bounding box center [738, 386] width 35 height 20
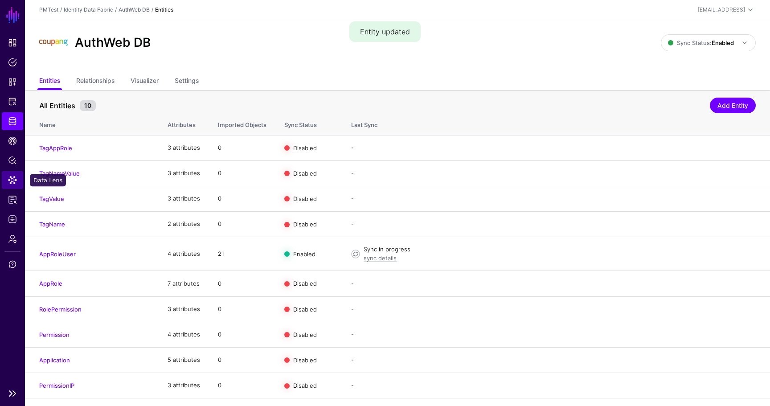
click at [15, 174] on link "Data Lens" at bounding box center [12, 180] width 21 height 18
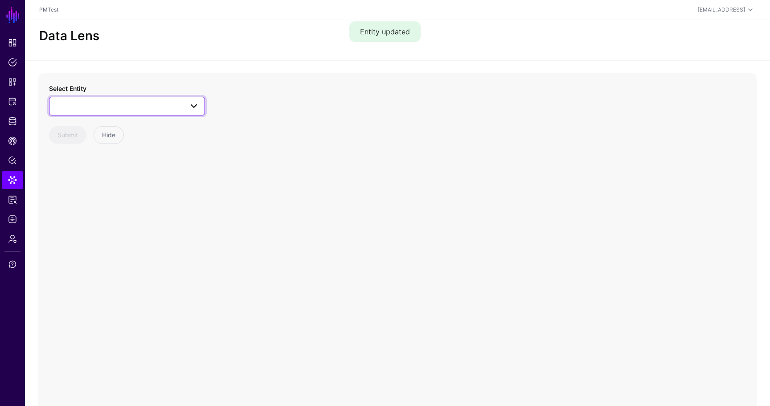
click at [112, 108] on span at bounding box center [127, 106] width 144 height 11
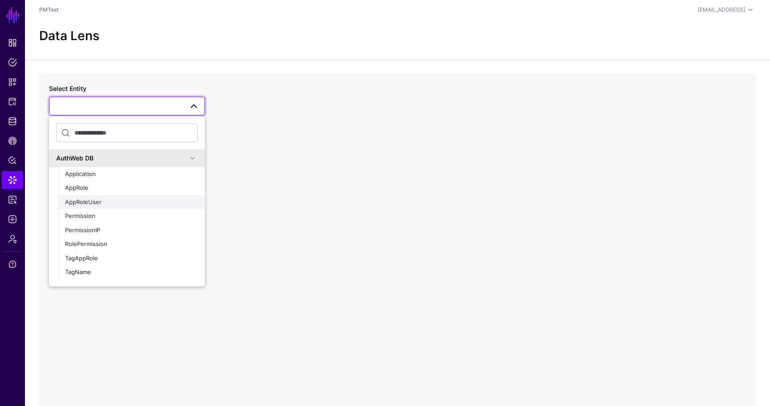
click at [104, 201] on div "AppRoleUser" at bounding box center [131, 202] width 133 height 9
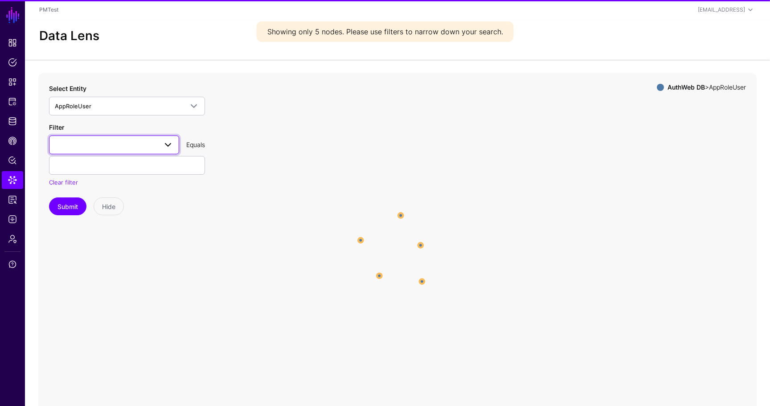
click at [119, 150] on link at bounding box center [114, 145] width 130 height 19
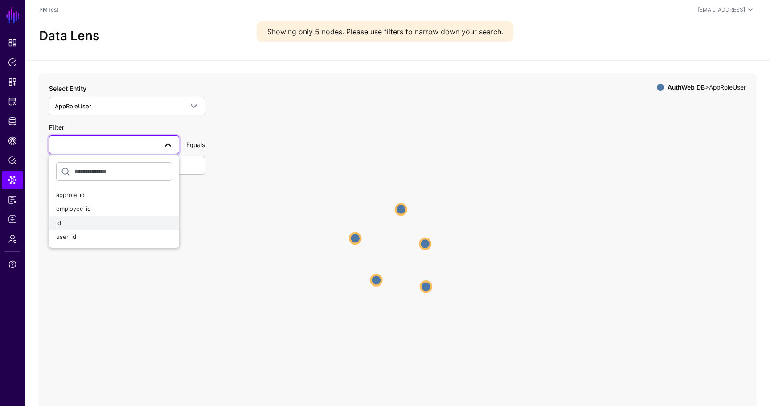
click at [109, 220] on div "id" at bounding box center [114, 223] width 116 height 9
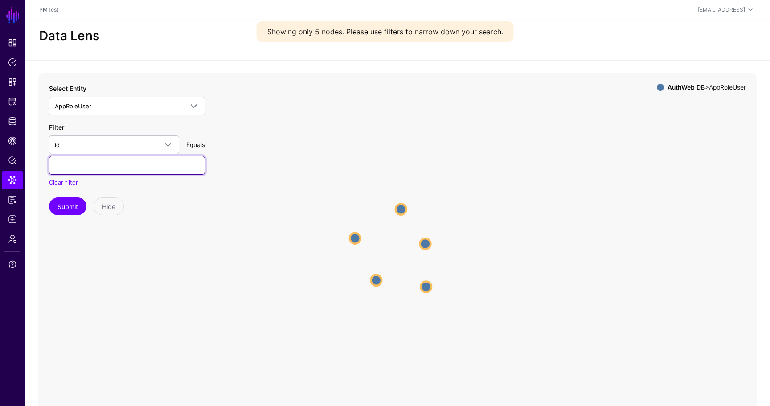
click at [117, 170] on input "text" at bounding box center [127, 165] width 156 height 19
type input "****"
click at [49, 198] on button "Submit" at bounding box center [67, 207] width 37 height 18
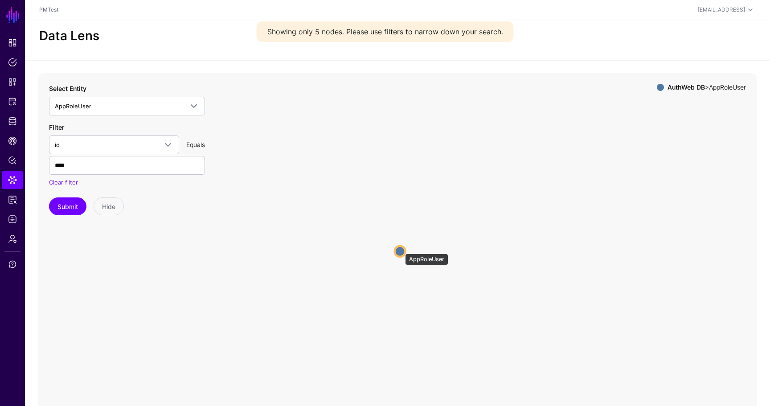
click at [400, 249] on circle at bounding box center [400, 251] width 11 height 11
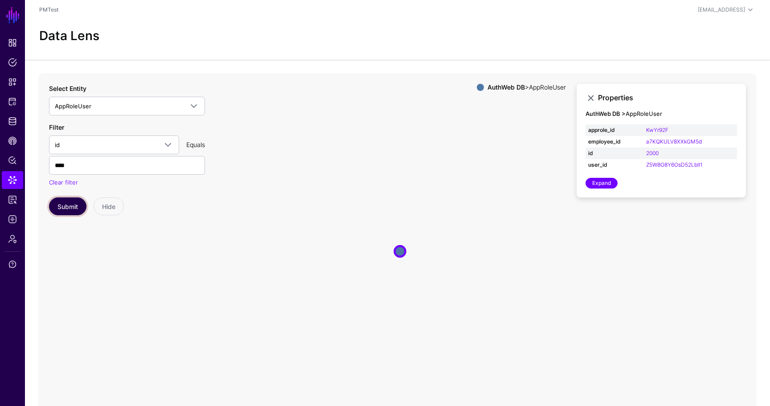
click at [61, 210] on button "Submit" at bounding box center [67, 207] width 37 height 18
click at [11, 44] on span "Dashboard" at bounding box center [12, 42] width 9 height 9
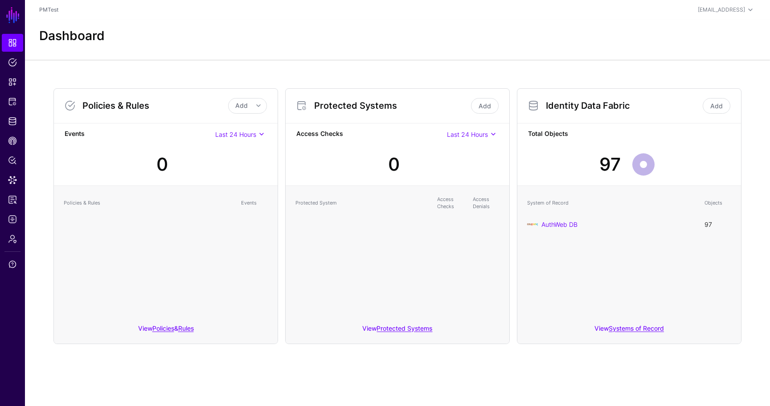
click at [565, 218] on td "AuthWeb DB" at bounding box center [611, 225] width 177 height 20
click at [564, 225] on link "AuthWeb DB" at bounding box center [560, 225] width 36 height 8
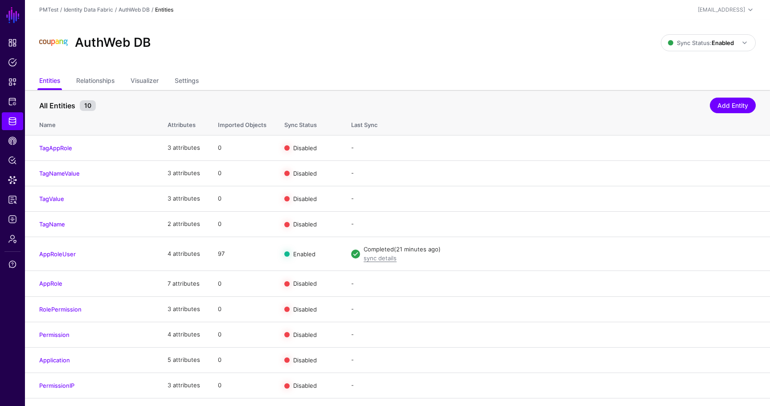
click at [113, 10] on div "/" at bounding box center [115, 10] width 5 height 8
click at [106, 9] on link "Identity Data Fabric" at bounding box center [88, 9] width 49 height 7
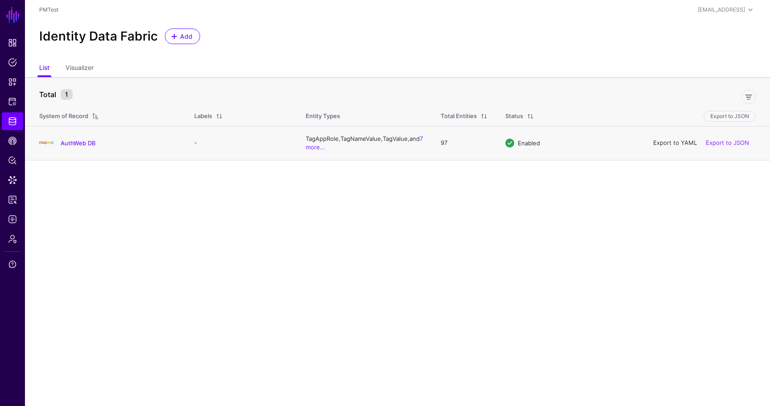
click at [673, 140] on link "Export to YAML" at bounding box center [676, 142] width 44 height 7
click at [13, 239] on span "Admin" at bounding box center [12, 239] width 9 height 9
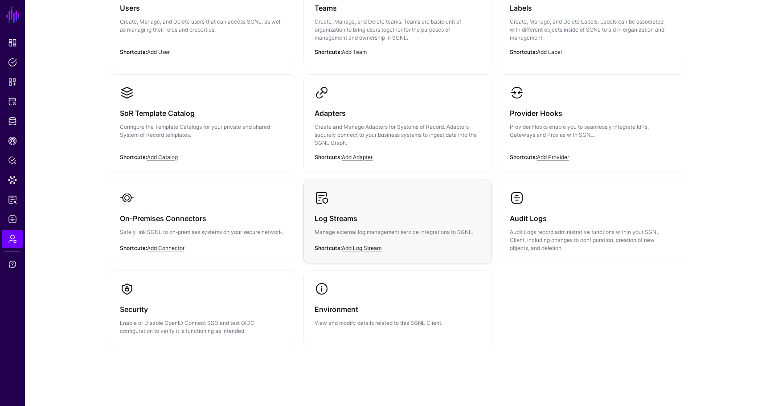
scroll to position [133, 0]
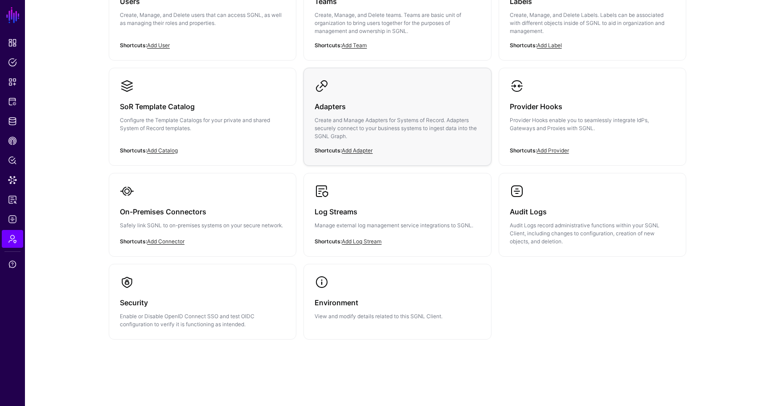
click at [403, 131] on p "Create and Manage Adapters for Systems of Record. Adapters securely connect to …" at bounding box center [397, 128] width 165 height 24
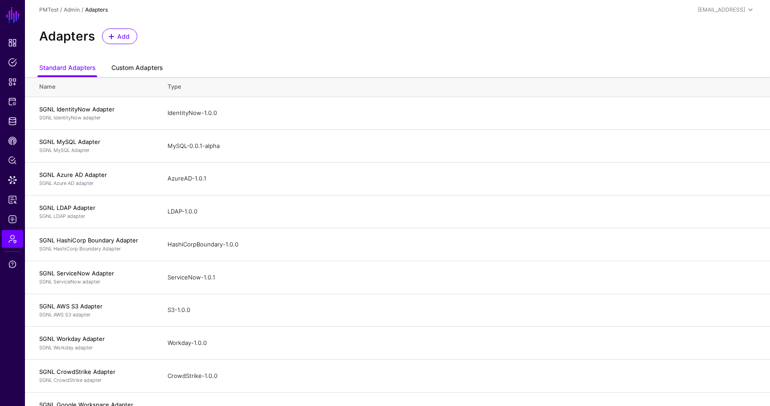
click at [140, 66] on link "Custom Adapters" at bounding box center [136, 68] width 51 height 17
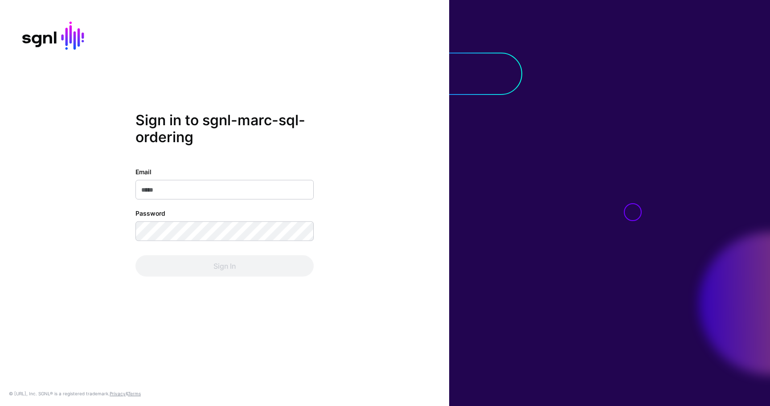
type input "**********"
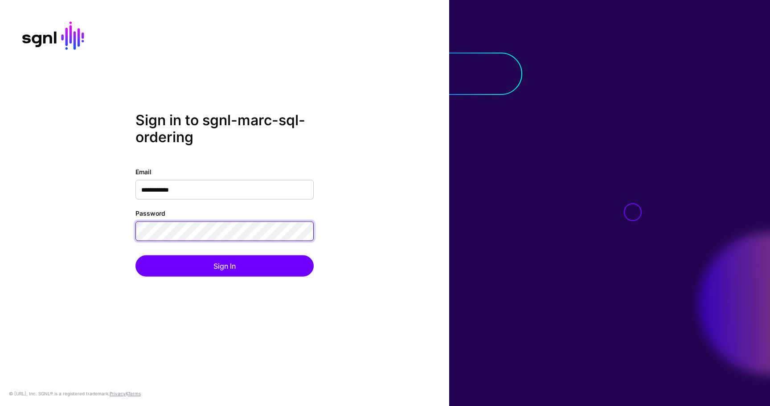
click at [136, 255] on button "Sign In" at bounding box center [225, 265] width 178 height 21
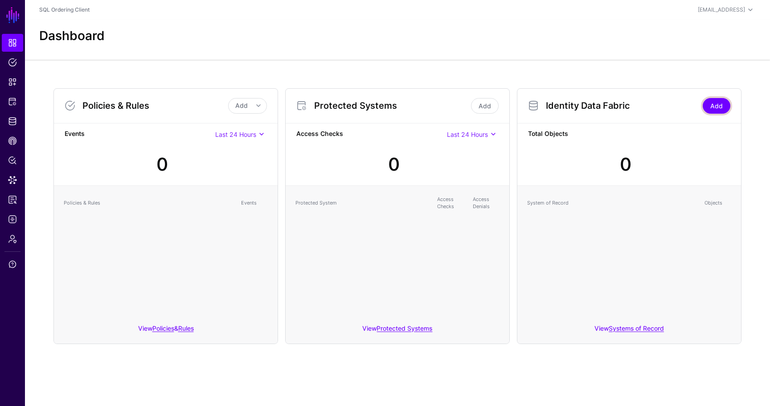
click at [725, 107] on link "Add" at bounding box center [717, 106] width 28 height 16
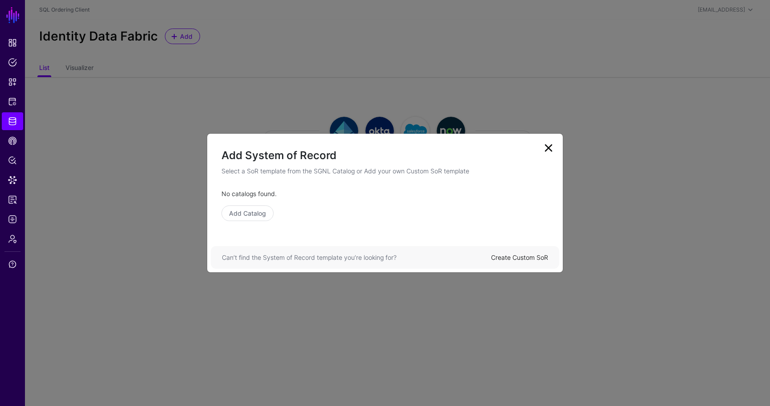
click at [537, 260] on link "Create Custom SoR" at bounding box center [519, 258] width 57 height 8
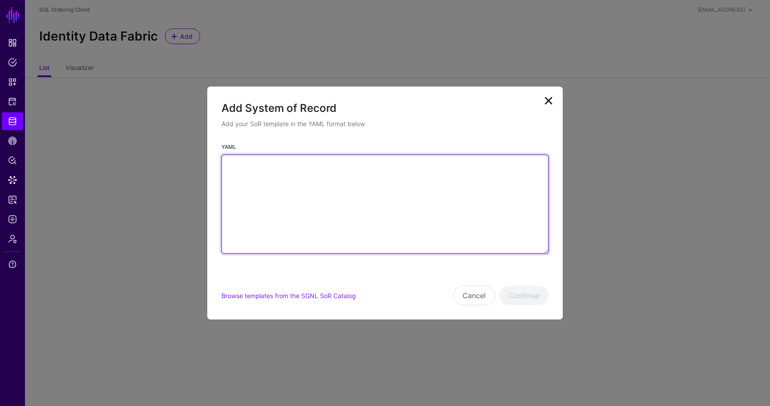
click at [487, 216] on textarea "YAML" at bounding box center [385, 204] width 327 height 99
paste textarea "**********"
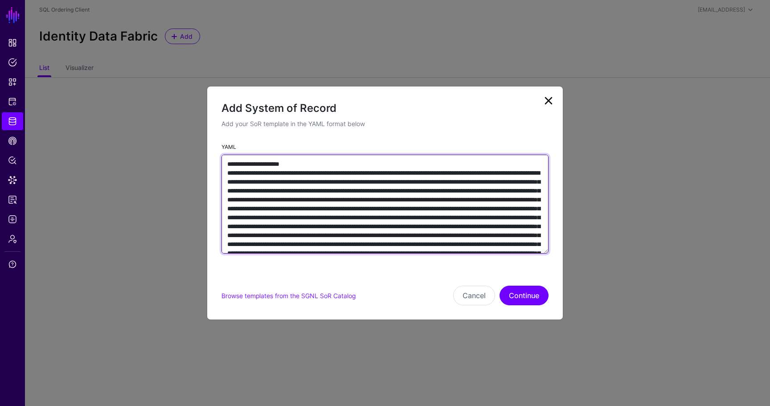
scroll to position [4436, 0]
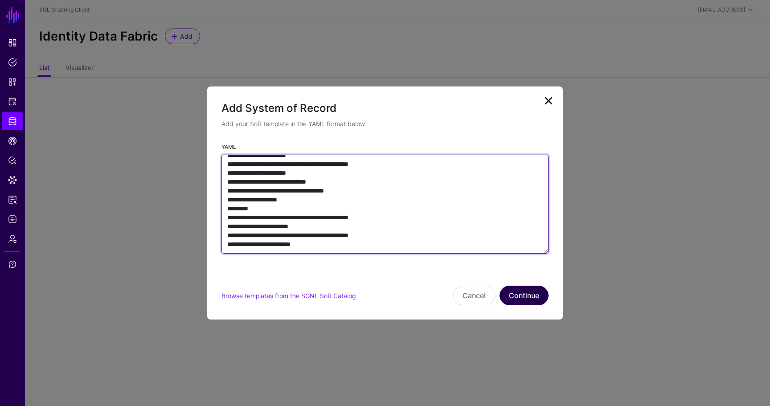
type textarea "**********"
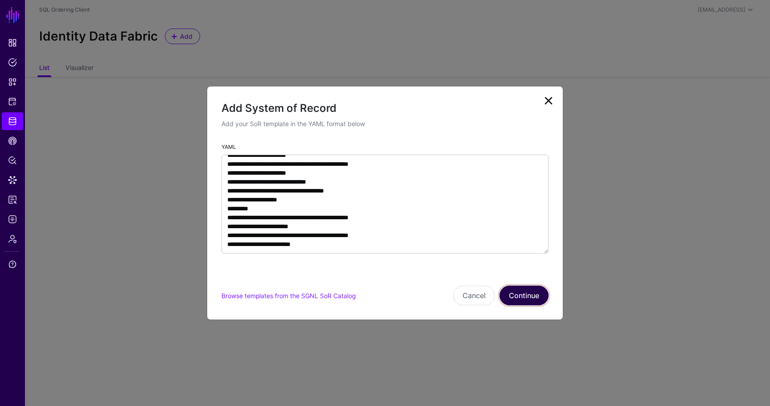
click at [518, 292] on button "Continue" at bounding box center [524, 296] width 49 height 20
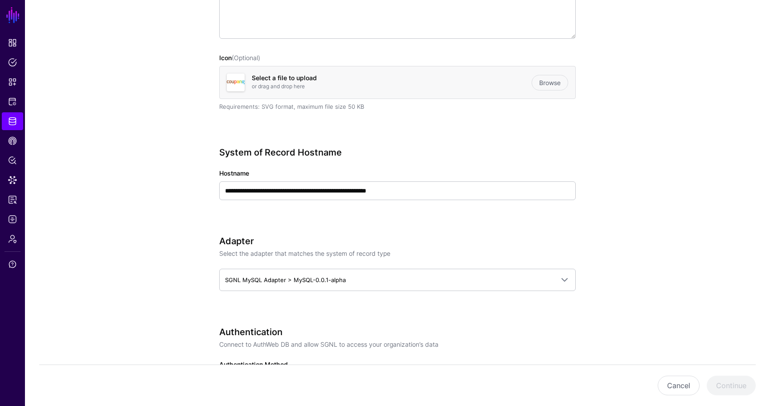
scroll to position [236, 0]
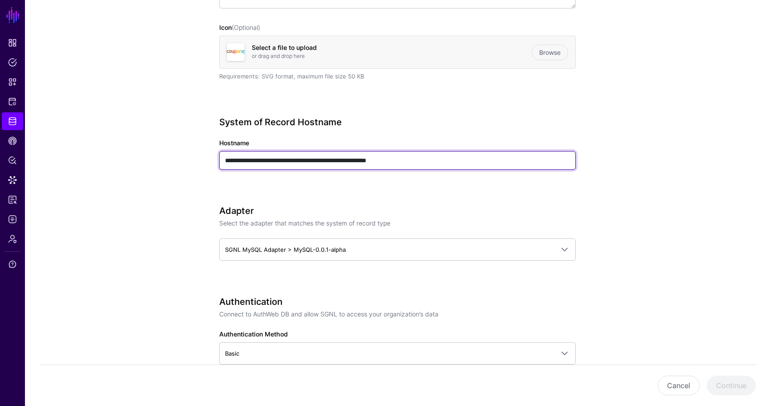
click at [501, 162] on input "**********" at bounding box center [397, 160] width 357 height 19
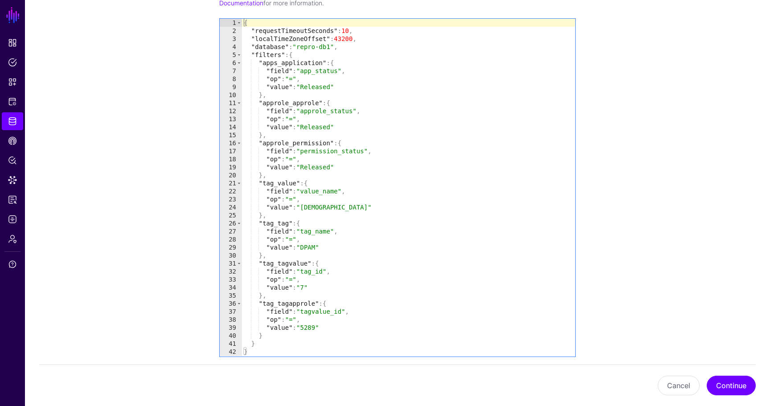
scroll to position [803, 0]
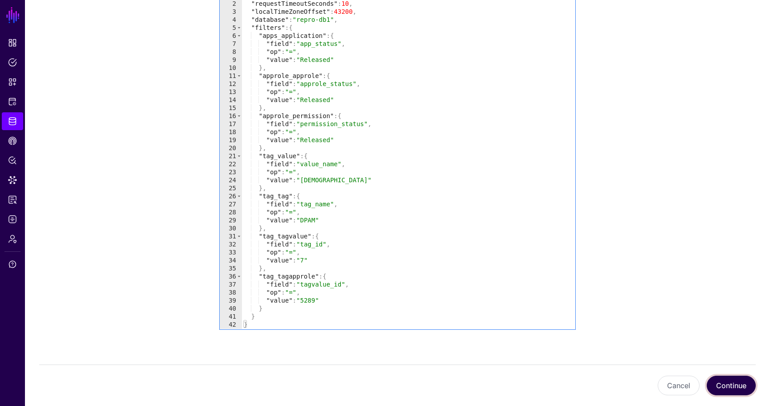
click at [729, 379] on button "Continue" at bounding box center [731, 386] width 49 height 20
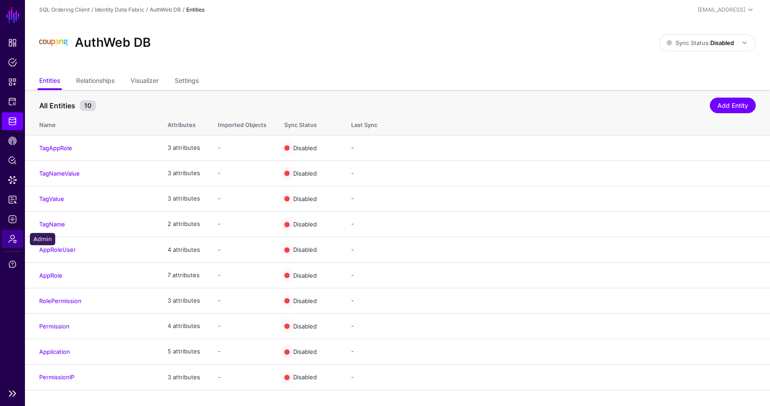
click at [13, 243] on span "Admin" at bounding box center [12, 239] width 9 height 9
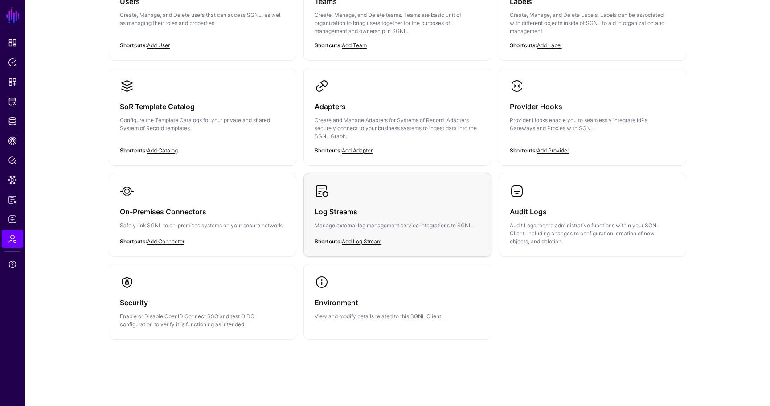
scroll to position [102, 0]
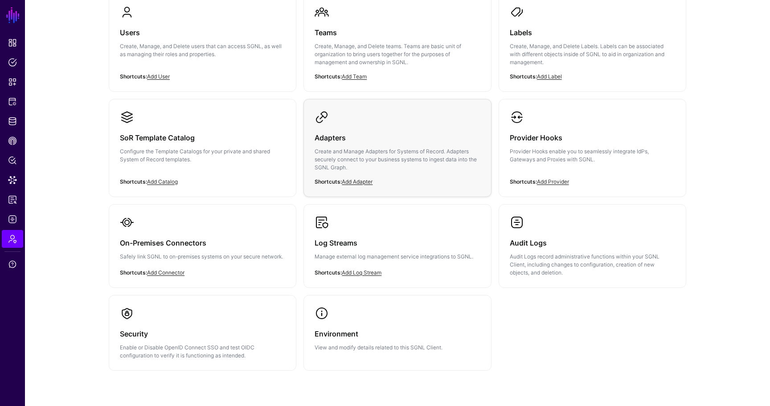
click at [341, 129] on div "Adapters Create and Manage Adapters for Systems of Record. Adapters securely co…" at bounding box center [397, 155] width 165 height 62
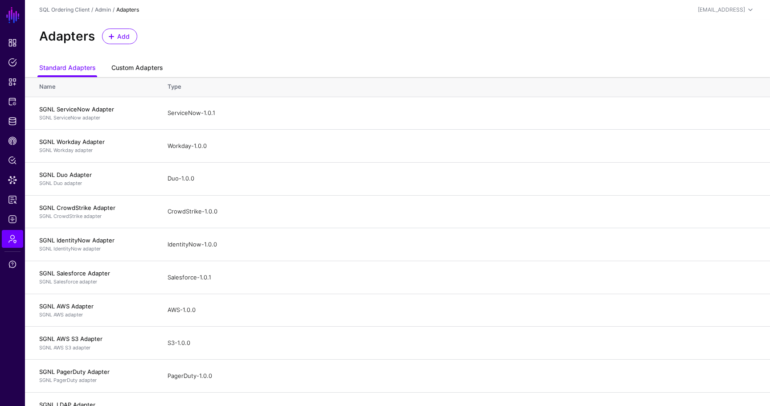
click at [140, 69] on link "Custom Adapters" at bounding box center [136, 68] width 51 height 17
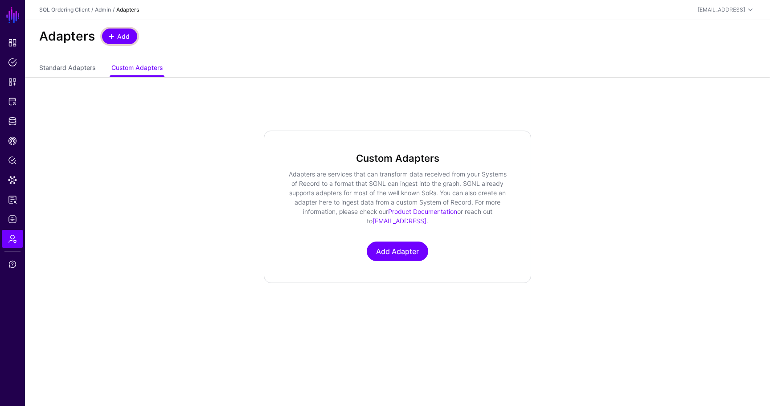
click at [121, 38] on span "Add" at bounding box center [123, 36] width 15 height 9
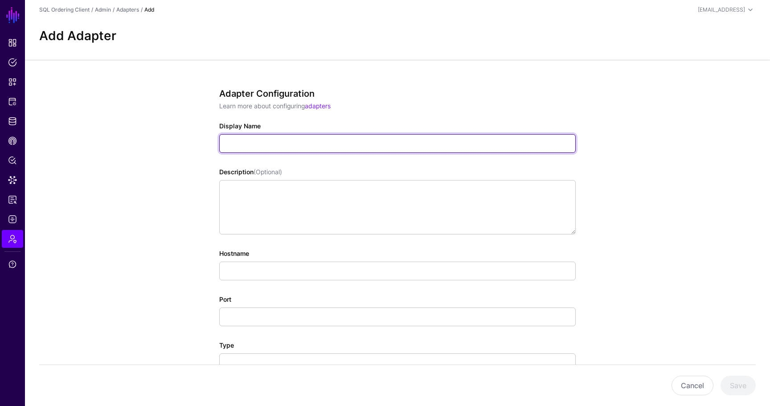
click at [265, 148] on input "Display Name" at bounding box center [397, 143] width 357 height 19
type input "*******"
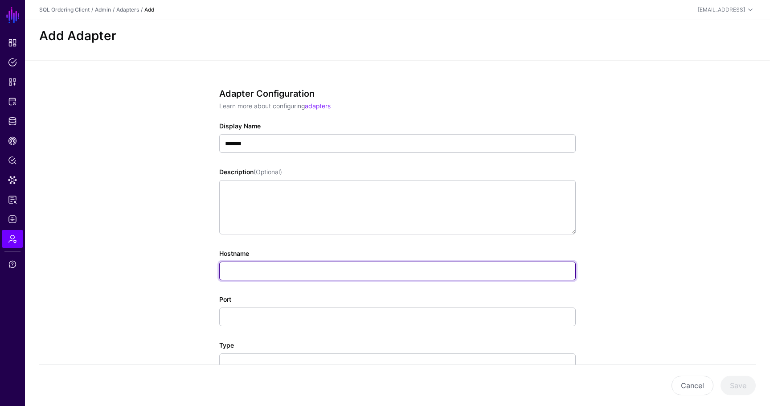
click at [267, 272] on input "Hostname" at bounding box center [397, 271] width 357 height 19
click at [233, 274] on input "Hostname" at bounding box center [397, 271] width 357 height 19
type input "*"
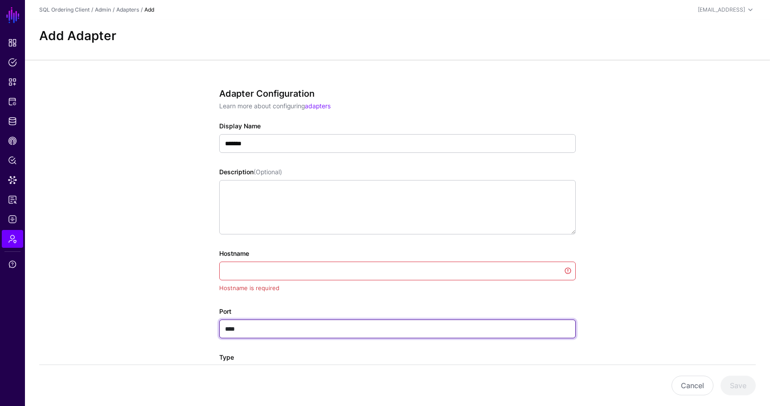
type input "****"
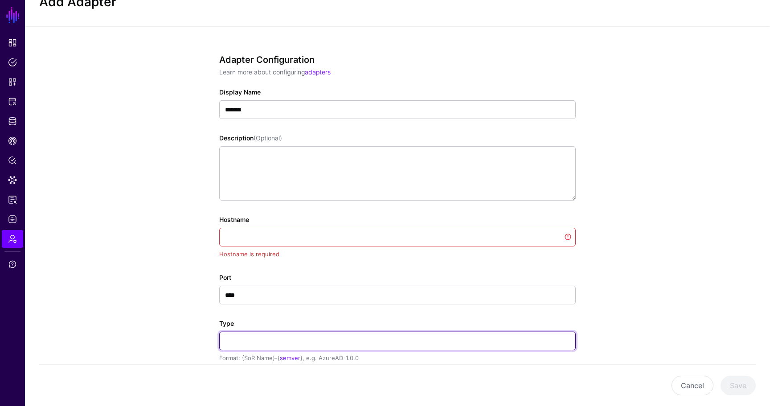
scroll to position [66, 0]
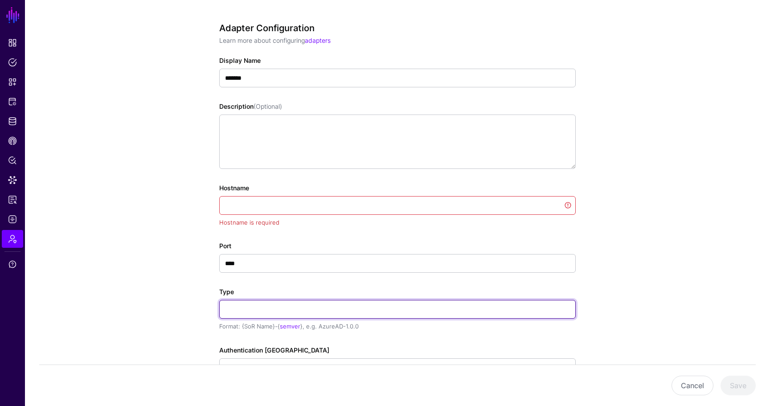
click at [256, 305] on input "Type" at bounding box center [397, 309] width 357 height 19
paste input "**********"
click at [262, 309] on input "**********" at bounding box center [397, 309] width 357 height 19
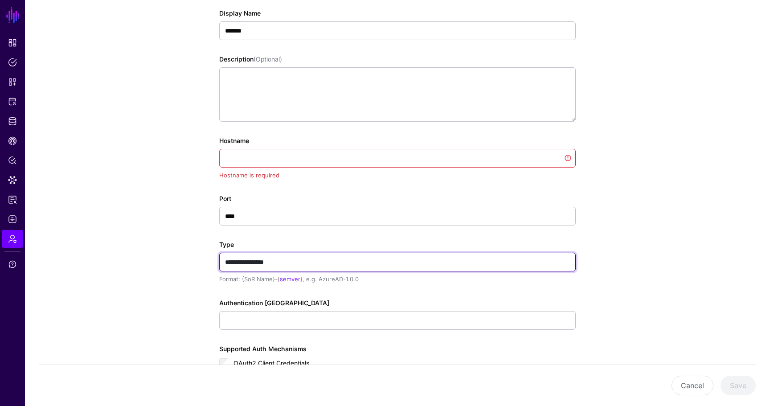
scroll to position [123, 0]
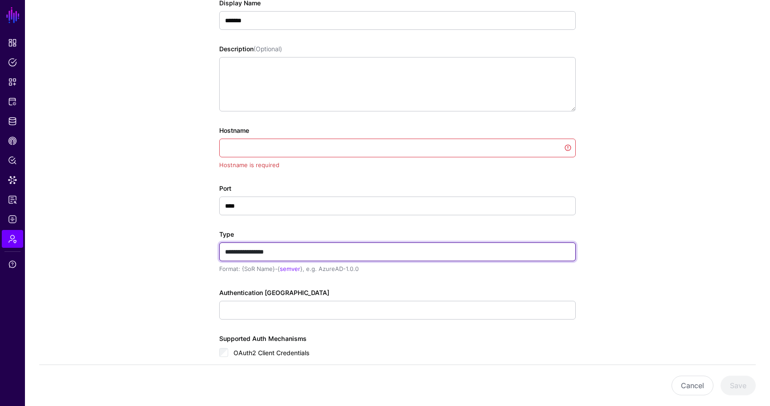
type input "**********"
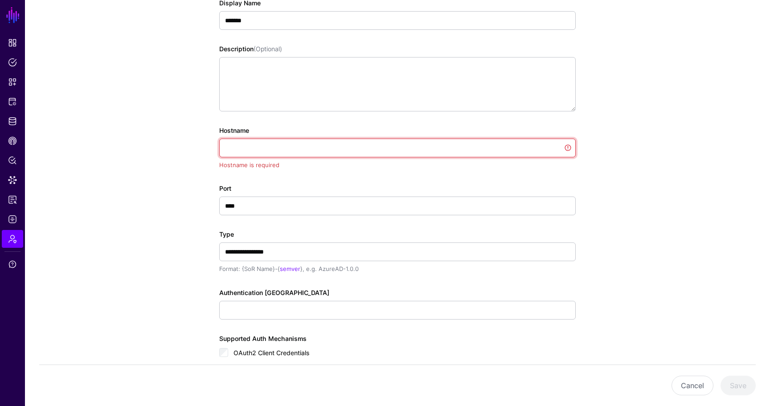
click at [272, 151] on input "Hostname" at bounding box center [397, 148] width 357 height 19
paste input "**********"
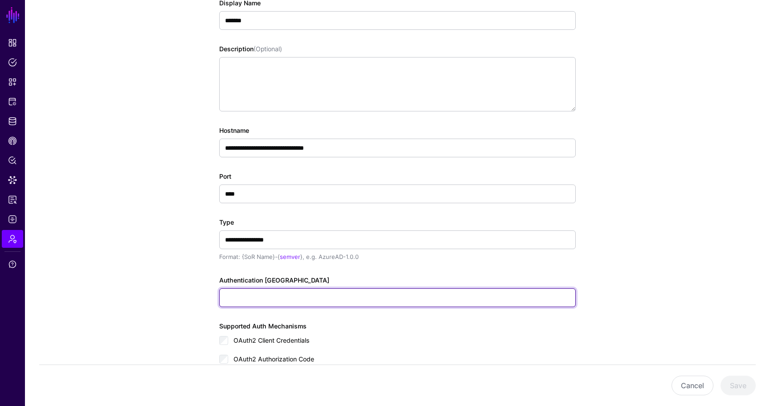
click at [279, 302] on input "Authentication Token" at bounding box center [397, 297] width 357 height 19
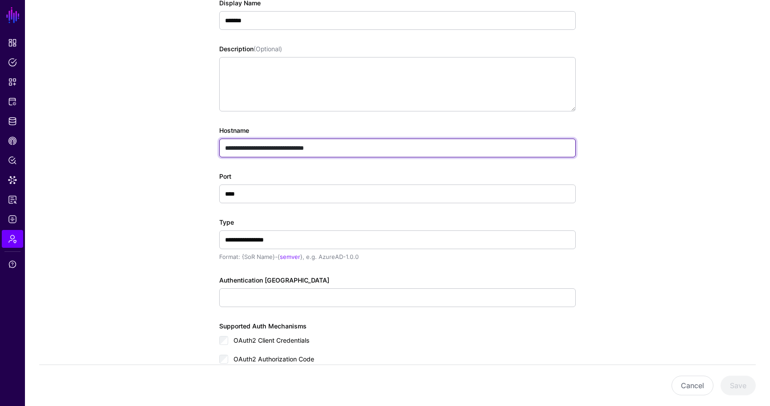
click at [258, 147] on input "**********" at bounding box center [397, 148] width 357 height 19
type input "**********"
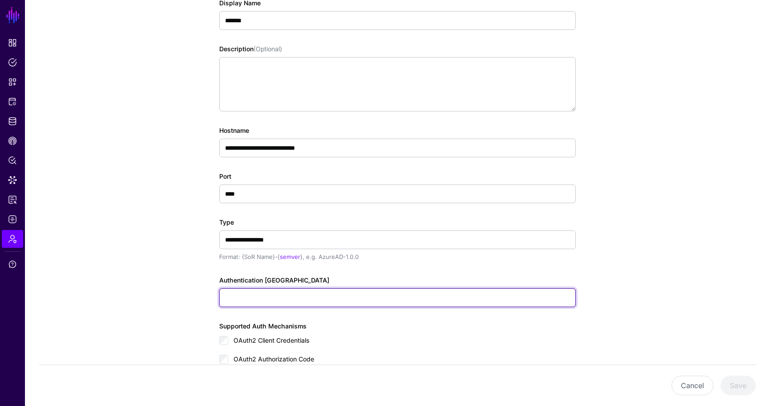
click at [254, 292] on input "Authentication Token" at bounding box center [397, 297] width 357 height 19
paste input "**********"
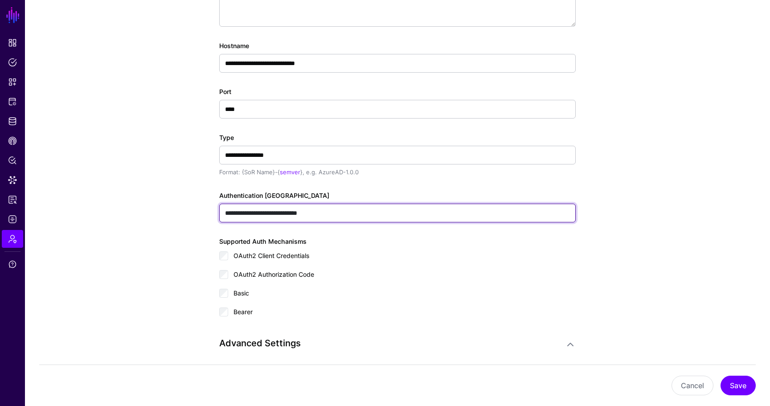
scroll to position [242, 0]
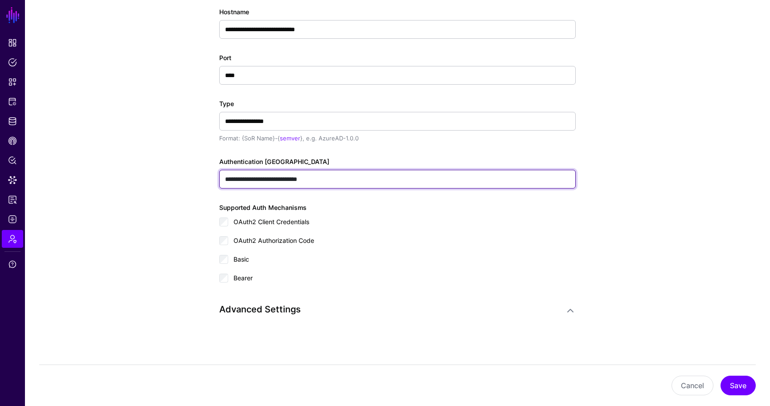
type input "**********"
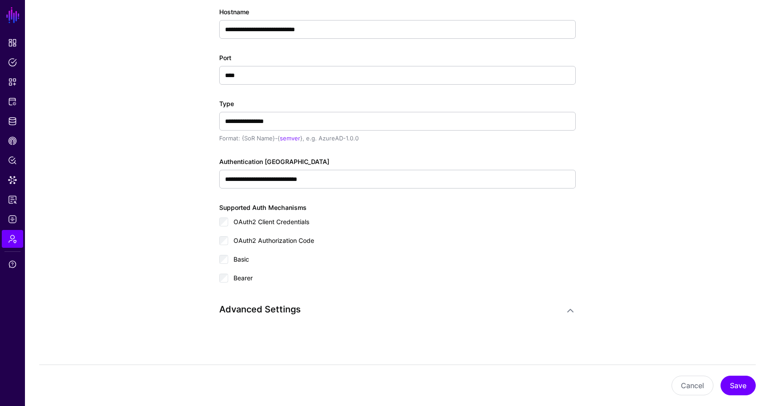
click at [255, 317] on div "Advanced Settings" at bounding box center [392, 310] width 346 height 13
click at [571, 311] on link at bounding box center [570, 310] width 11 height 11
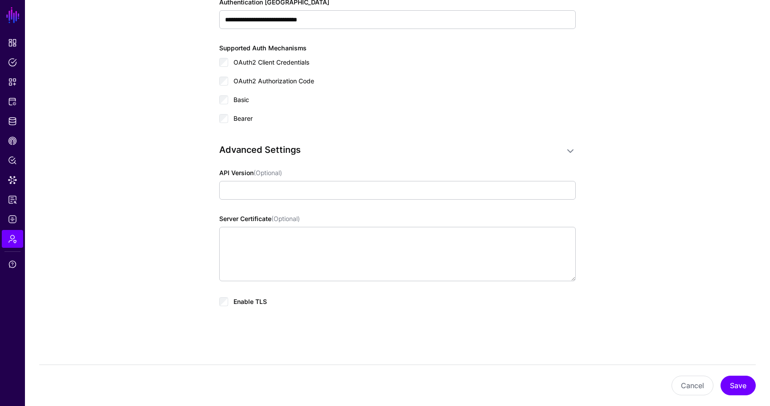
click at [239, 301] on span "Enable TLS" at bounding box center [250, 302] width 33 height 8
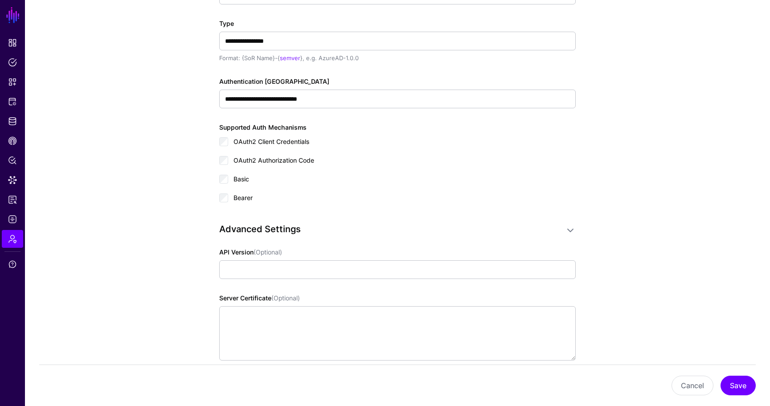
scroll to position [334, 0]
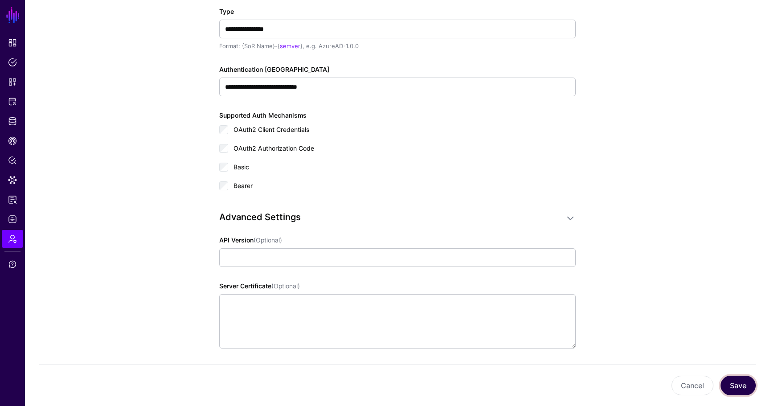
click at [727, 386] on button "Save" at bounding box center [738, 386] width 35 height 20
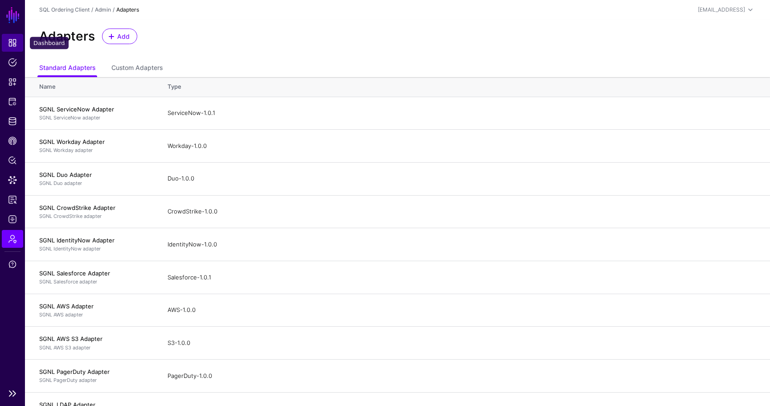
click at [17, 39] on link "Dashboard" at bounding box center [12, 43] width 21 height 18
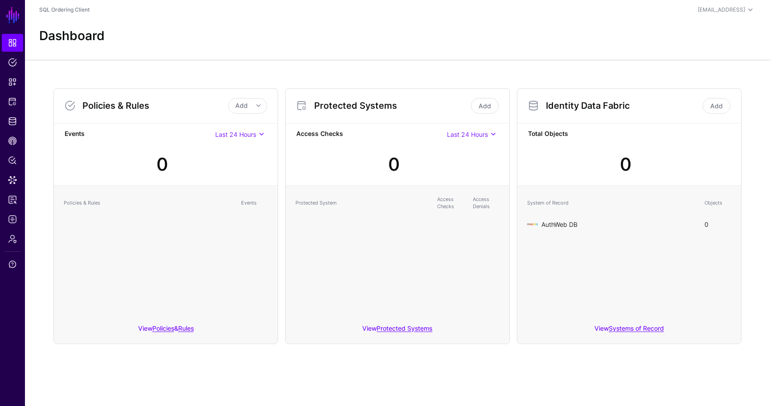
click at [575, 224] on link "AuthWeb DB" at bounding box center [560, 225] width 36 height 8
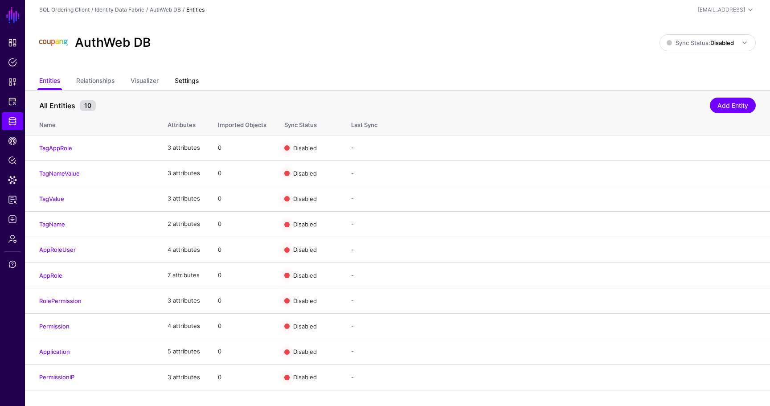
click at [192, 76] on link "Settings" at bounding box center [187, 81] width 24 height 17
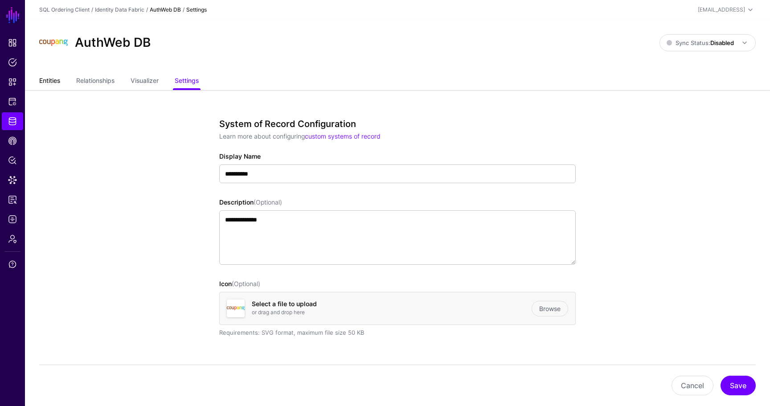
click at [43, 75] on link "Entities" at bounding box center [49, 81] width 21 height 17
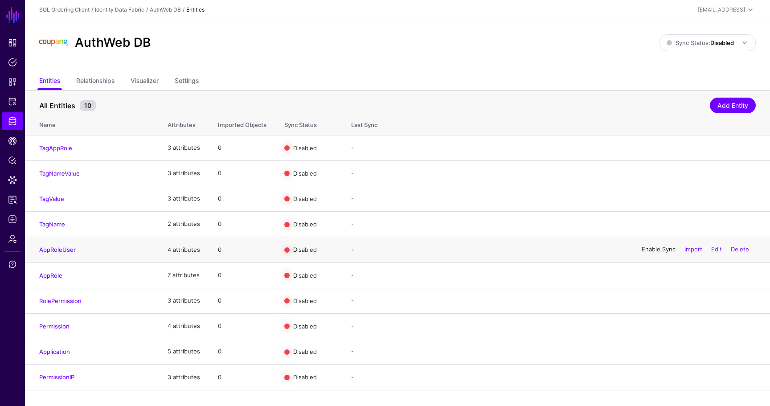
click at [651, 250] on link "Enable Sync" at bounding box center [659, 249] width 34 height 7
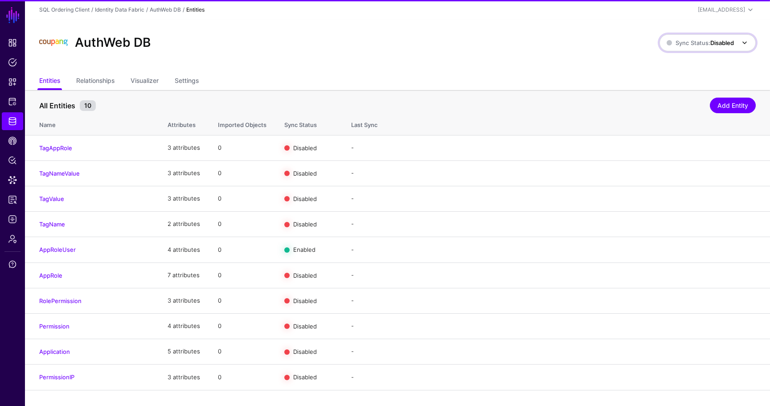
click at [688, 48] on span "Sync Status: Disabled" at bounding box center [708, 42] width 83 height 11
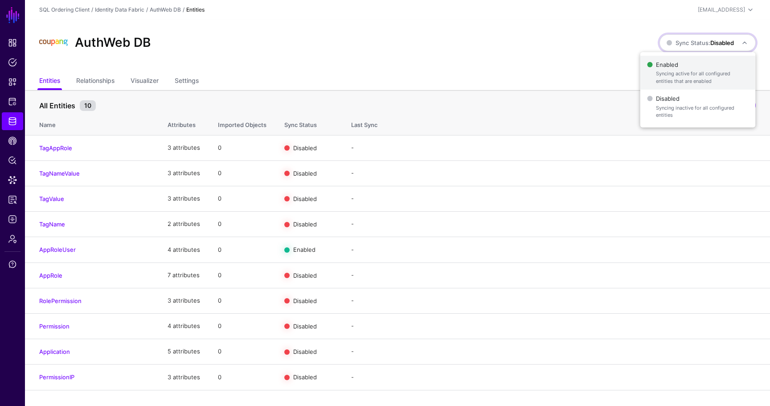
click at [683, 74] on span "Syncing active for all configured entities that are enabled" at bounding box center [702, 77] width 92 height 15
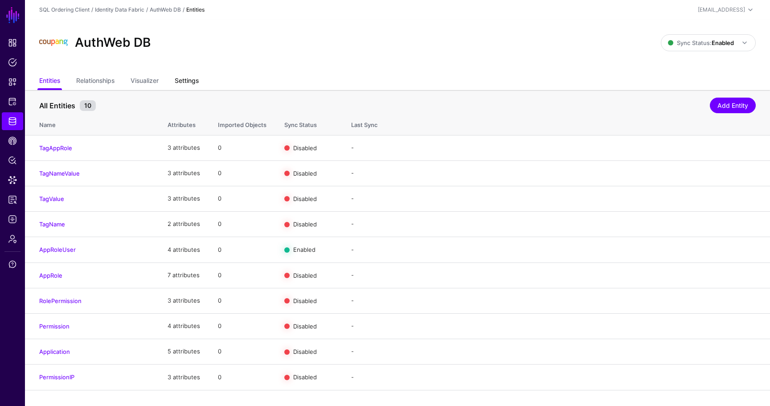
click at [183, 79] on link "Settings" at bounding box center [187, 81] width 24 height 17
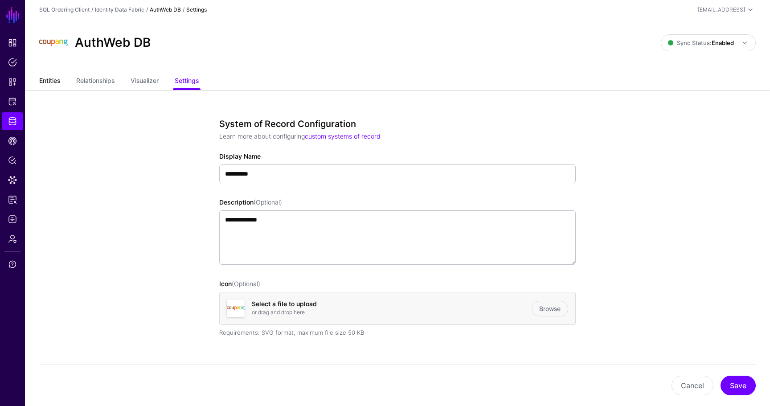
click at [45, 81] on link "Entities" at bounding box center [49, 81] width 21 height 17
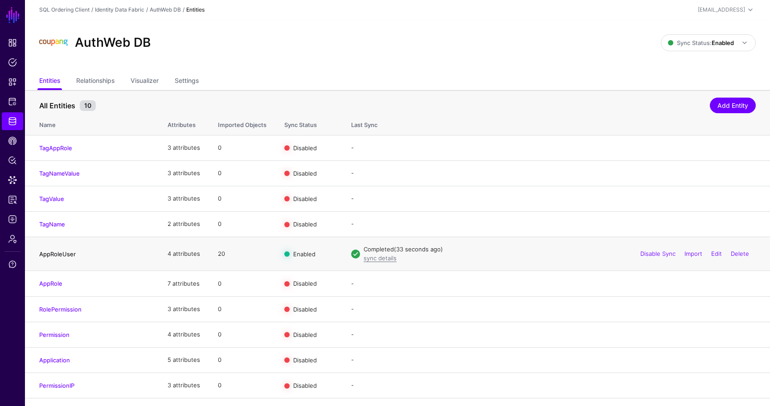
click at [58, 253] on link "AppRoleUser" at bounding box center [57, 254] width 37 height 7
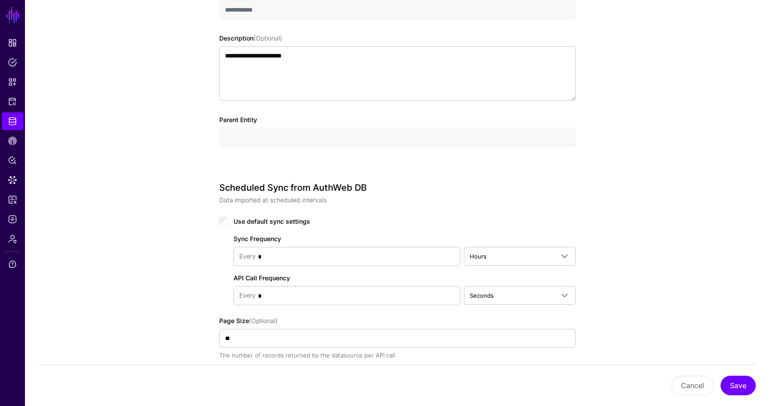
scroll to position [333, 0]
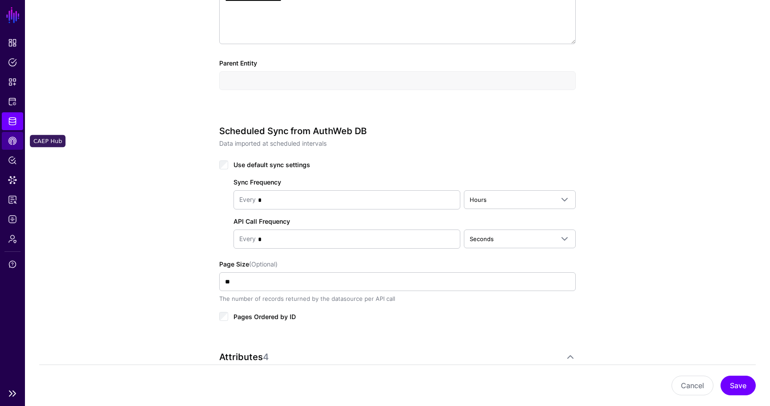
click at [15, 139] on span "CAEP Hub" at bounding box center [12, 140] width 9 height 9
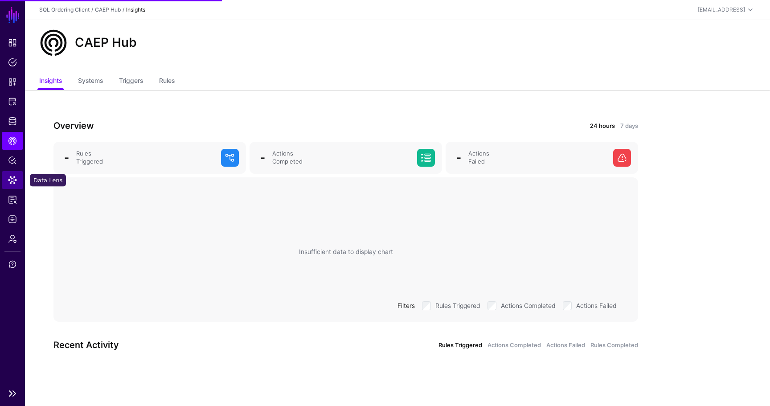
click at [15, 180] on span "Data Lens" at bounding box center [12, 180] width 9 height 9
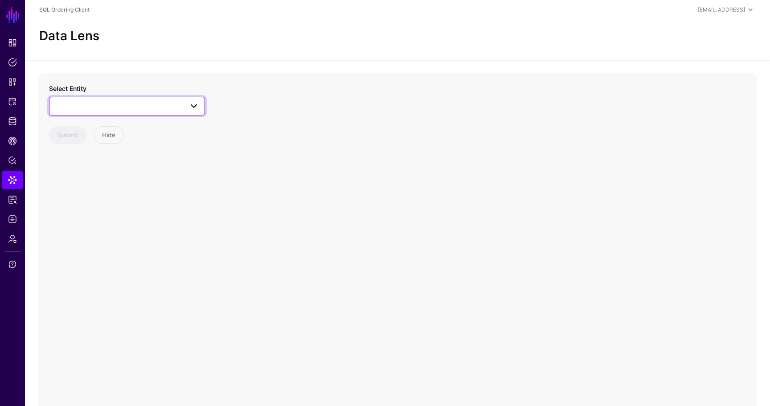
click at [66, 104] on span at bounding box center [127, 106] width 144 height 11
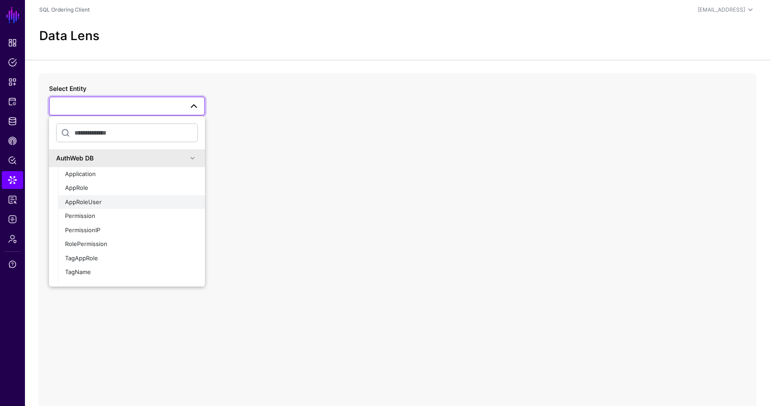
click at [105, 206] on div "AppRoleUser" at bounding box center [131, 202] width 133 height 9
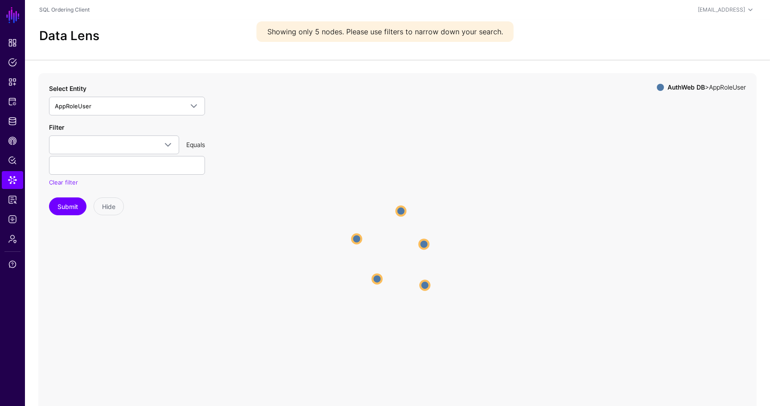
click at [382, 274] on icon "AppRoleUser AppRoleUser AppRoleUser AppRoleUser AppRoleUser AppRoleUser AppRole…" at bounding box center [397, 251] width 719 height 357
click at [380, 279] on circle at bounding box center [376, 279] width 11 height 11
click at [400, 205] on circle at bounding box center [401, 209] width 11 height 11
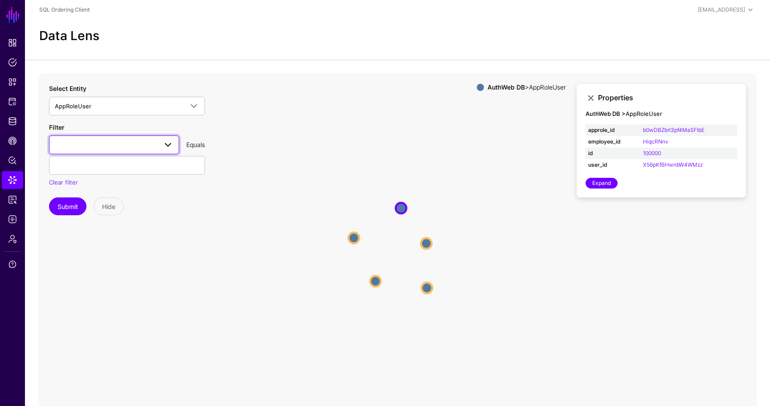
click at [116, 149] on span at bounding box center [114, 145] width 119 height 11
click at [101, 222] on div "id" at bounding box center [114, 223] width 116 height 9
click at [123, 176] on div "Filter id approle_id employee_id id user_id Equals Clear filter" at bounding box center [127, 155] width 156 height 65
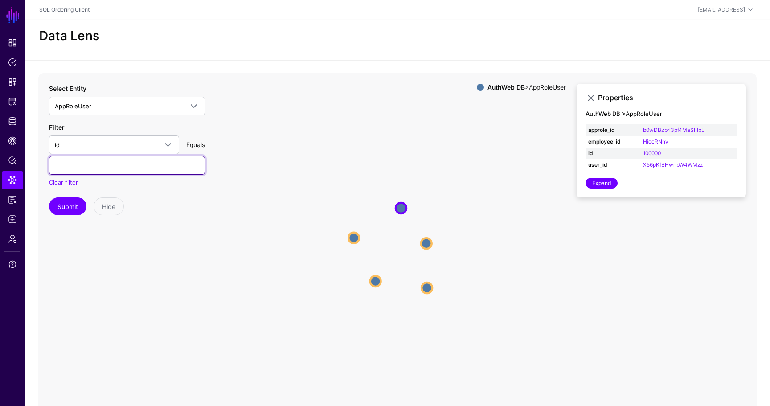
click at [123, 173] on input "text" at bounding box center [127, 165] width 156 height 19
paste input "*****"
type input "*****"
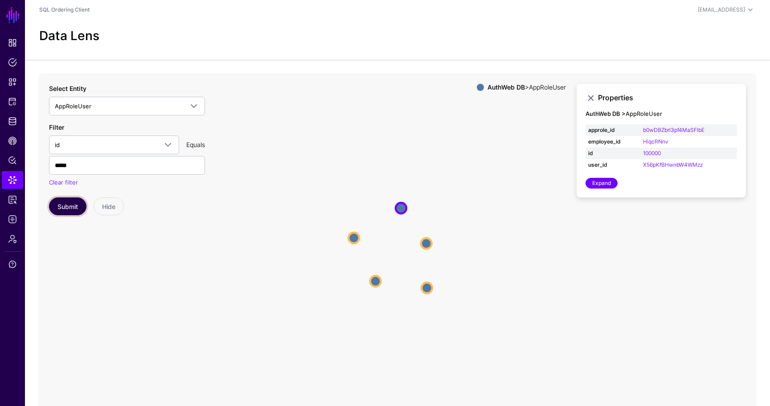
click at [67, 212] on button "Submit" at bounding box center [67, 207] width 37 height 18
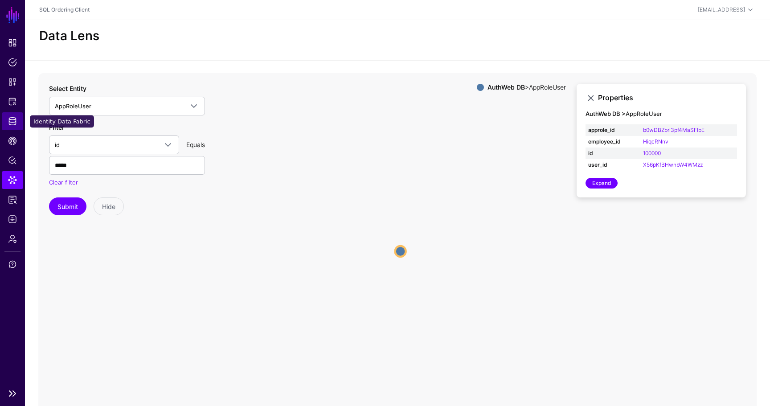
click at [15, 122] on span "Identity Data Fabric" at bounding box center [12, 121] width 9 height 9
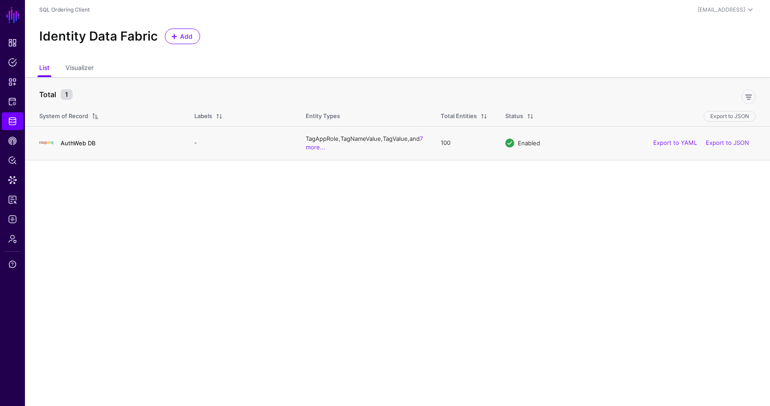
click at [84, 145] on link "AuthWeb DB" at bounding box center [78, 143] width 35 height 7
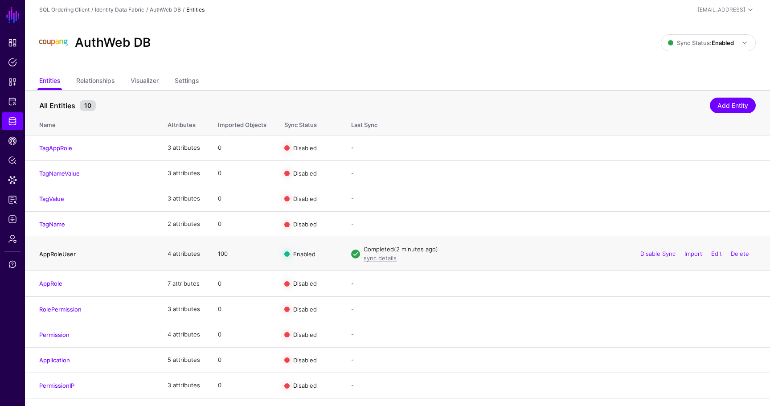
click at [54, 255] on link "AppRoleUser" at bounding box center [57, 254] width 37 height 7
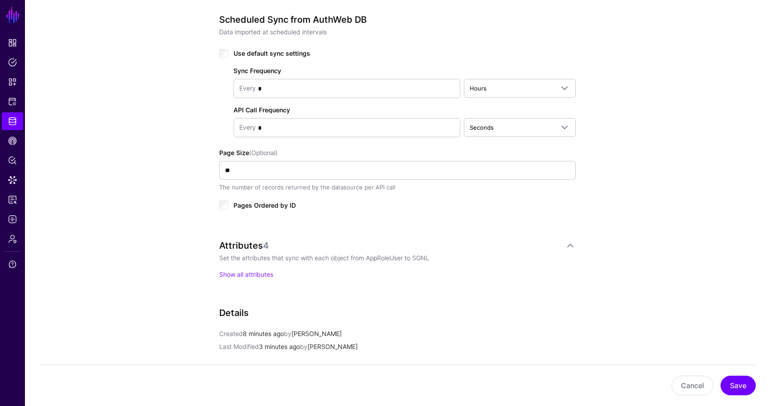
scroll to position [512, 0]
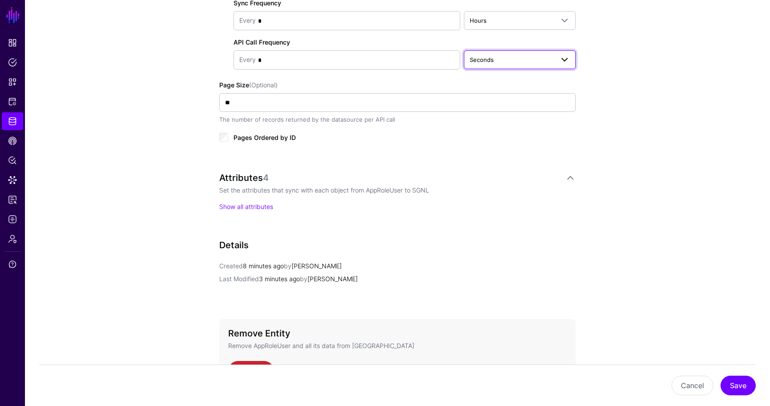
click at [481, 58] on span "Seconds" at bounding box center [482, 59] width 24 height 7
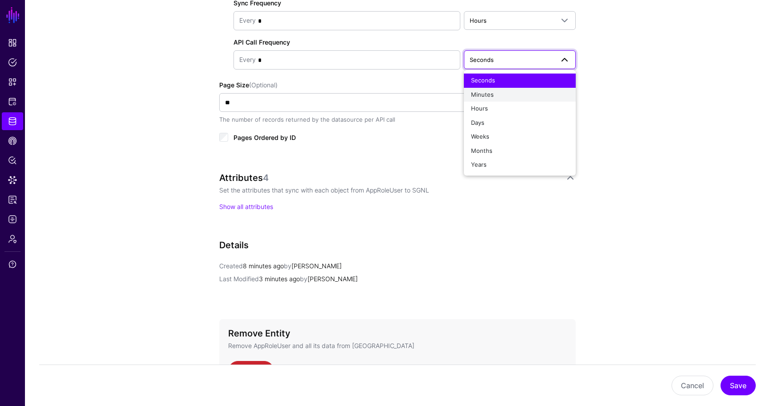
click at [481, 95] on span "Minutes" at bounding box center [482, 94] width 23 height 7
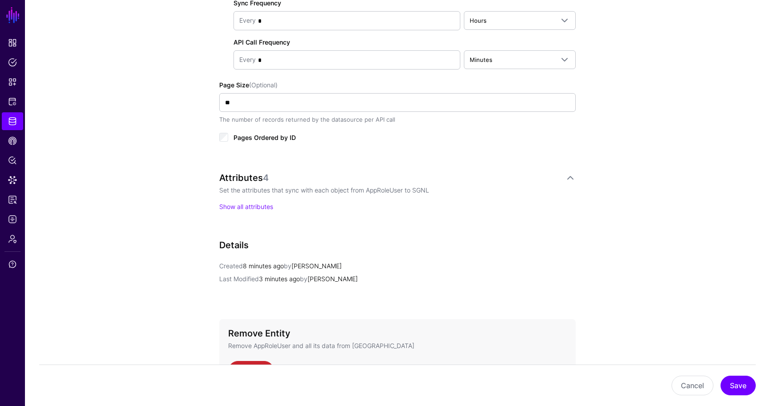
click at [254, 135] on span "Pages Ordered by ID" at bounding box center [265, 138] width 62 height 8
click at [735, 386] on button "Save" at bounding box center [738, 386] width 35 height 20
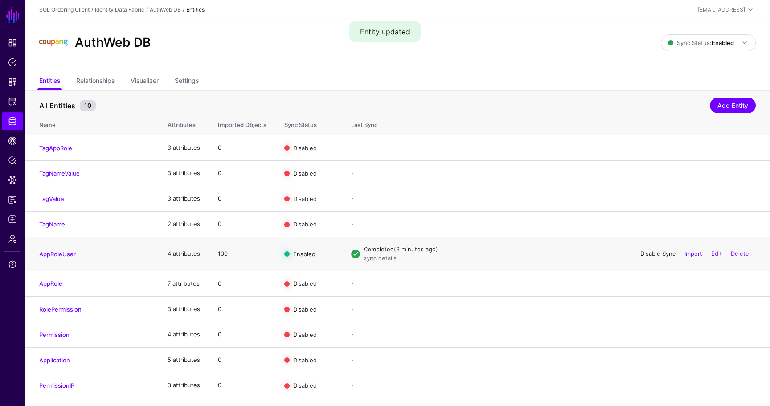
click at [647, 256] on link "Disable Sync" at bounding box center [658, 253] width 35 height 7
click at [693, 252] on link "Import" at bounding box center [694, 253] width 18 height 7
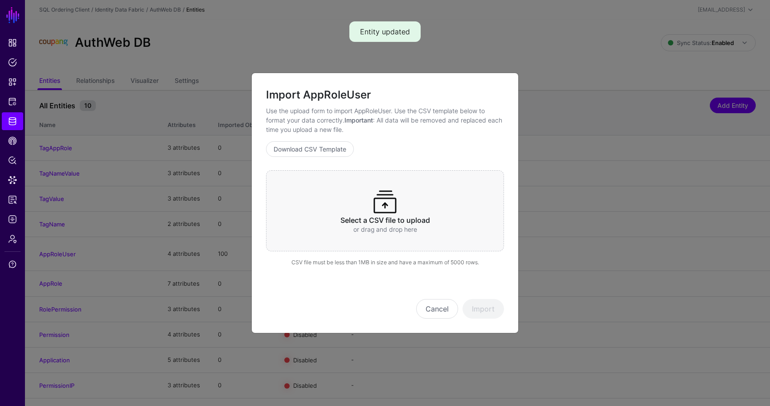
click at [441, 218] on h3 "Select a CSV file to upload" at bounding box center [385, 220] width 203 height 8
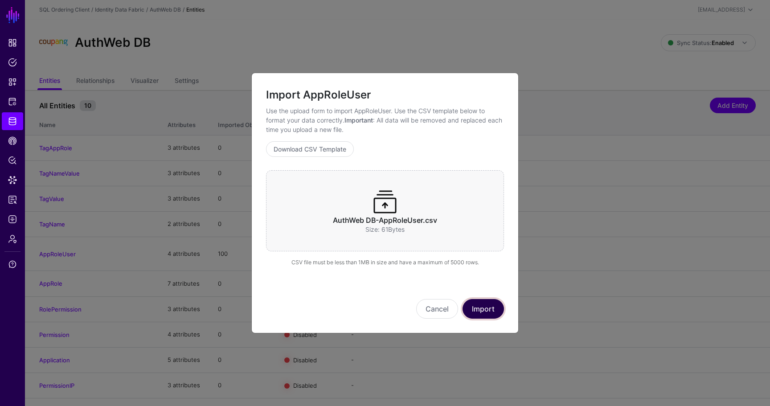
click at [483, 310] on button "Import" at bounding box center [483, 309] width 41 height 20
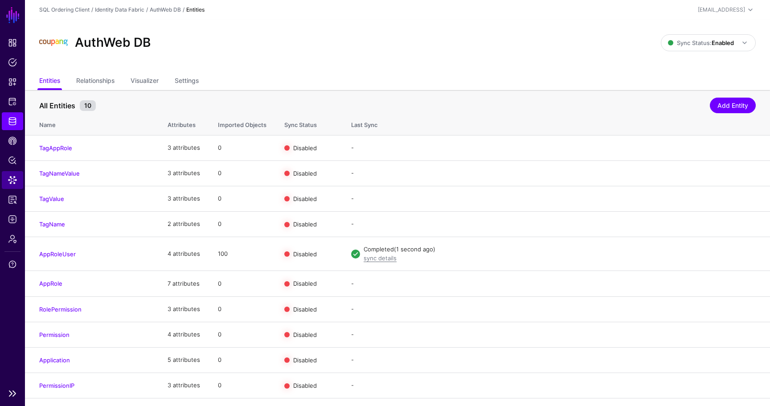
click at [10, 183] on span "Data Lens" at bounding box center [12, 180] width 9 height 9
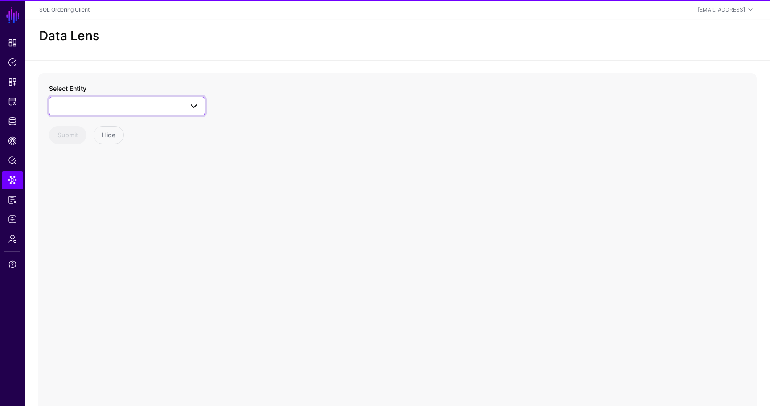
click at [120, 113] on link at bounding box center [127, 106] width 156 height 19
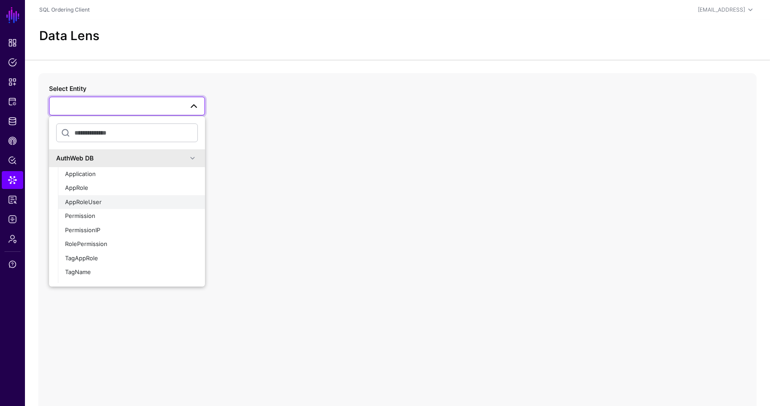
click at [102, 197] on button "AppRoleUser" at bounding box center [131, 202] width 147 height 14
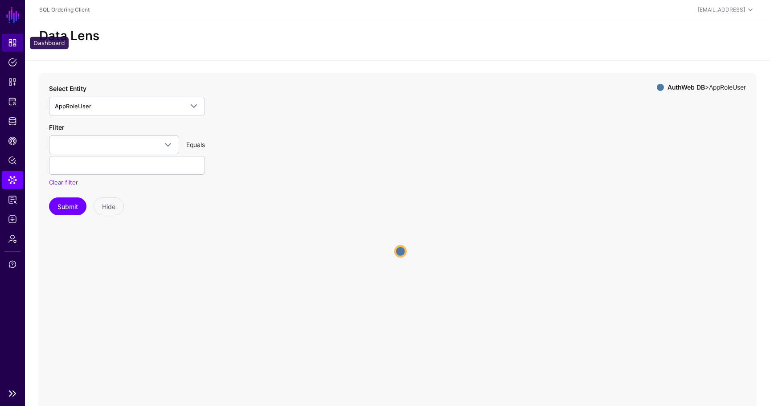
click at [14, 49] on link "Dashboard" at bounding box center [12, 43] width 21 height 18
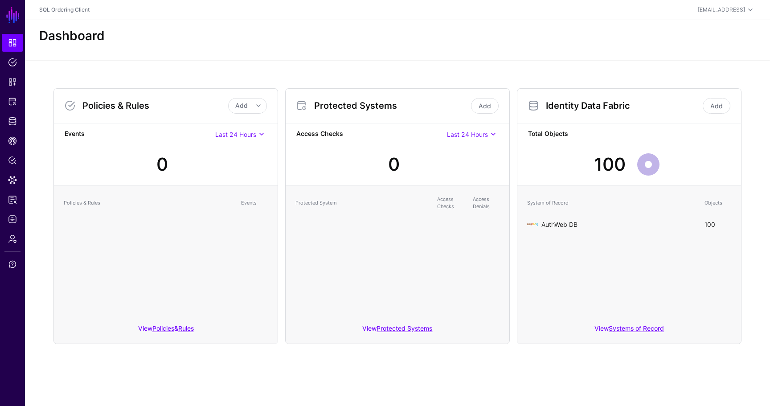
click at [548, 223] on link "AuthWeb DB" at bounding box center [560, 225] width 36 height 8
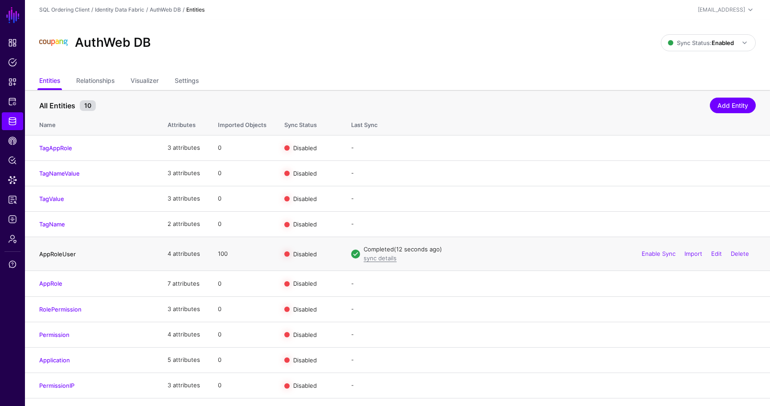
click at [54, 257] on link "AppRoleUser" at bounding box center [57, 254] width 37 height 7
click at [650, 254] on link "Enable Sync" at bounding box center [659, 253] width 34 height 7
click at [659, 253] on link "Disable Sync" at bounding box center [658, 253] width 35 height 7
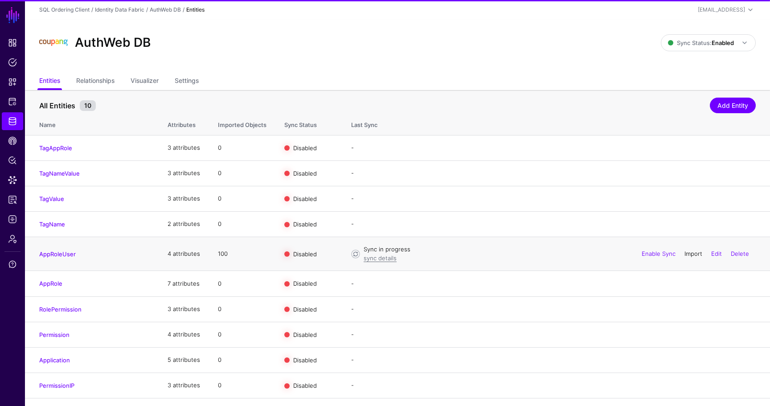
click at [689, 256] on link "Import" at bounding box center [694, 253] width 18 height 7
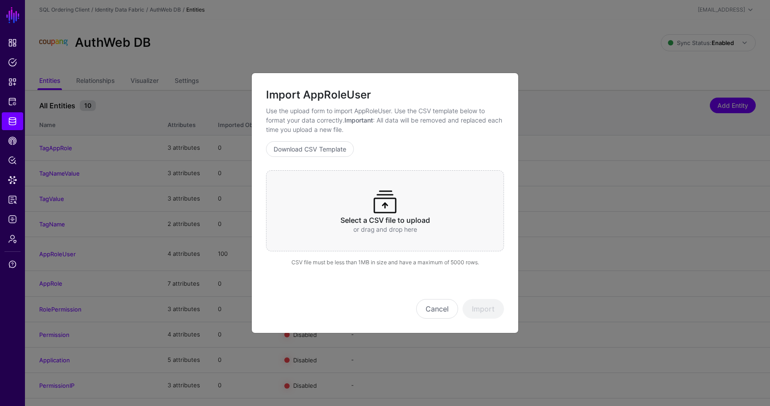
click at [426, 204] on div "Select a CSV file to upload or drag and drop here" at bounding box center [385, 210] width 238 height 81
click at [492, 312] on button "Import" at bounding box center [483, 309] width 41 height 20
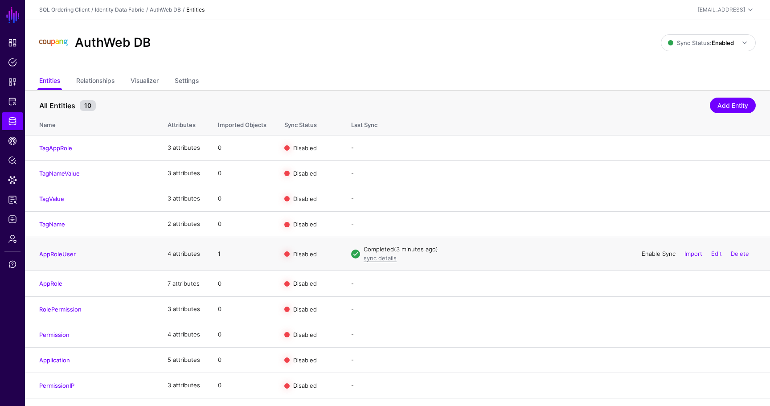
click at [663, 257] on link "Enable Sync" at bounding box center [659, 253] width 34 height 7
click at [5, 181] on link "Data Lens" at bounding box center [12, 180] width 21 height 18
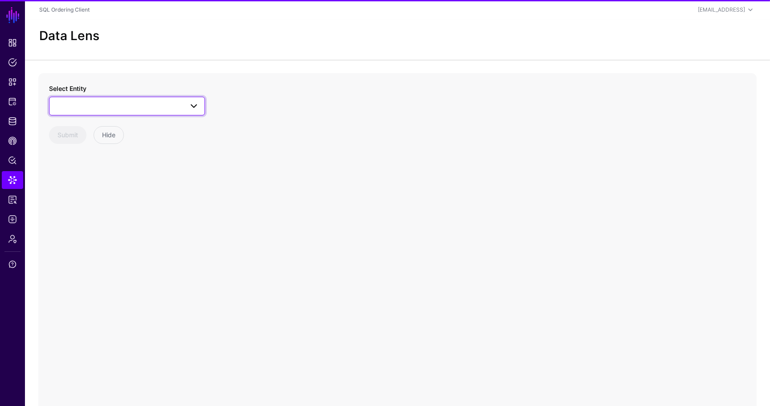
click at [94, 105] on span at bounding box center [127, 106] width 144 height 11
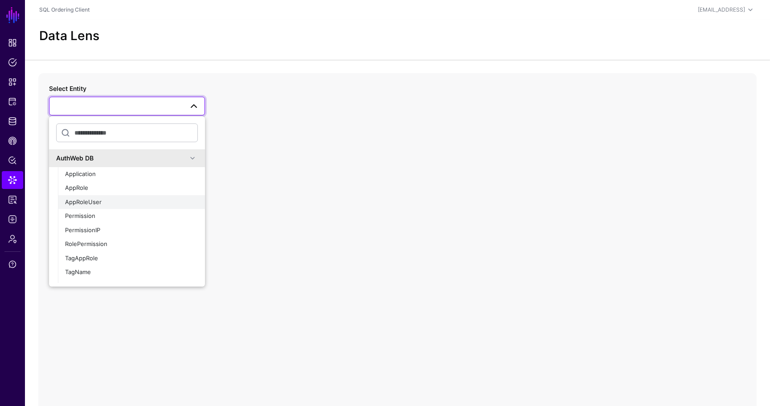
click at [90, 198] on span "AppRoleUser" at bounding box center [83, 201] width 37 height 7
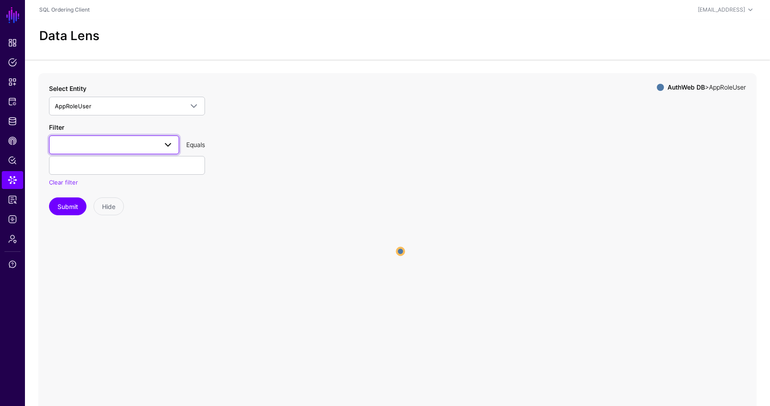
click at [99, 137] on link at bounding box center [114, 145] width 130 height 19
click at [99, 136] on link at bounding box center [114, 145] width 130 height 19
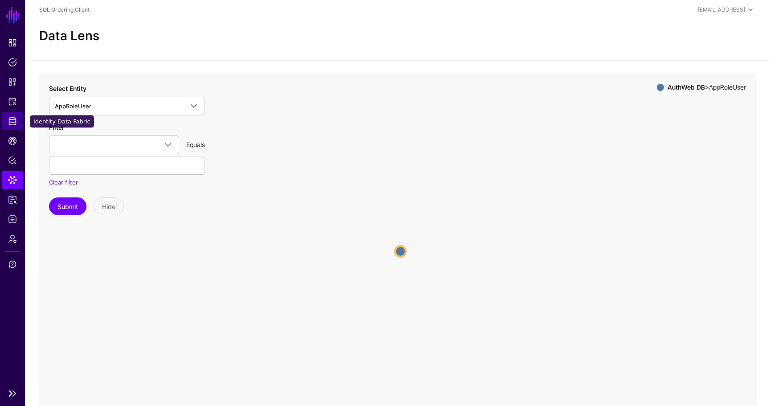
click at [13, 123] on span "Identity Data Fabric" at bounding box center [12, 121] width 9 height 9
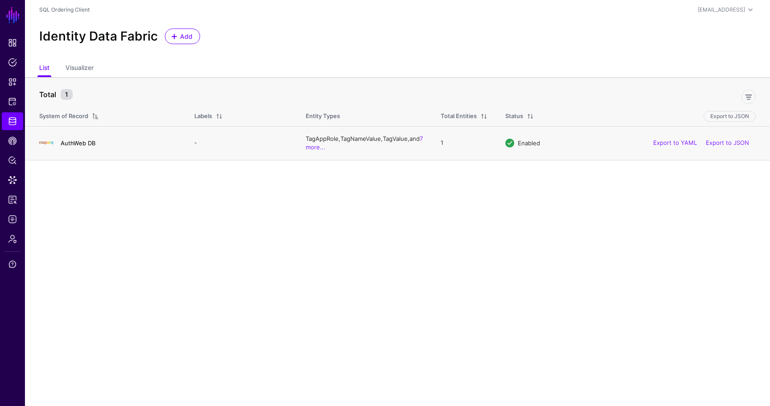
click at [66, 144] on link "AuthWeb DB" at bounding box center [78, 143] width 35 height 7
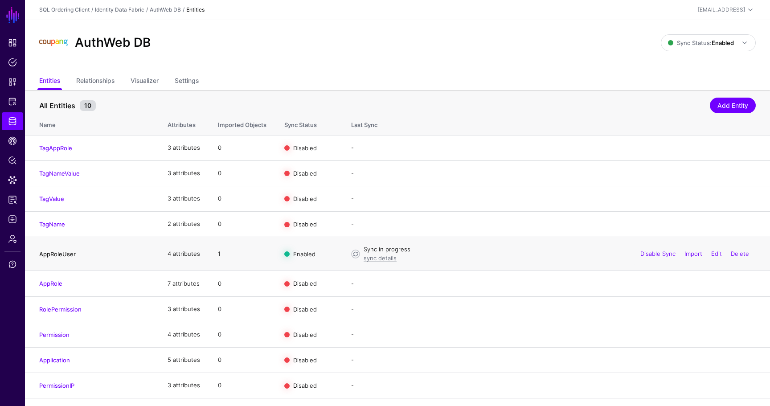
click at [68, 255] on link "AppRoleUser" at bounding box center [57, 254] width 37 height 7
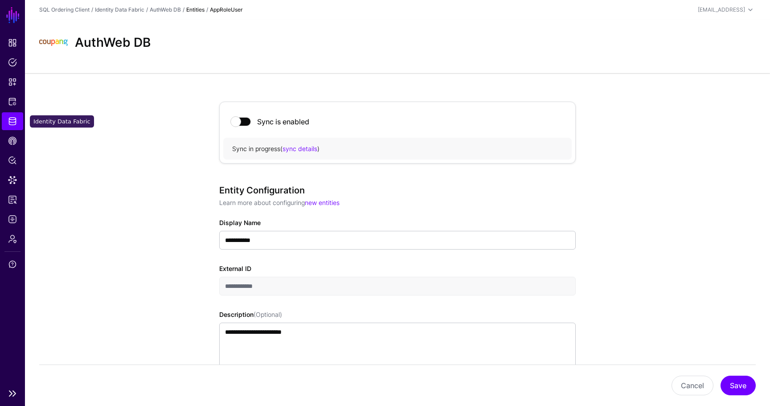
click at [12, 127] on link "Identity Data Fabric" at bounding box center [12, 121] width 21 height 18
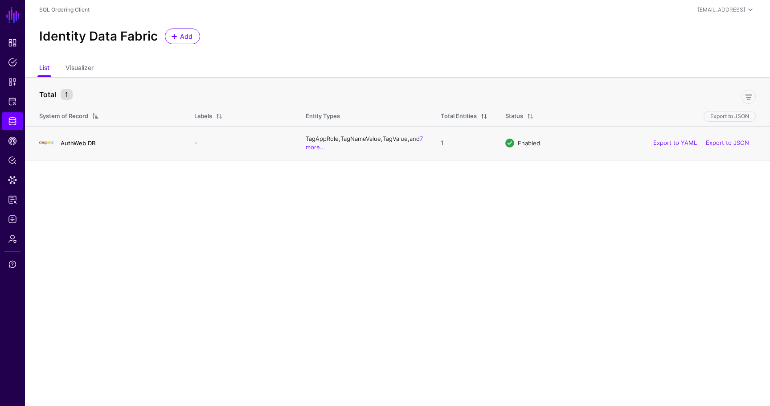
click at [78, 144] on link "AuthWeb DB" at bounding box center [78, 143] width 35 height 7
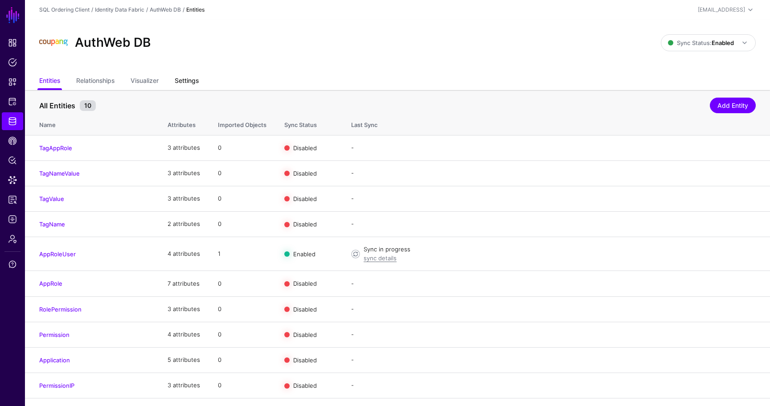
click at [190, 78] on link "Settings" at bounding box center [187, 81] width 24 height 17
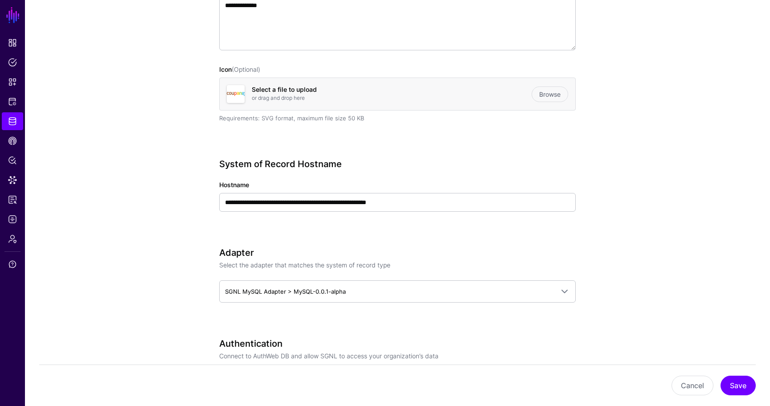
scroll to position [216, 0]
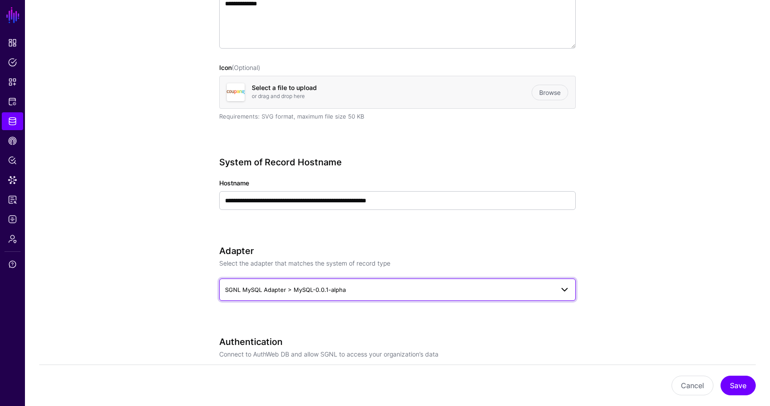
click at [289, 296] on link "SGNL MySQL Adapter > MySQL-0.0.1-alpha" at bounding box center [397, 290] width 357 height 22
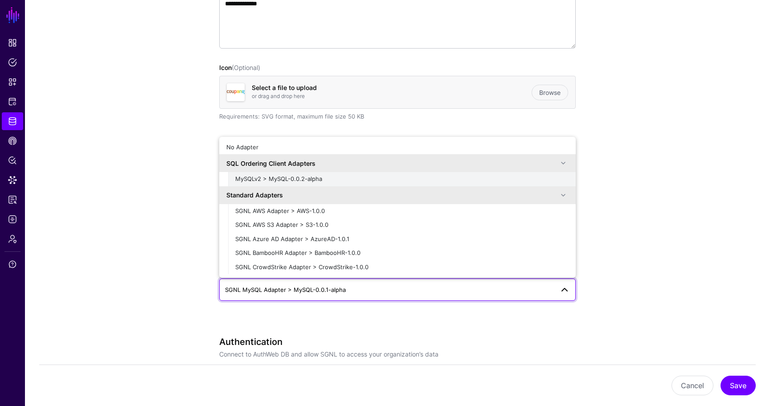
click at [309, 178] on span "MySQLv2 > MySQL-0.0.2-alpha" at bounding box center [278, 178] width 87 height 7
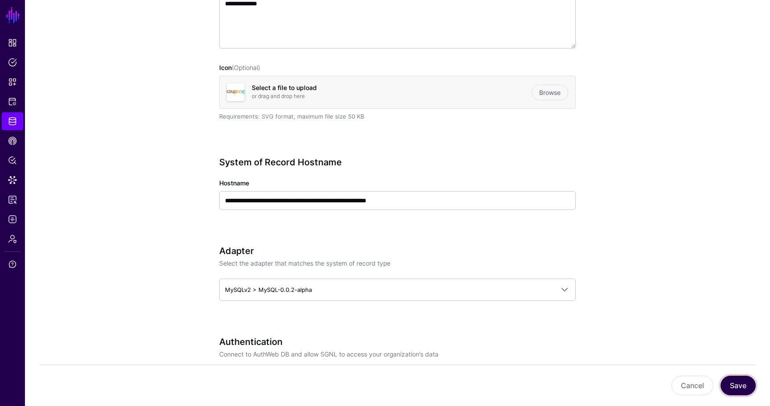
click at [734, 383] on button "Save" at bounding box center [738, 386] width 35 height 20
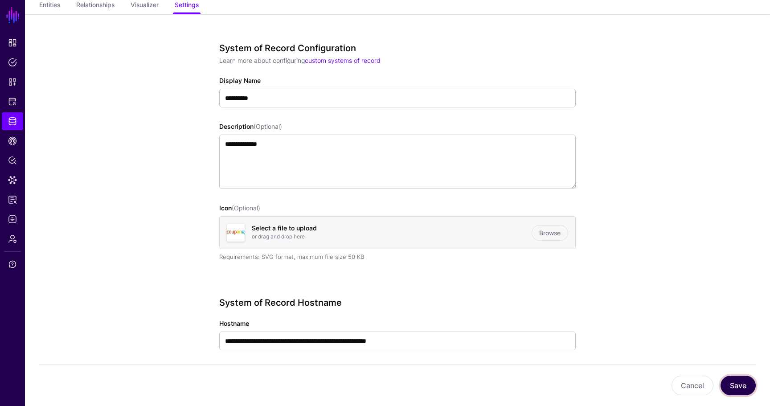
scroll to position [0, 0]
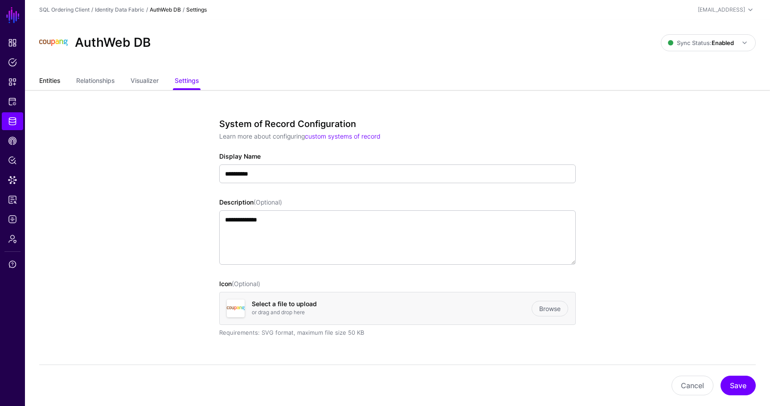
click at [44, 83] on link "Entities" at bounding box center [49, 81] width 21 height 17
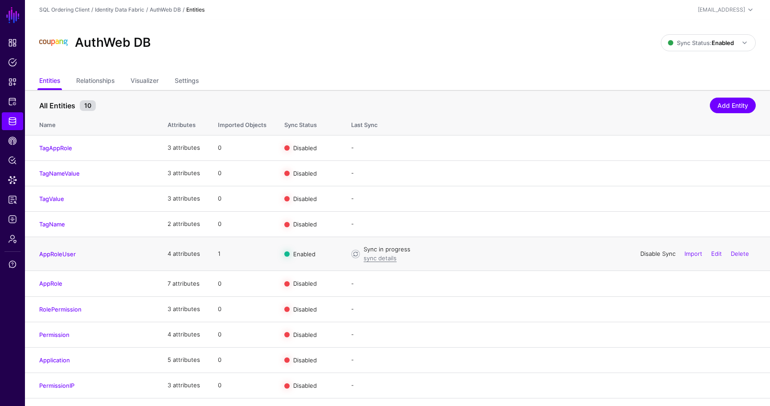
click at [657, 255] on link "Disable Sync" at bounding box center [658, 253] width 35 height 7
click at [695, 44] on span "Sync Status: Enabled" at bounding box center [701, 42] width 66 height 7
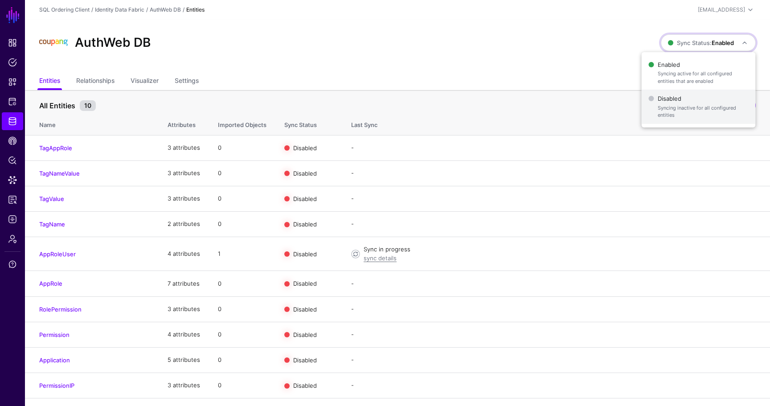
click at [692, 106] on span "Syncing inactive for all configured entities" at bounding box center [703, 111] width 91 height 15
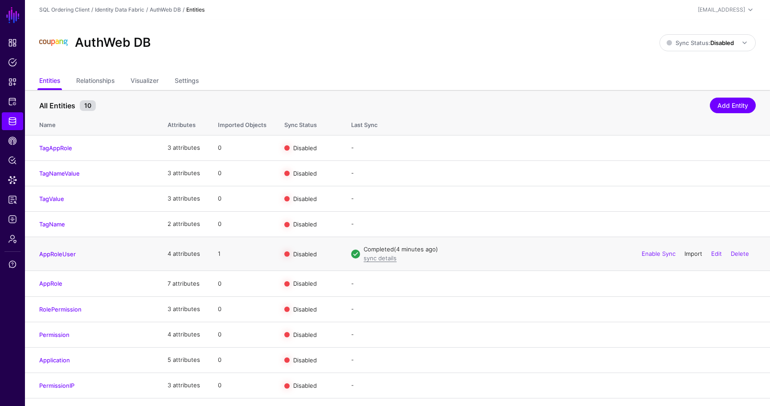
click at [695, 255] on link "Import" at bounding box center [694, 253] width 18 height 7
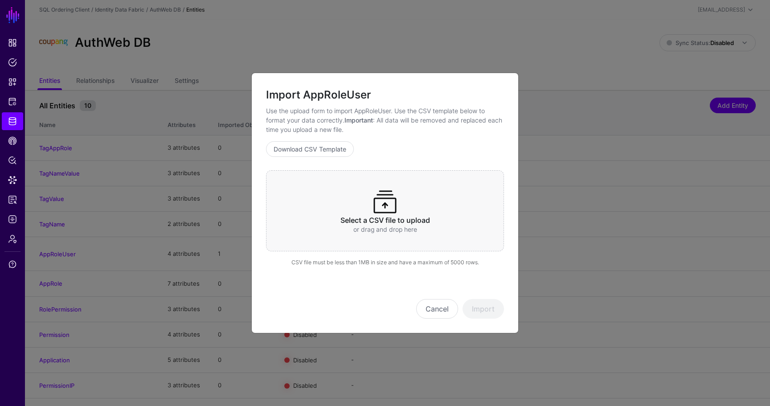
click at [406, 220] on h3 "Select a CSV file to upload" at bounding box center [385, 220] width 203 height 8
click at [477, 305] on button "Import" at bounding box center [483, 309] width 41 height 20
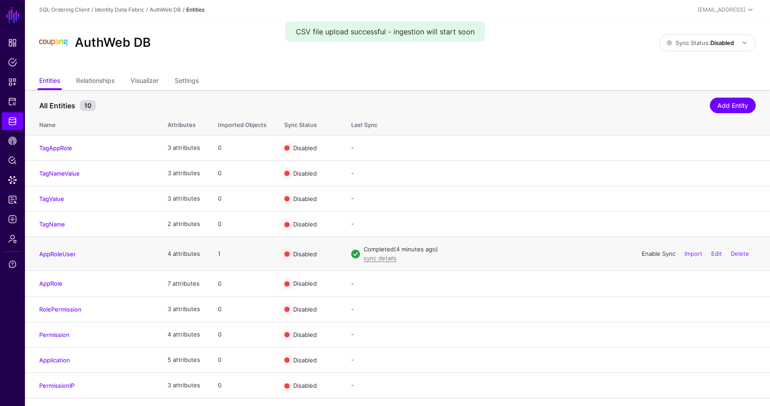
click at [659, 254] on link "Enable Sync" at bounding box center [659, 253] width 34 height 7
click at [700, 46] on span "Sync Status: Disabled" at bounding box center [700, 42] width 67 height 7
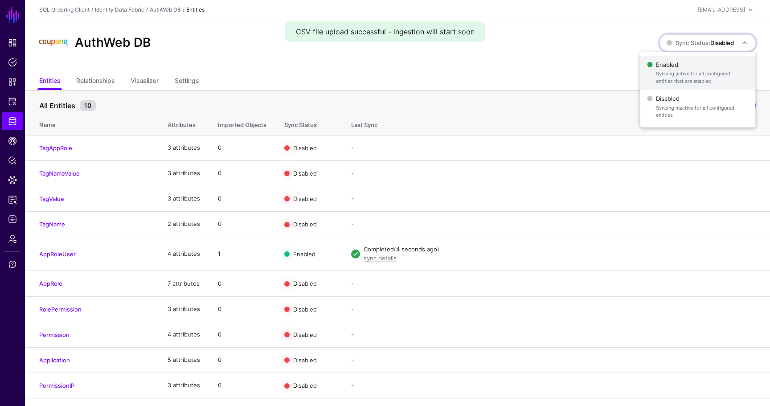
click at [683, 82] on span "Syncing active for all configured entities that are enabled" at bounding box center [702, 77] width 92 height 15
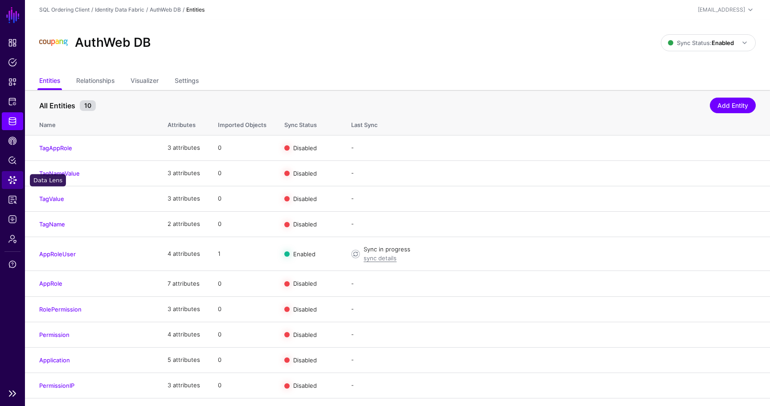
click at [7, 185] on link "Data Lens" at bounding box center [12, 180] width 21 height 18
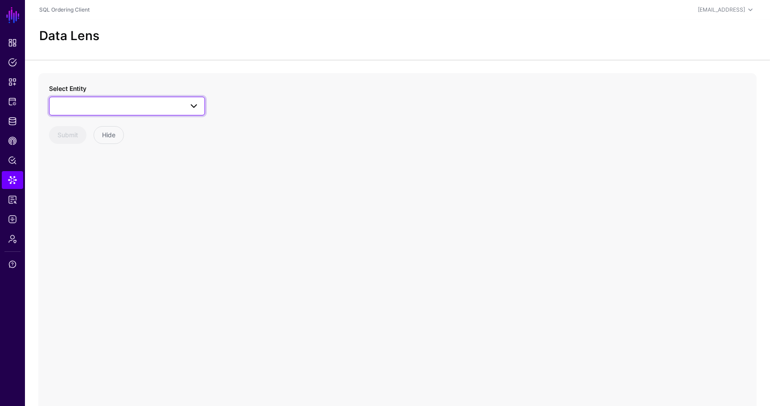
click at [130, 113] on link at bounding box center [127, 106] width 156 height 19
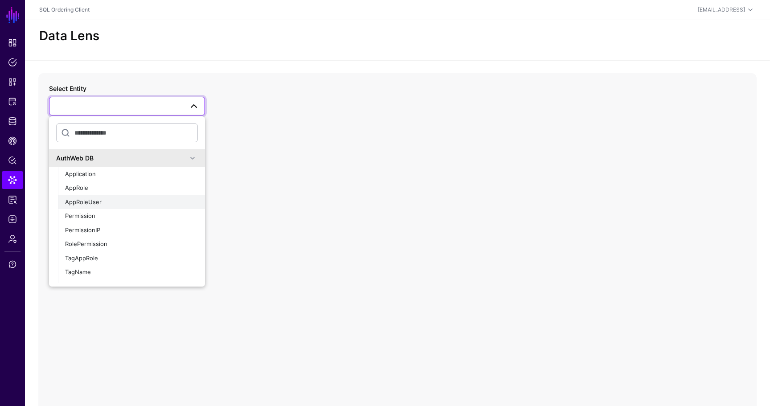
click at [122, 204] on div "AppRoleUser" at bounding box center [131, 202] width 133 height 9
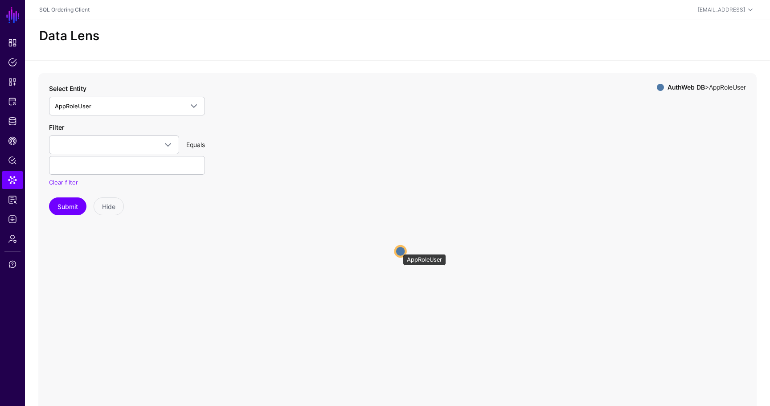
click at [399, 250] on circle at bounding box center [401, 251] width 11 height 11
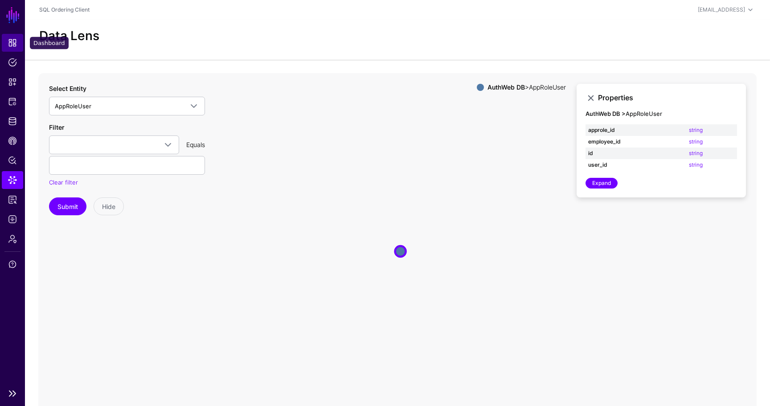
click at [6, 41] on link "Dashboard" at bounding box center [12, 43] width 21 height 18
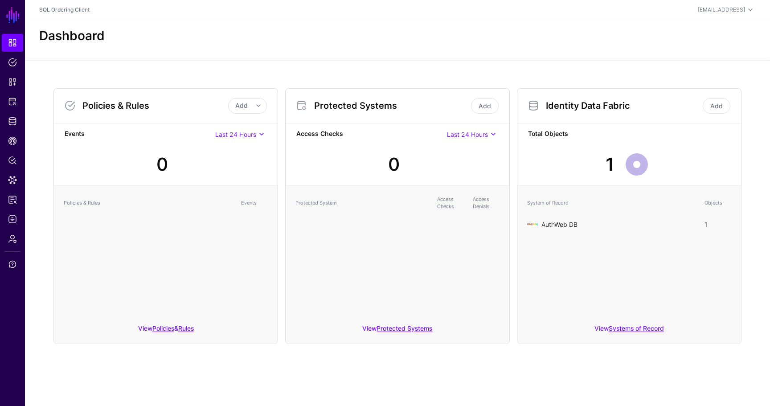
click at [545, 227] on link "AuthWeb DB" at bounding box center [560, 225] width 36 height 8
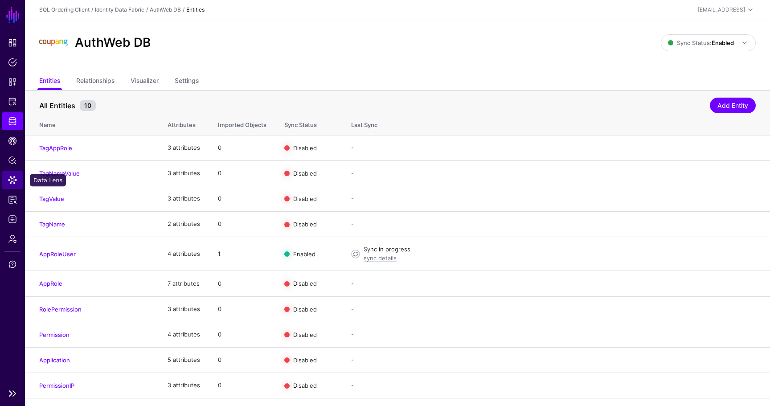
click at [15, 185] on link "Data Lens" at bounding box center [12, 180] width 21 height 18
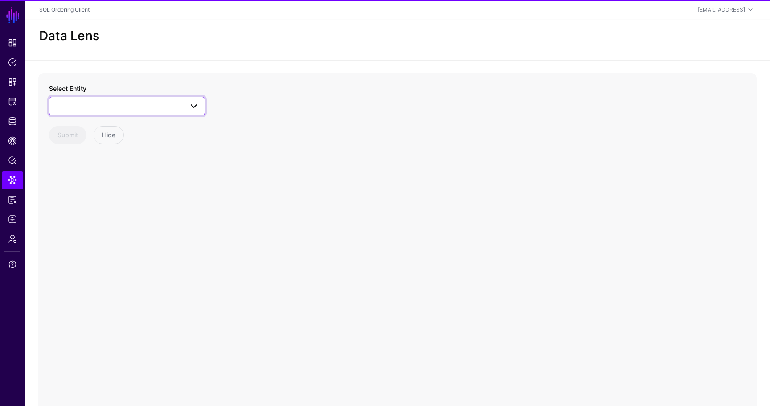
click at [111, 110] on span at bounding box center [127, 106] width 144 height 11
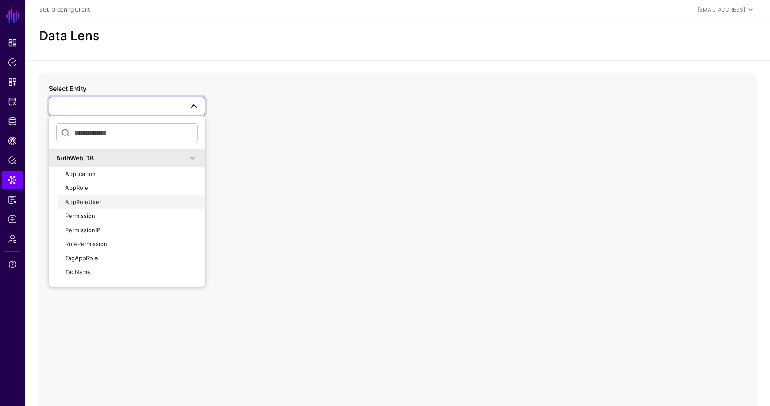
click at [105, 200] on div "AppRoleUser" at bounding box center [131, 202] width 133 height 9
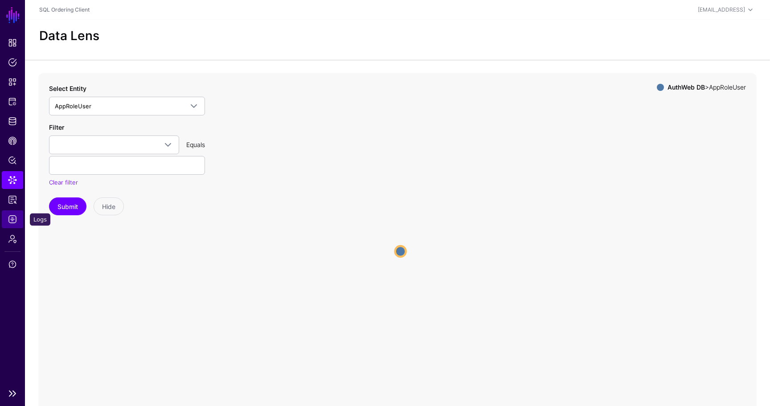
click at [17, 213] on link "Logs" at bounding box center [12, 219] width 21 height 18
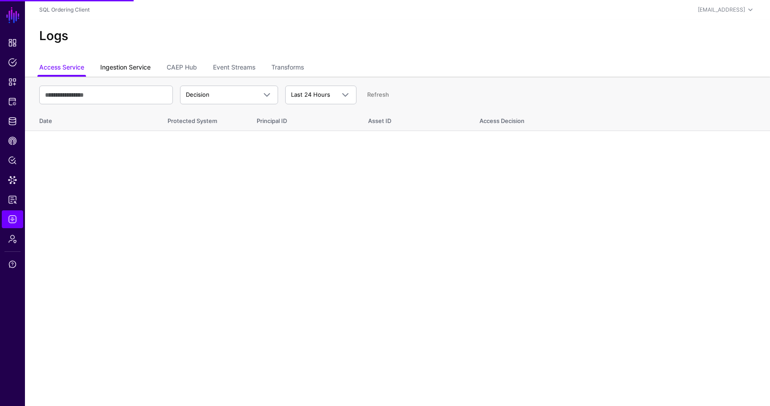
click at [104, 66] on link "Ingestion Service" at bounding box center [125, 68] width 50 height 17
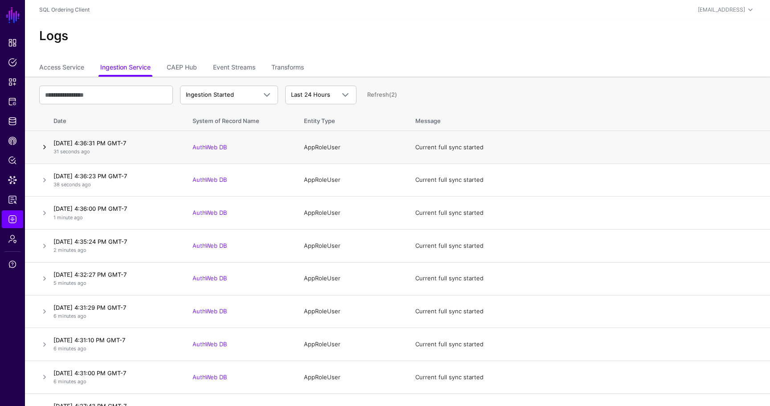
click at [41, 144] on link at bounding box center [44, 147] width 11 height 11
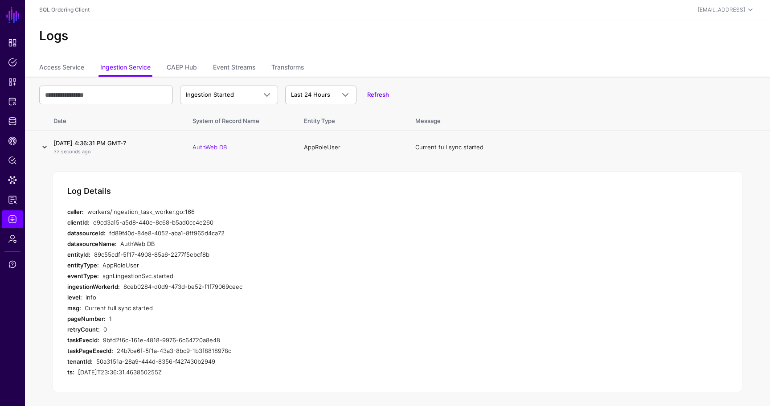
click at [41, 144] on link at bounding box center [44, 147] width 11 height 11
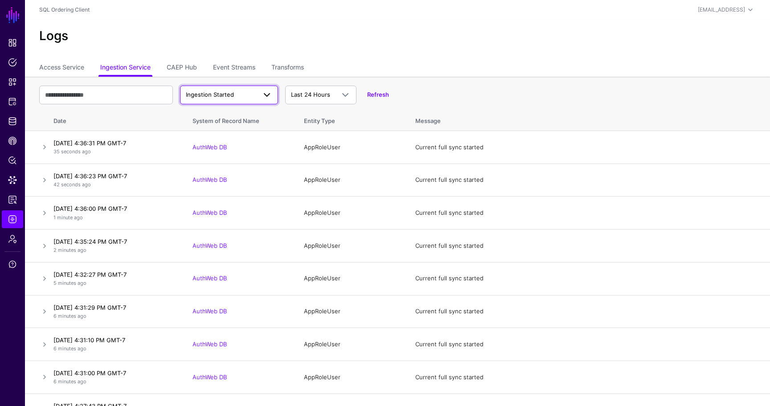
click at [255, 101] on link "Ingestion Started" at bounding box center [229, 95] width 98 height 19
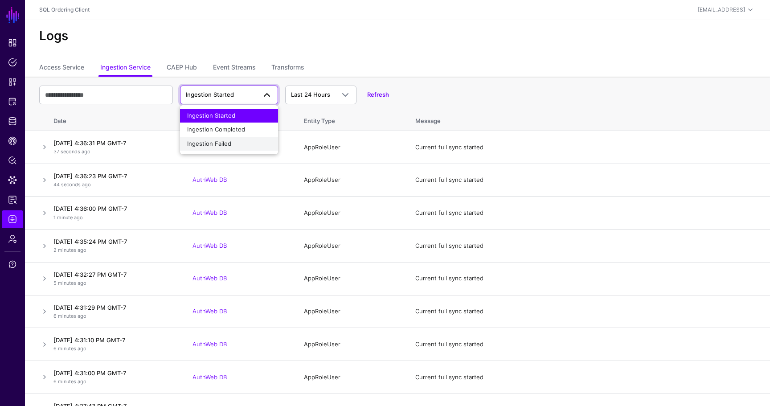
click at [255, 140] on div "Ingestion Failed" at bounding box center [229, 144] width 84 height 9
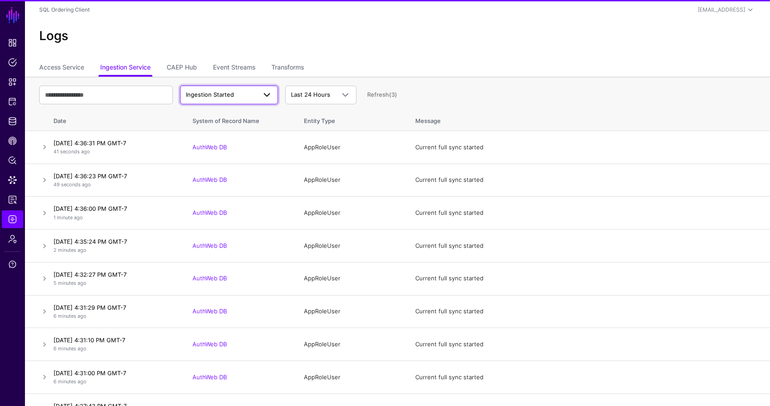
click at [235, 92] on span "Ingestion Started" at bounding box center [221, 95] width 70 height 9
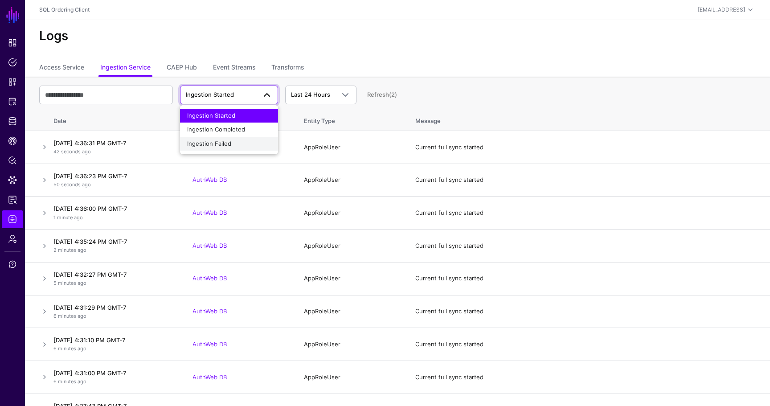
click at [238, 141] on div "Ingestion Failed" at bounding box center [229, 144] width 84 height 9
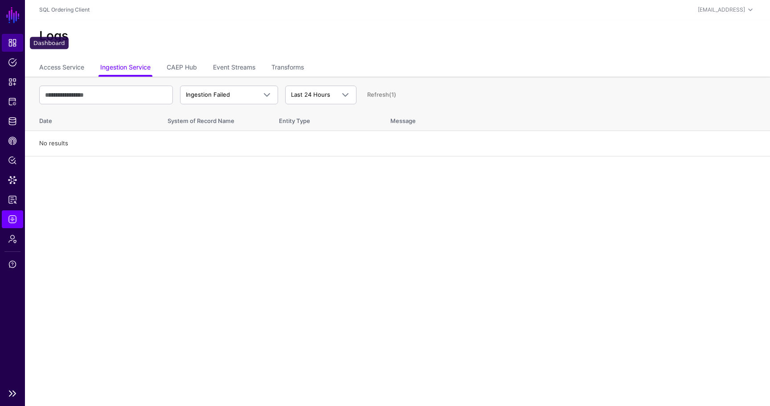
click at [13, 45] on span "Dashboard" at bounding box center [12, 42] width 9 height 9
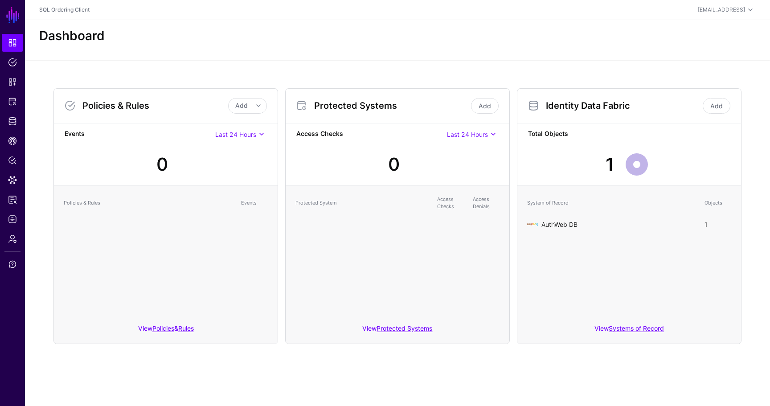
click at [555, 223] on link "AuthWeb DB" at bounding box center [560, 225] width 36 height 8
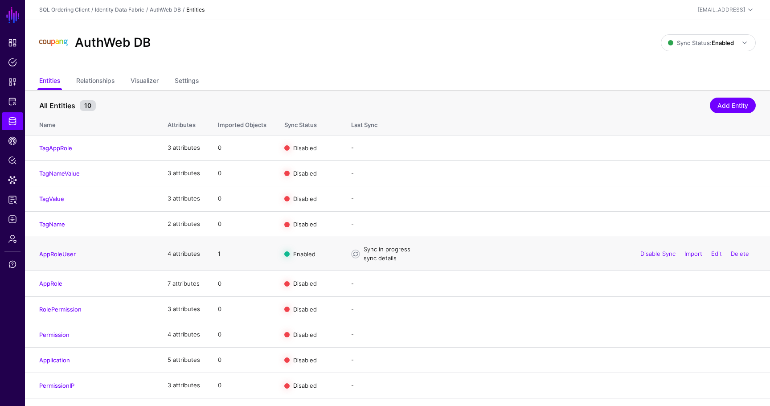
click at [377, 261] on link "sync details" at bounding box center [380, 258] width 33 height 7
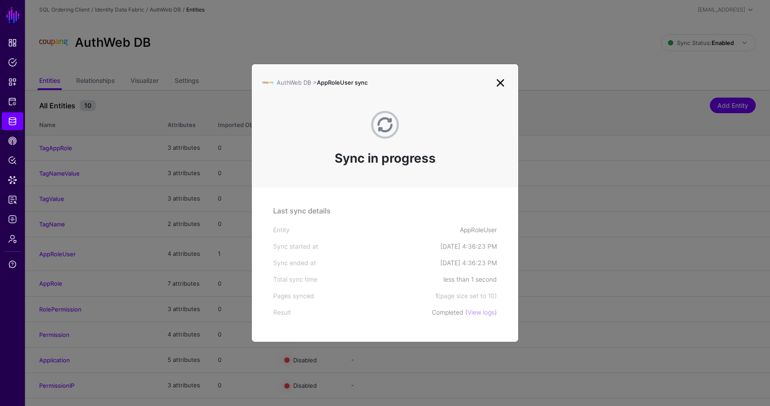
click at [499, 90] on div "Sync in progress" at bounding box center [385, 139] width 267 height 98
click at [33, 226] on ngb-modal-window "AuthWeb DB > AppRoleUser sync Sync in progress Last sync details Entity AppRole…" at bounding box center [385, 203] width 770 height 406
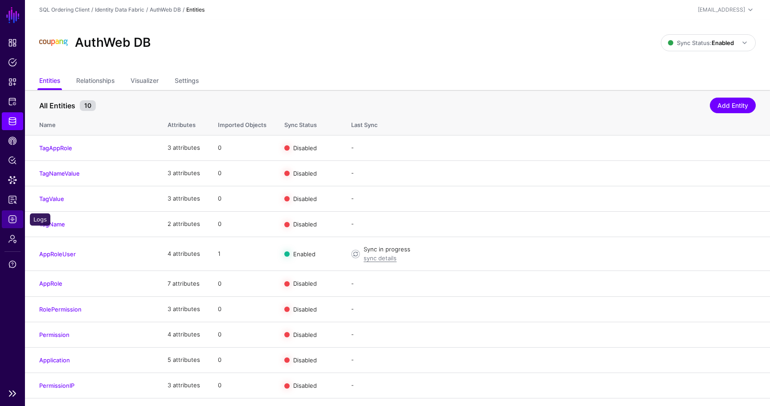
click at [18, 224] on link "Logs" at bounding box center [12, 219] width 21 height 18
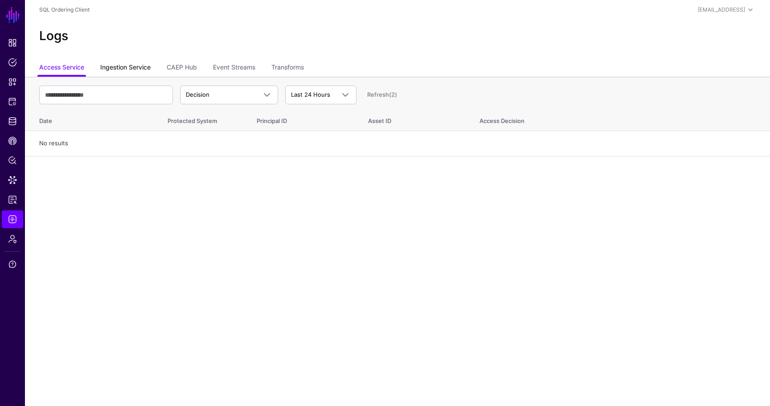
click at [144, 67] on link "Ingestion Service" at bounding box center [125, 68] width 50 height 17
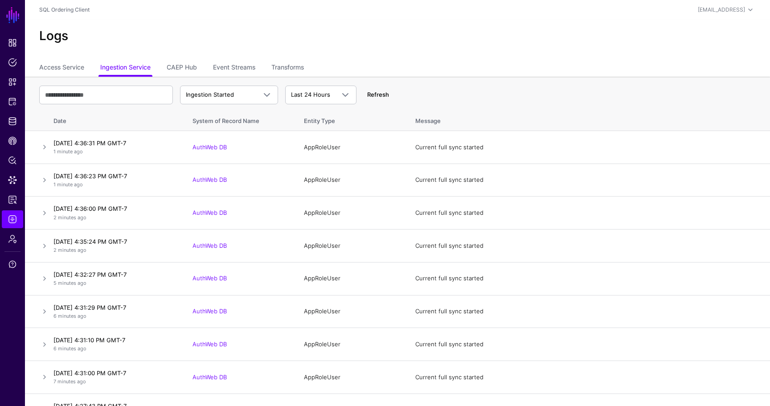
click at [376, 97] on link "Refresh" at bounding box center [378, 94] width 22 height 7
click at [229, 90] on span "Ingestion Started" at bounding box center [229, 95] width 87 height 11
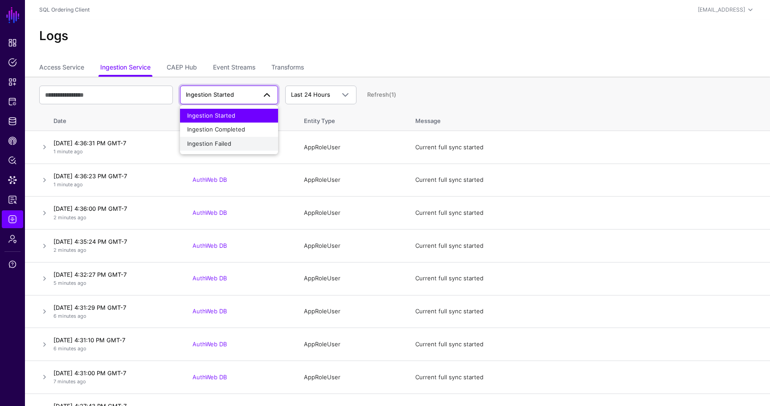
click at [231, 139] on button "Ingestion Failed" at bounding box center [229, 144] width 98 height 14
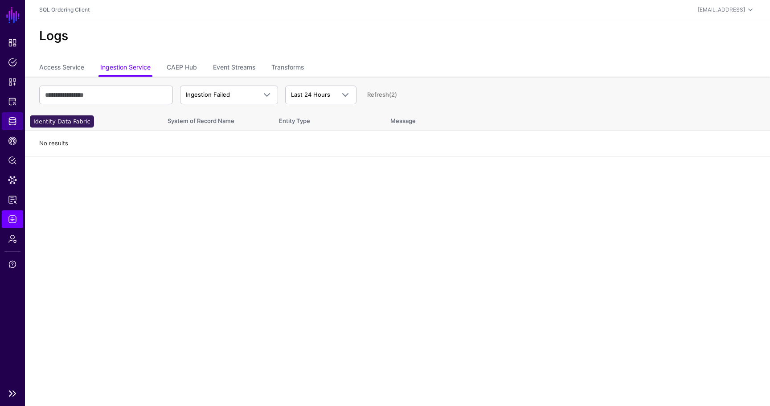
click at [11, 114] on link "Identity Data Fabric" at bounding box center [12, 121] width 21 height 18
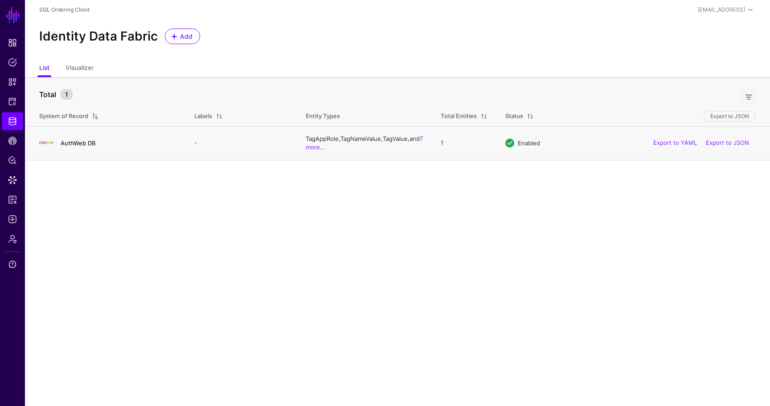
click at [87, 144] on link "AuthWeb DB" at bounding box center [78, 143] width 35 height 7
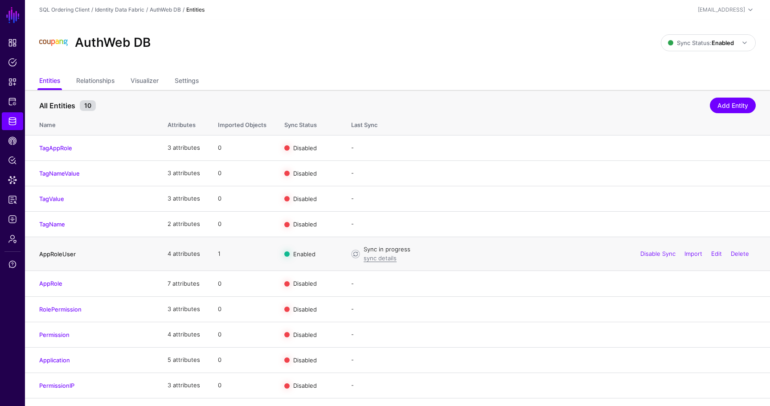
click at [59, 254] on link "AppRoleUser" at bounding box center [57, 254] width 37 height 7
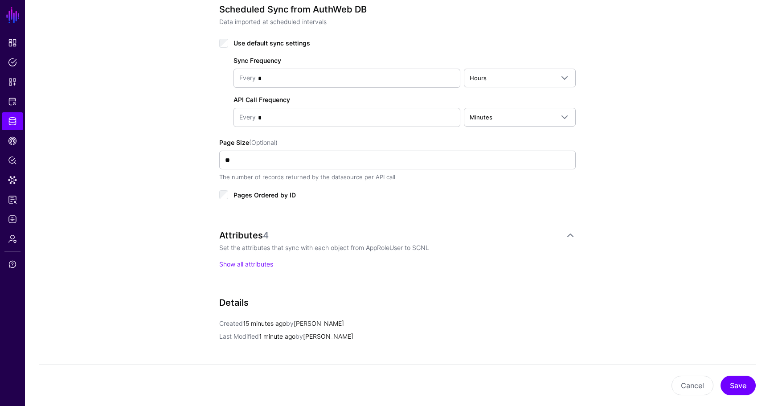
scroll to position [389, 0]
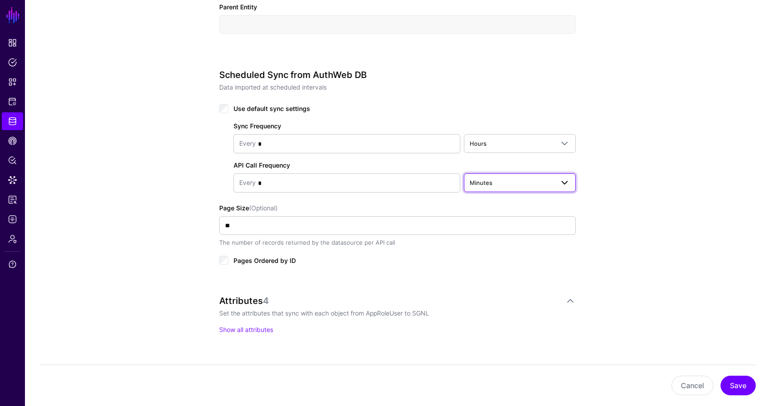
click at [492, 176] on link "Minutes" at bounding box center [520, 182] width 112 height 19
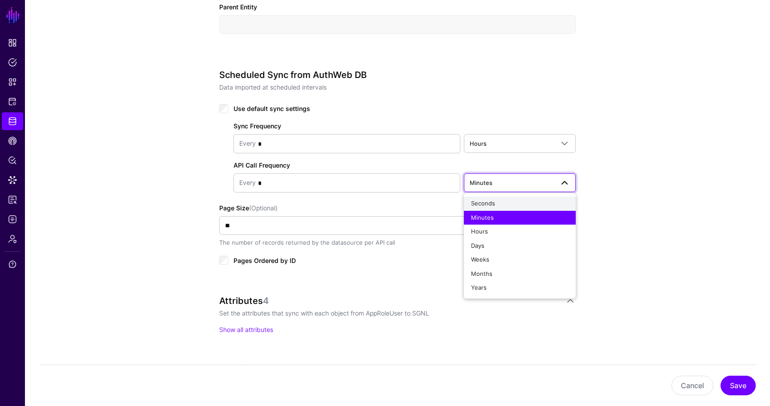
click at [491, 200] on span "Seconds" at bounding box center [483, 203] width 24 height 7
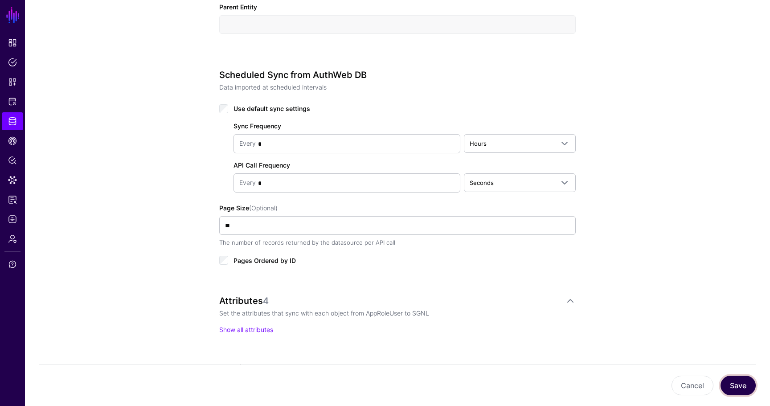
click at [736, 383] on button "Save" at bounding box center [738, 386] width 35 height 20
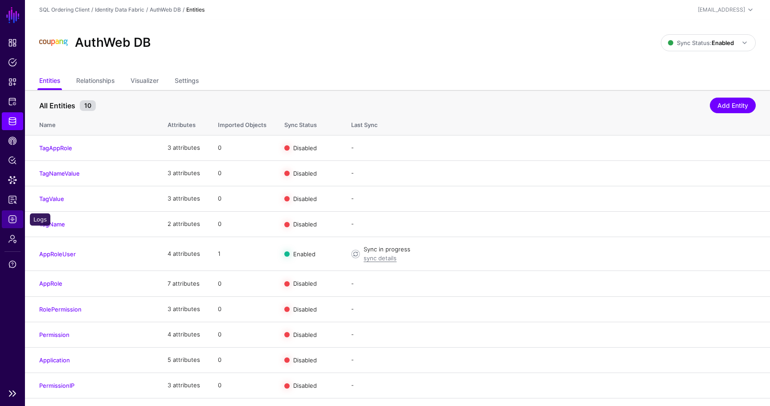
click at [14, 220] on span "Logs" at bounding box center [12, 219] width 9 height 9
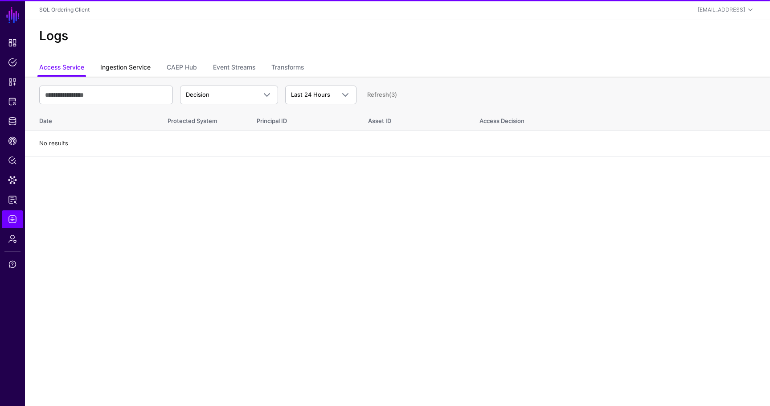
click at [139, 60] on link "Ingestion Service" at bounding box center [125, 68] width 50 height 17
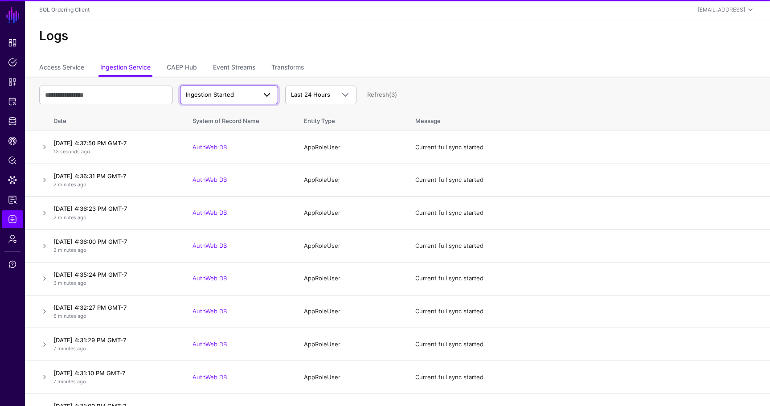
click at [250, 97] on span "Ingestion Started" at bounding box center [221, 95] width 70 height 9
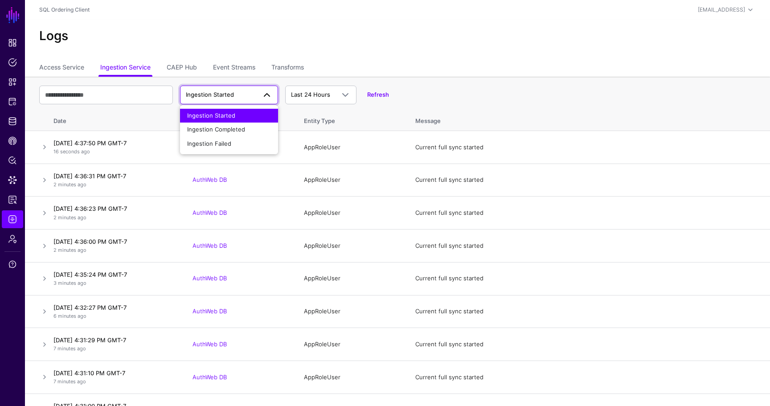
click at [207, 122] on button "Ingestion Started" at bounding box center [229, 116] width 98 height 14
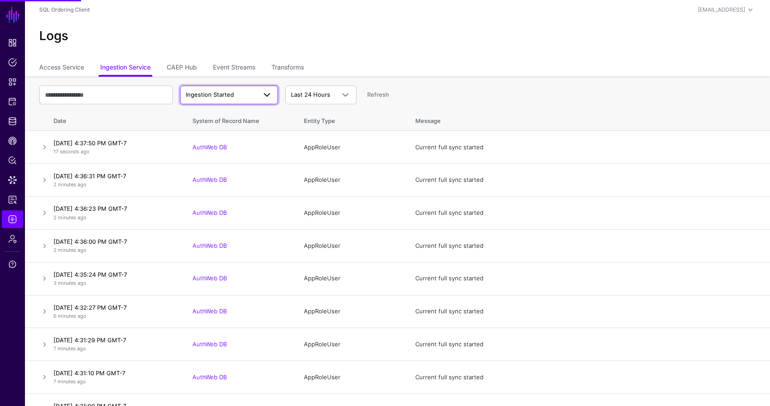
click at [208, 101] on link "Ingestion Started" at bounding box center [229, 95] width 98 height 19
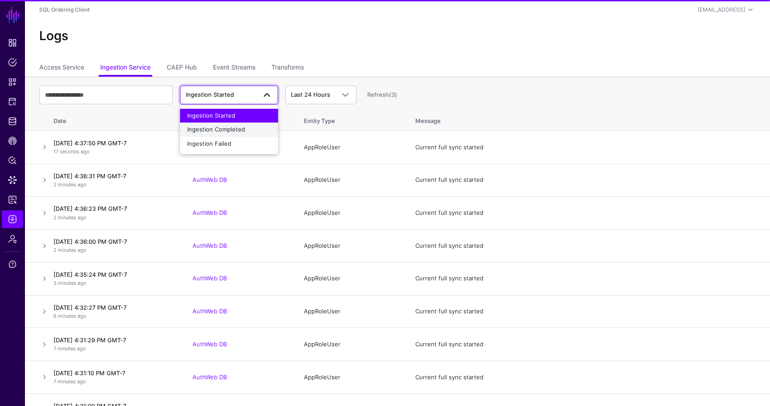
click at [210, 130] on span "Ingestion Completed" at bounding box center [216, 129] width 58 height 7
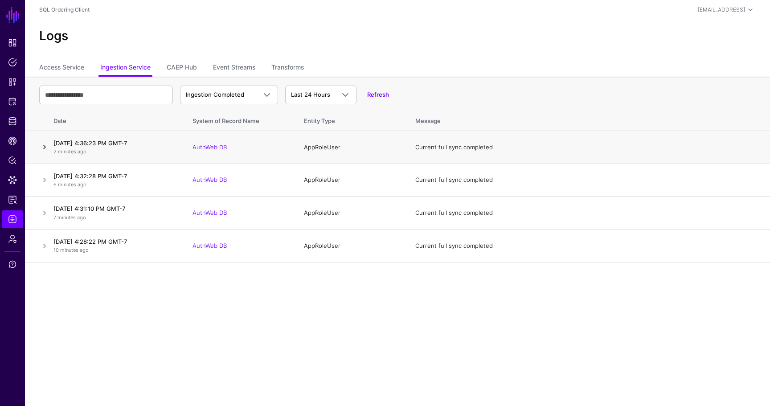
click at [49, 146] on link at bounding box center [44, 147] width 11 height 11
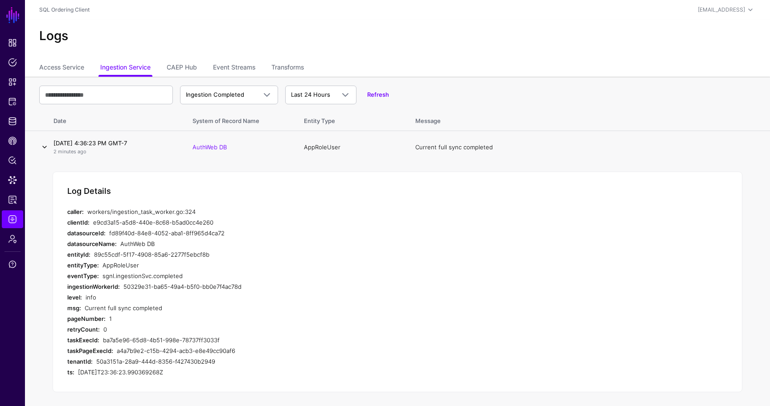
click at [48, 145] on link at bounding box center [44, 147] width 11 height 11
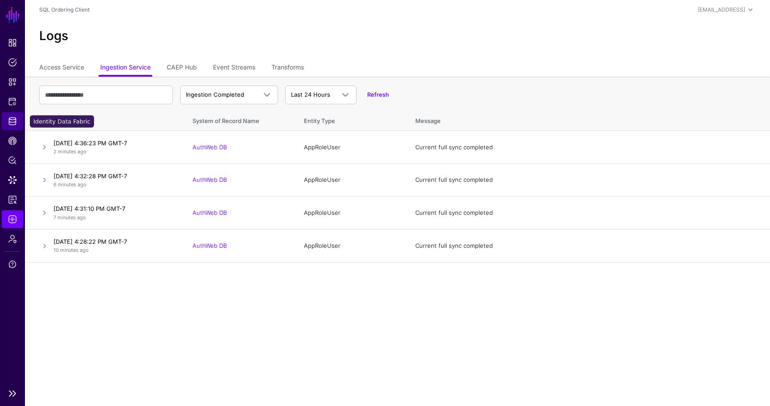
click at [13, 125] on span "Identity Data Fabric" at bounding box center [12, 121] width 9 height 9
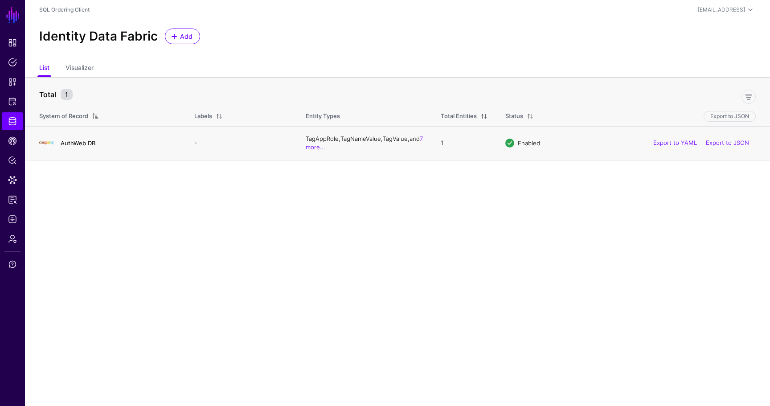
click at [86, 146] on link "AuthWeb DB" at bounding box center [78, 143] width 35 height 7
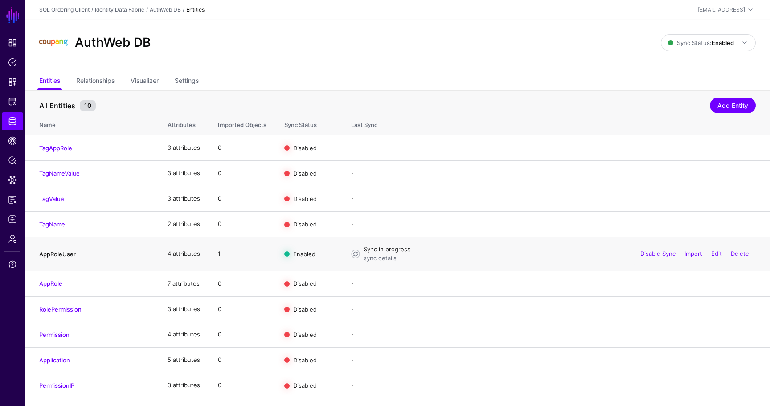
click at [53, 255] on link "AppRoleUser" at bounding box center [57, 254] width 37 height 7
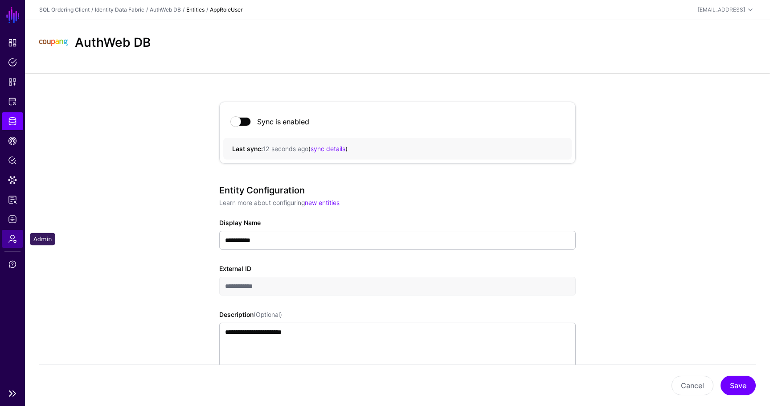
click at [16, 237] on span "Admin" at bounding box center [12, 239] width 9 height 9
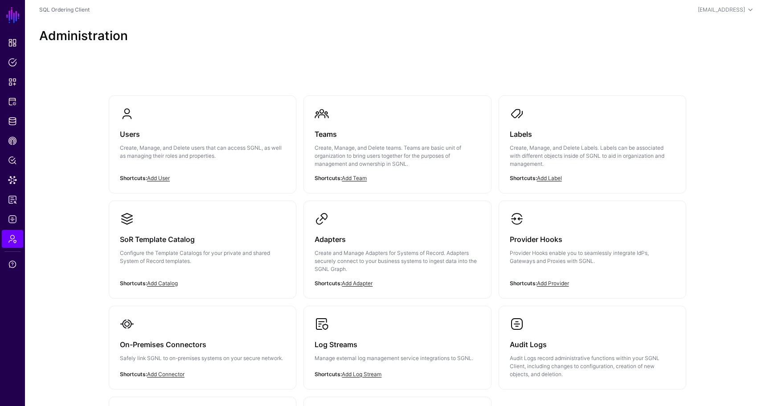
click at [370, 235] on h3 "Adapters" at bounding box center [397, 239] width 165 height 12
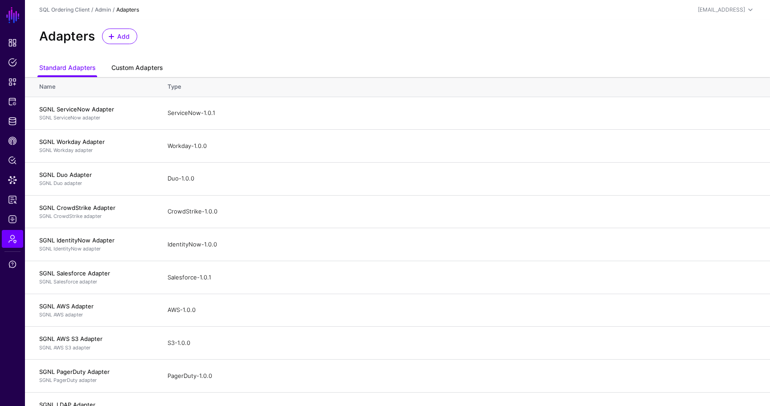
click at [127, 72] on link "Custom Adapters" at bounding box center [136, 68] width 51 height 17
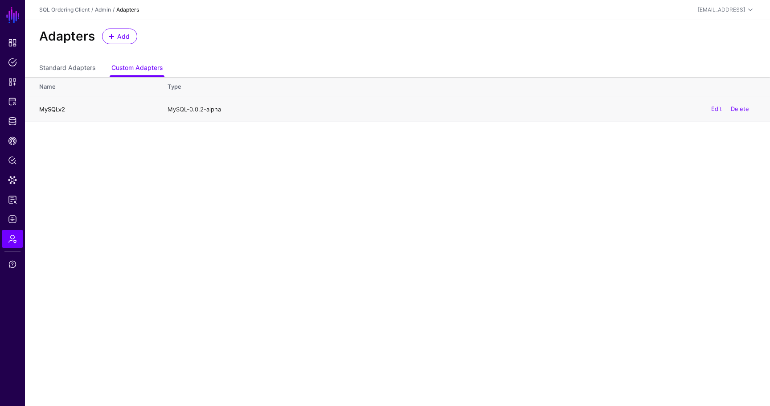
click at [53, 108] on h4 "MySQLv2" at bounding box center [94, 109] width 111 height 8
click at [713, 109] on link "Edit" at bounding box center [717, 109] width 11 height 7
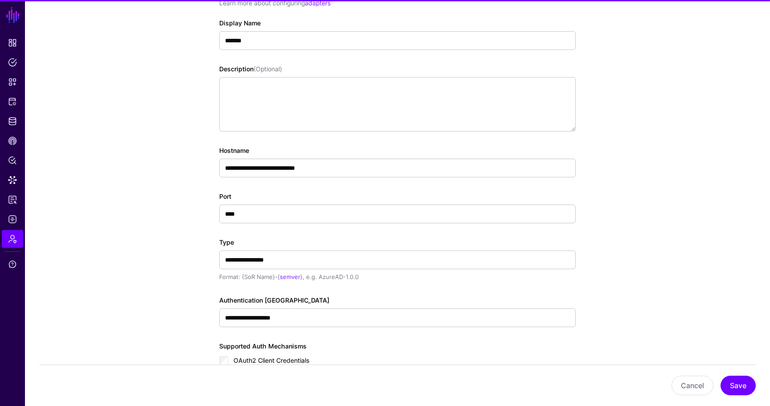
scroll to position [117, 0]
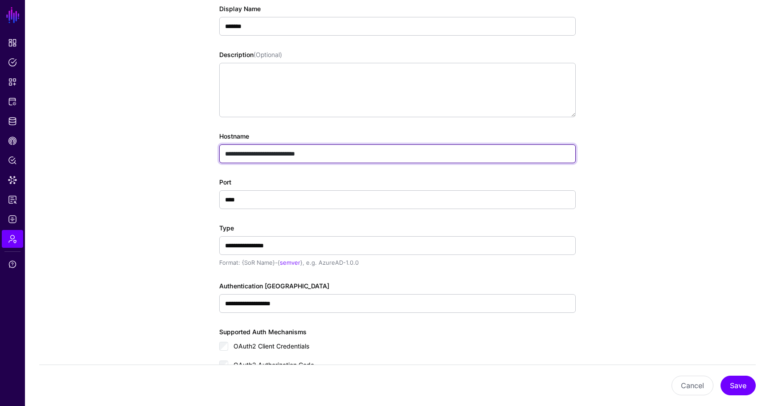
click at [248, 153] on input "**********" at bounding box center [397, 153] width 357 height 19
type input "**********"
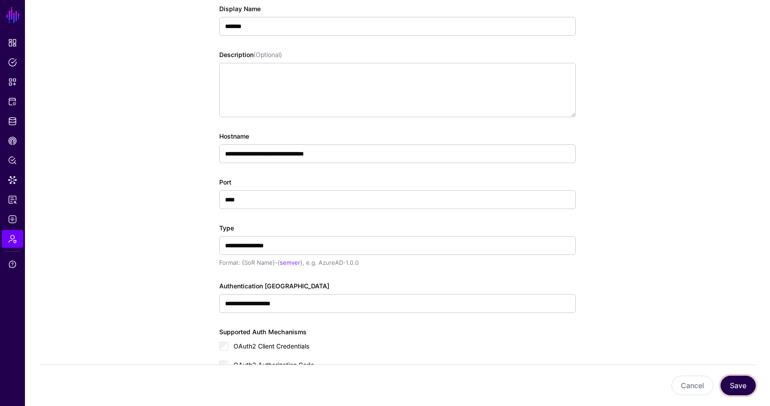
click at [732, 385] on button "Save" at bounding box center [738, 386] width 35 height 20
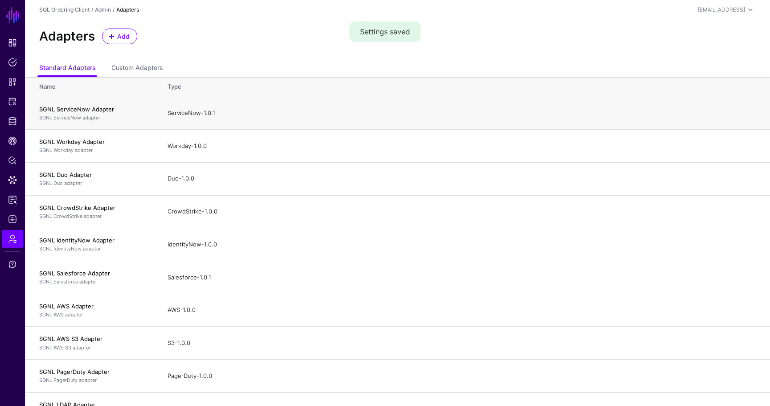
click at [30, 124] on td "SGNL ServiceNow Adapter SGNL ServiceNow adapter" at bounding box center [92, 113] width 134 height 33
click at [16, 124] on span "Identity Data Fabric" at bounding box center [12, 121] width 9 height 9
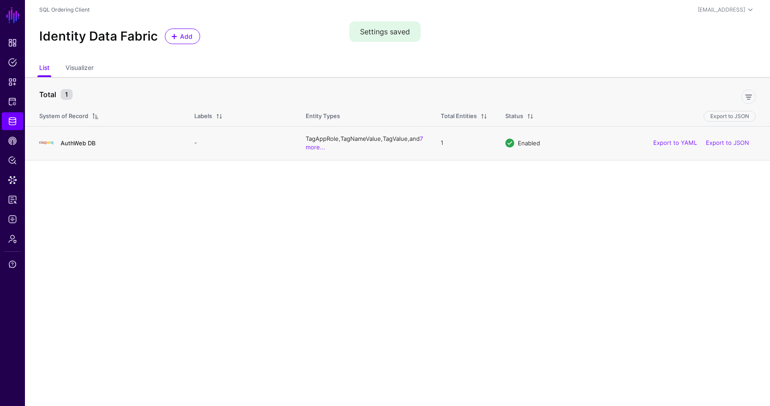
click at [79, 144] on link "AuthWeb DB" at bounding box center [78, 143] width 35 height 7
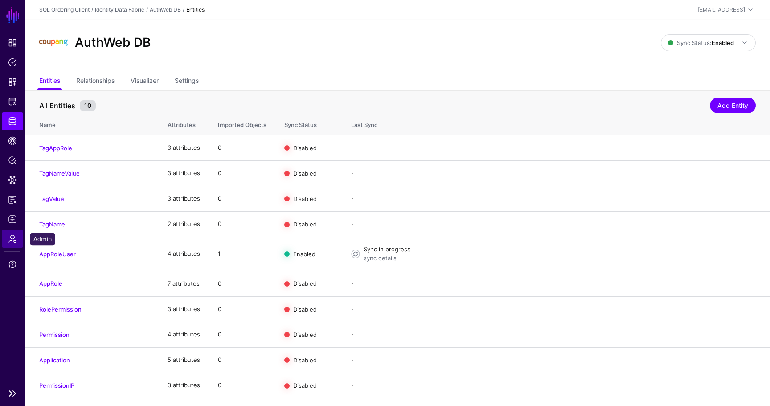
click at [20, 240] on link "Admin" at bounding box center [12, 239] width 21 height 18
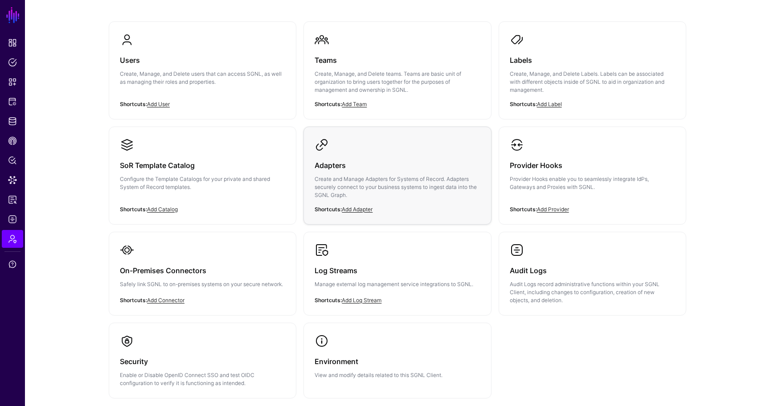
scroll to position [30, 0]
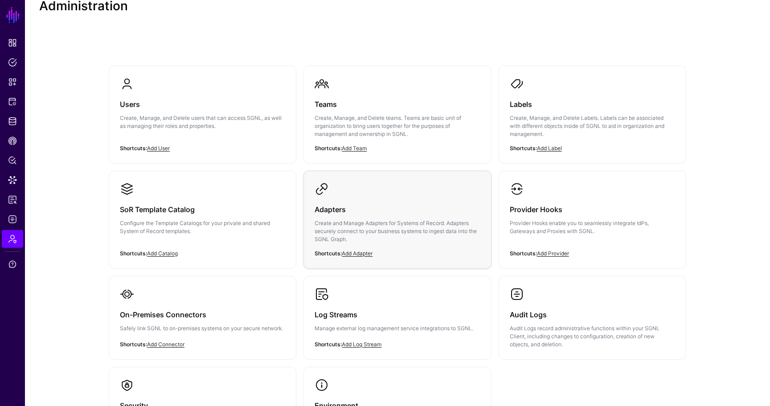
click at [366, 189] on link "Adapters Create and Manage Adapters for Systems of Record. Adapters securely co…" at bounding box center [397, 219] width 187 height 97
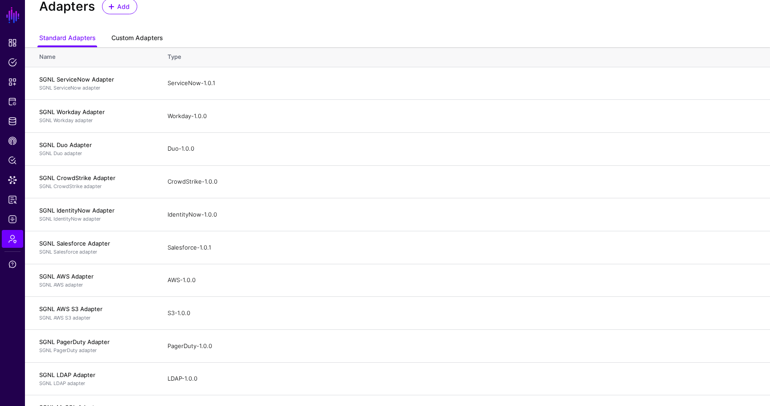
click at [126, 42] on link "Custom Adapters" at bounding box center [136, 38] width 51 height 17
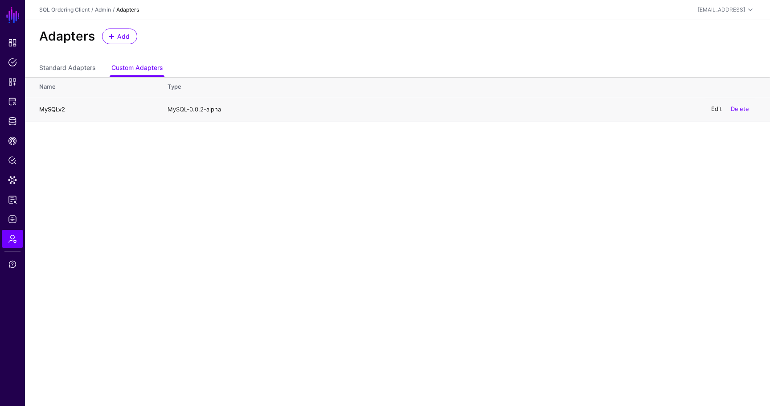
click at [715, 109] on link "Edit" at bounding box center [717, 109] width 11 height 7
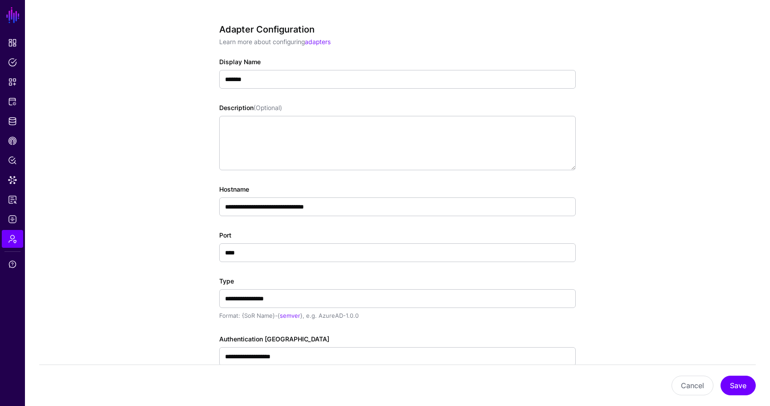
scroll to position [79, 0]
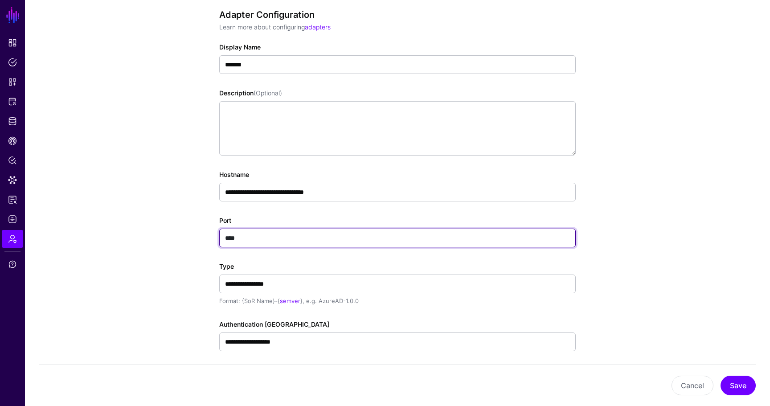
click at [268, 240] on input "****" at bounding box center [397, 238] width 357 height 19
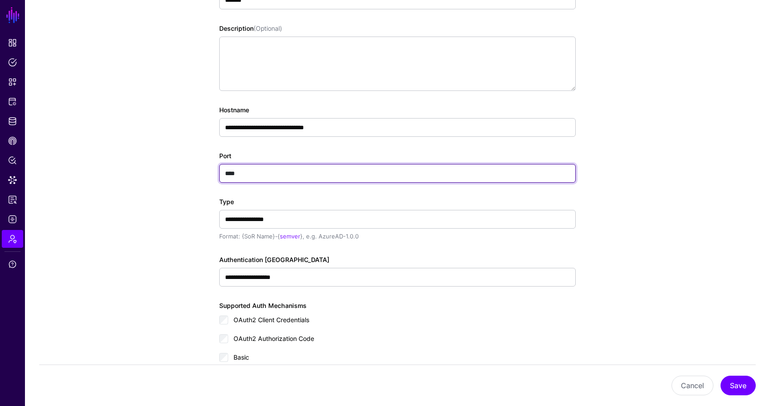
scroll to position [224, 0]
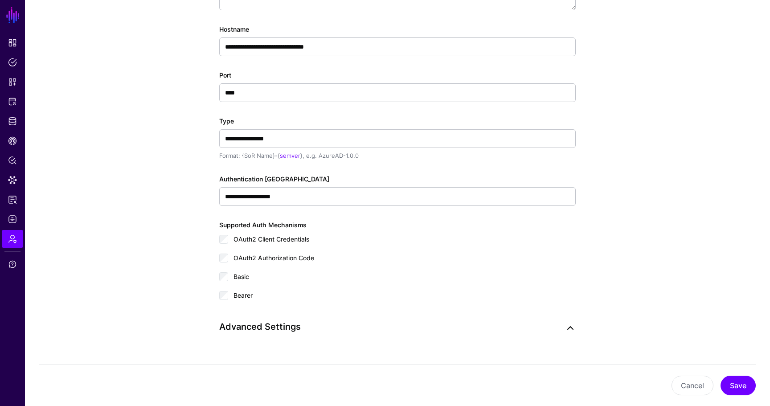
click at [569, 327] on link at bounding box center [570, 328] width 11 height 11
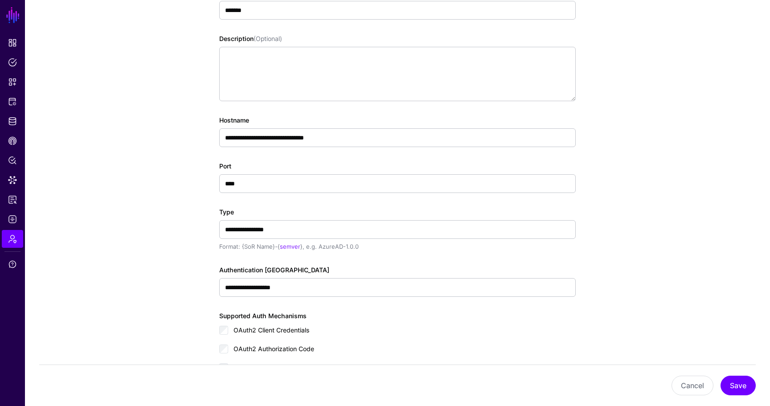
scroll to position [128, 0]
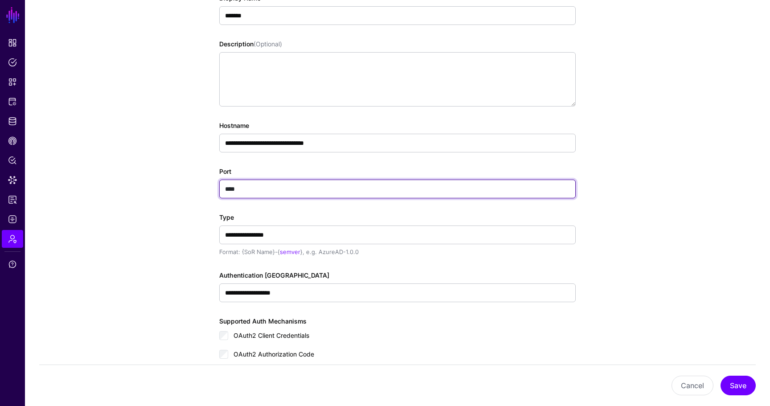
click at [268, 190] on input "****" at bounding box center [397, 189] width 357 height 19
type input "**"
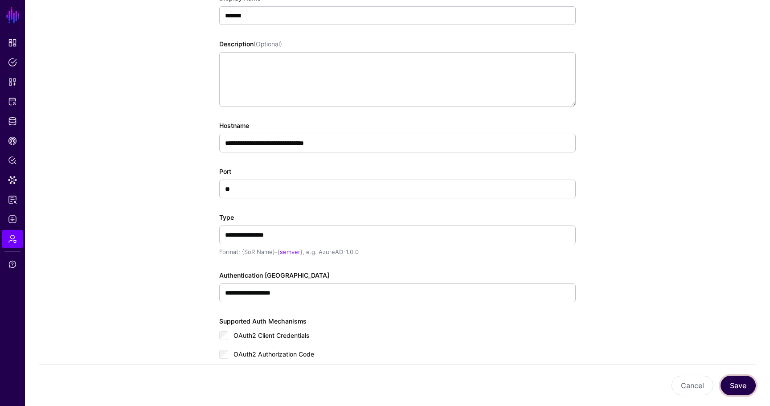
click at [740, 381] on button "Save" at bounding box center [738, 386] width 35 height 20
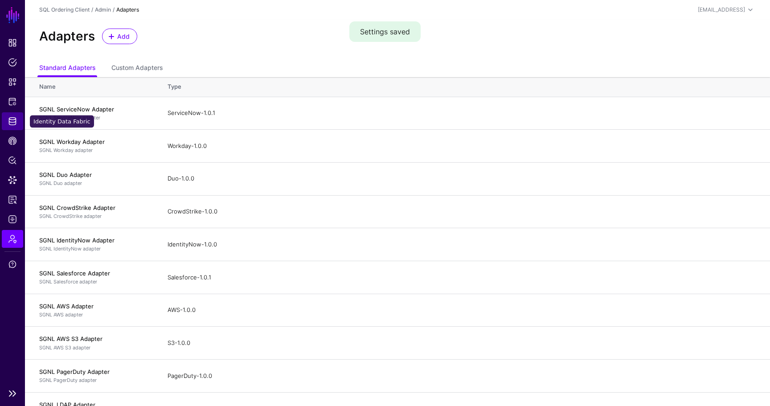
click at [13, 123] on span "Identity Data Fabric" at bounding box center [12, 121] width 9 height 9
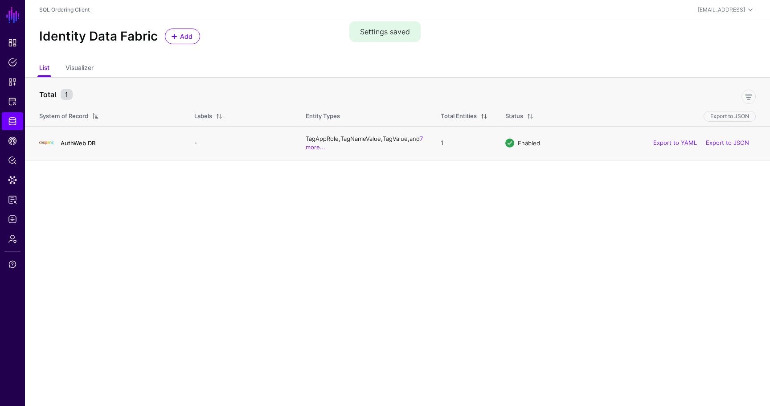
click at [73, 143] on link "AuthWeb DB" at bounding box center [78, 143] width 35 height 7
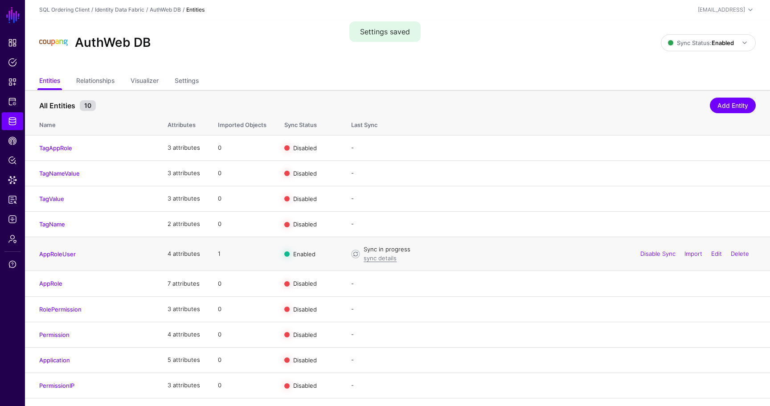
click at [660, 259] on div "Disable Sync Import Edit Delete" at bounding box center [695, 254] width 122 height 22
click at [658, 251] on link "Disable Sync" at bounding box center [658, 253] width 35 height 7
click at [656, 252] on link "Enable Sync" at bounding box center [659, 253] width 34 height 7
click at [61, 257] on link "AppRoleUser" at bounding box center [57, 254] width 37 height 7
